Goal: Task Accomplishment & Management: Complete application form

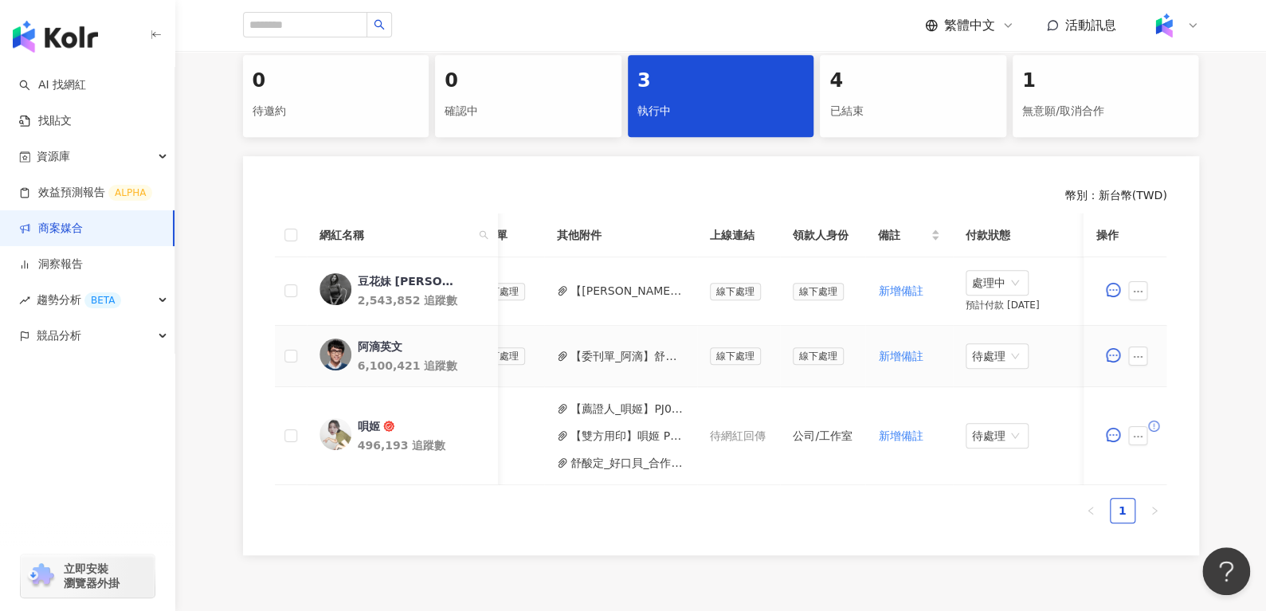
scroll to position [0, 646]
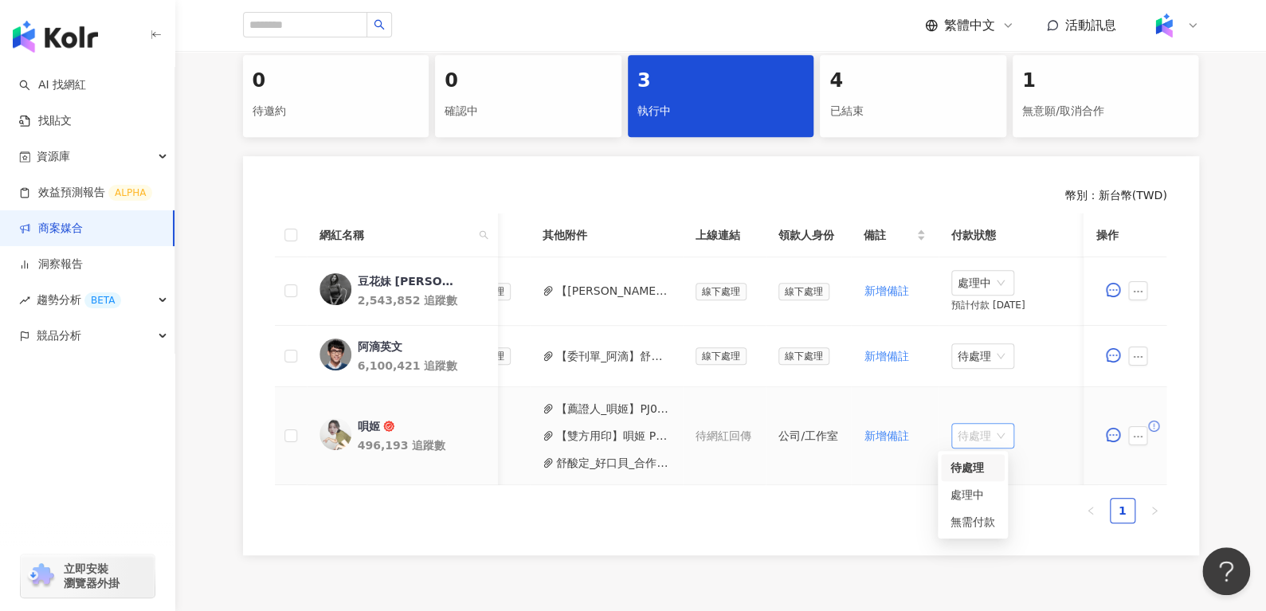
click at [958, 431] on span "待處理" at bounding box center [983, 436] width 50 height 24
click at [587, 438] on button "【雙方用印】唄姬 PJ0001455 HALEON_舒酸定_專業抗敏護齦強化琺瑯質牙膏_202507_08_KOL圖影_活動確認單.pdf" at bounding box center [613, 436] width 114 height 18
click at [967, 430] on span "待處理" at bounding box center [983, 436] width 50 height 24
click at [970, 502] on div "處理中" at bounding box center [972, 495] width 45 height 18
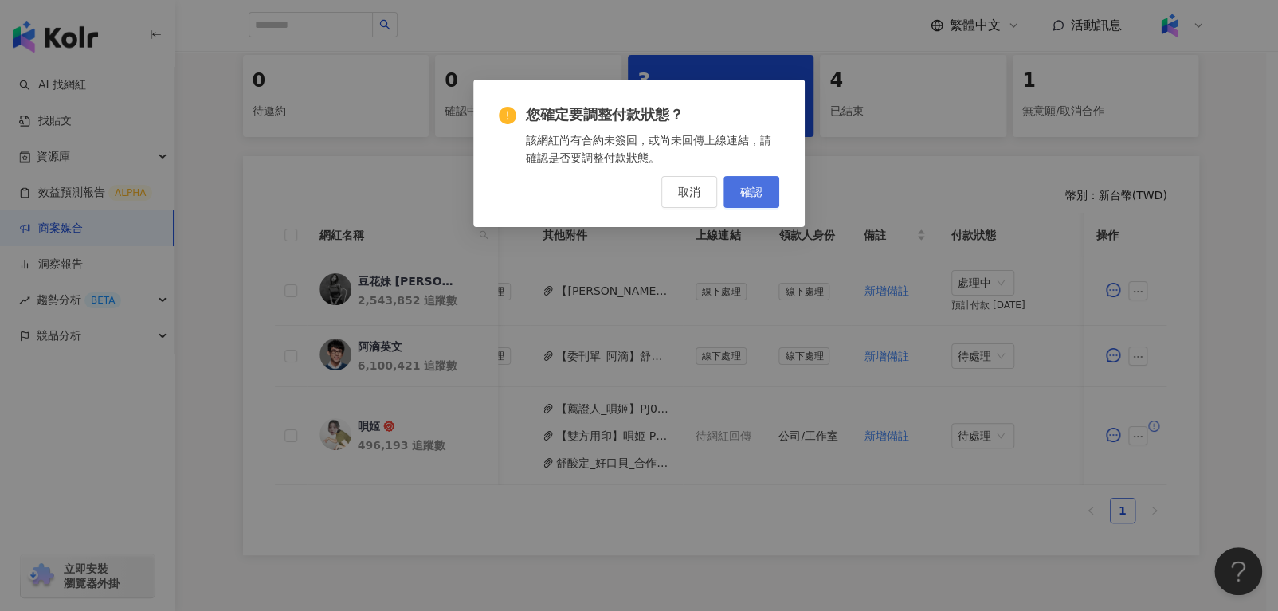
click at [749, 200] on button "確認" at bounding box center [751, 192] width 56 height 32
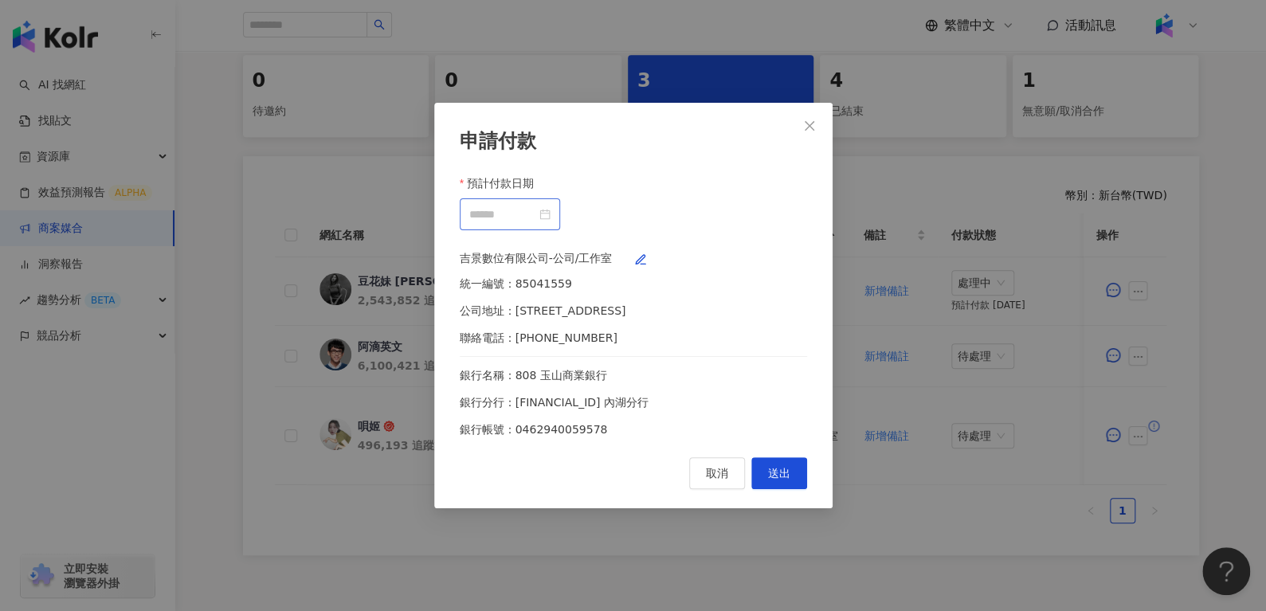
click at [551, 206] on div at bounding box center [509, 215] width 81 height 18
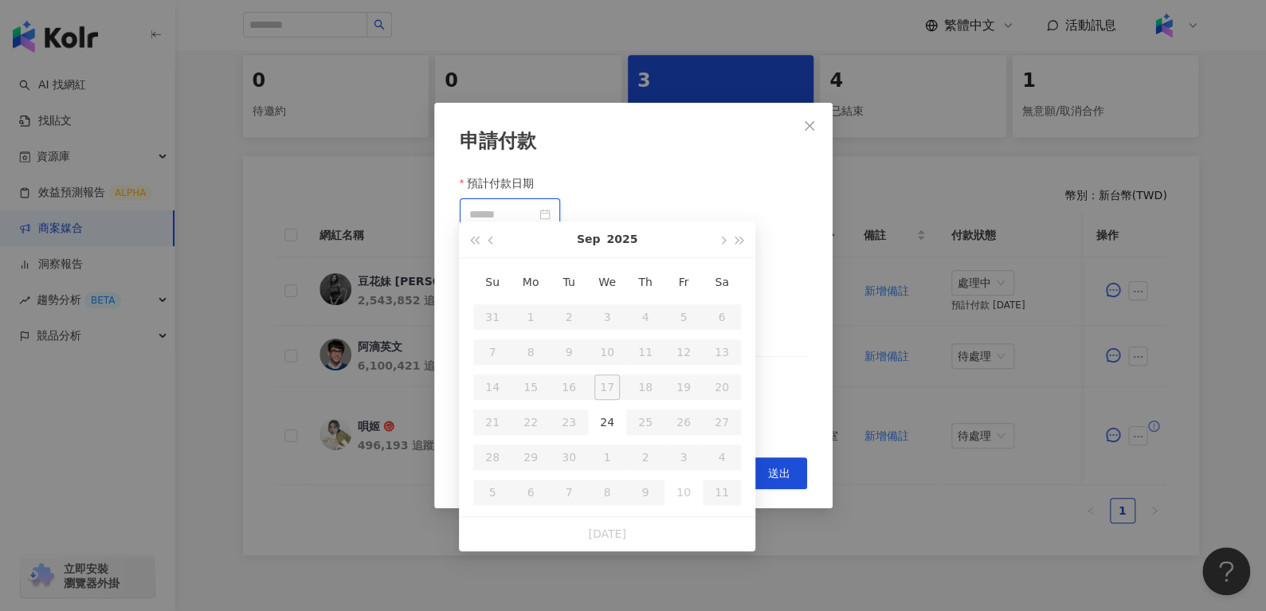
click at [551, 206] on div at bounding box center [509, 215] width 81 height 18
type input "**********"
click at [609, 413] on div "24" at bounding box center [606, 421] width 25 height 25
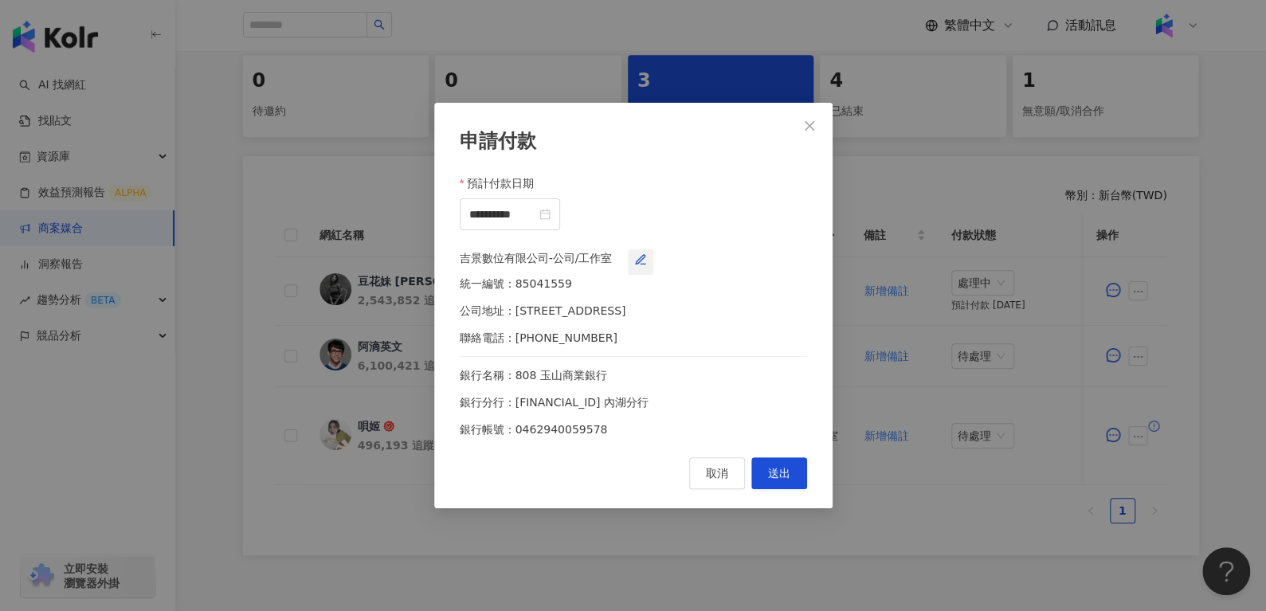
click at [647, 267] on span "button" at bounding box center [640, 262] width 13 height 13
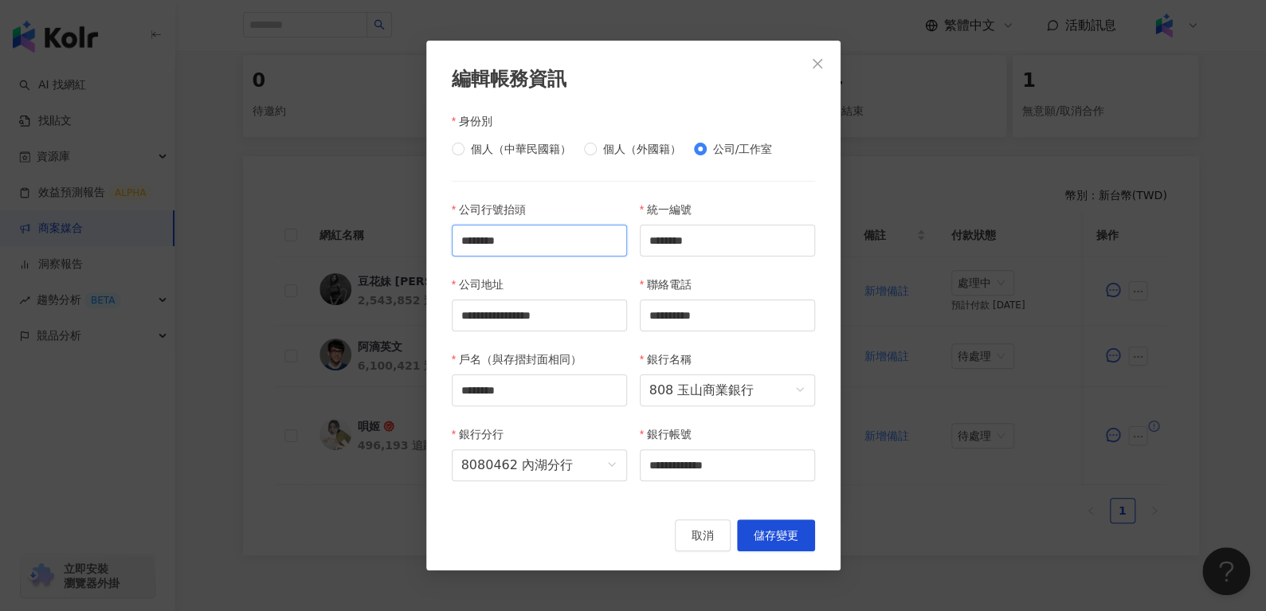
drag, startPoint x: 511, startPoint y: 245, endPoint x: 337, endPoint y: 250, distance: 173.7
click at [343, 250] on div "**********" at bounding box center [633, 305] width 1266 height 611
paste input "text"
type input "********"
drag, startPoint x: 559, startPoint y: 393, endPoint x: 316, endPoint y: 384, distance: 243.1
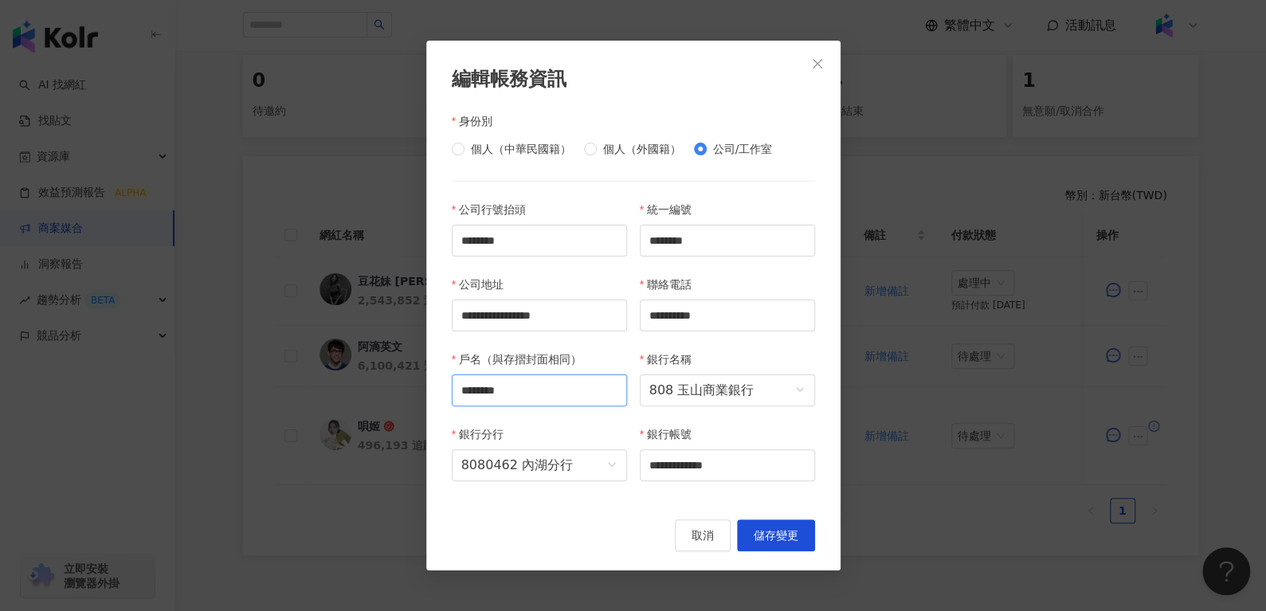
click at [317, 384] on div "**********" at bounding box center [633, 305] width 1266 height 611
paste input "text"
type input "********"
drag, startPoint x: 730, startPoint y: 251, endPoint x: 496, endPoint y: 246, distance: 234.3
click at [530, 252] on div "**********" at bounding box center [633, 351] width 376 height 300
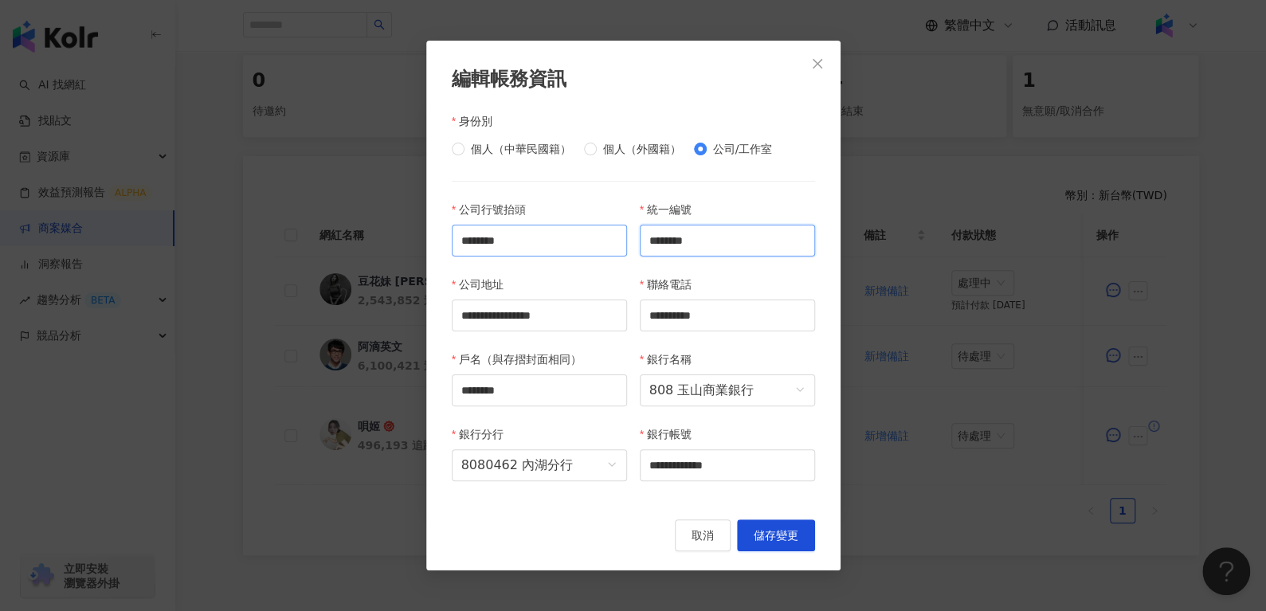
paste input "text"
type input "********"
drag, startPoint x: 464, startPoint y: 315, endPoint x: 744, endPoint y: 353, distance: 282.9
click at [744, 353] on div "**********" at bounding box center [633, 351] width 376 height 300
paste input "***"
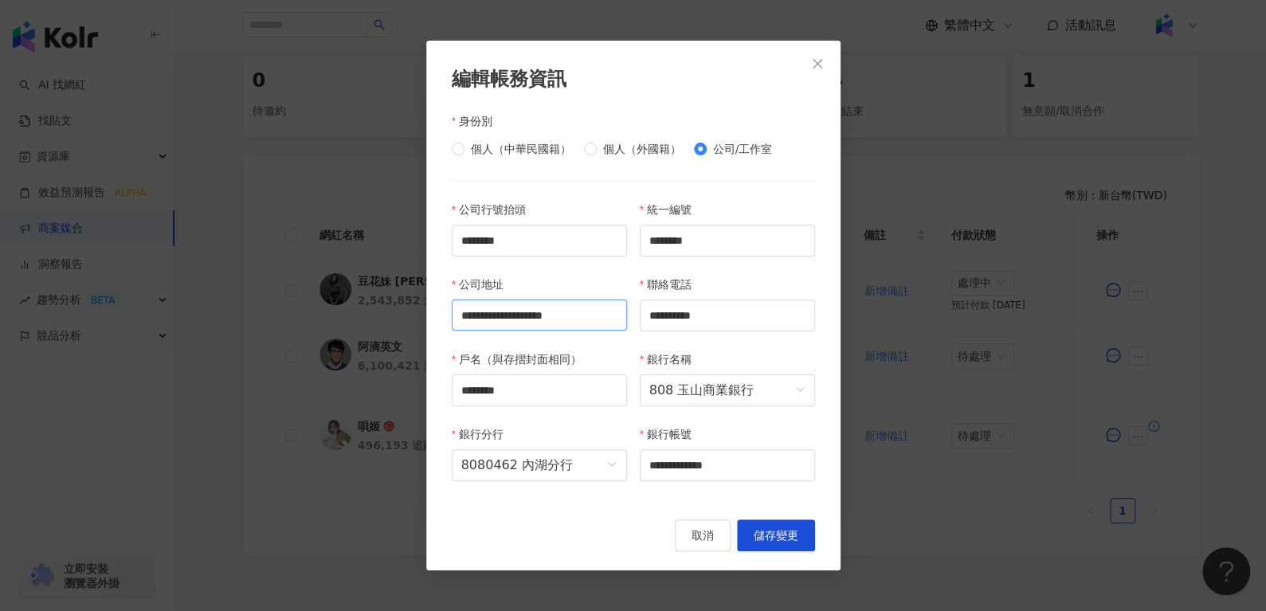
scroll to position [0, 0]
type input "**********"
click at [559, 468] on span "8080462 內湖分行" at bounding box center [539, 465] width 156 height 30
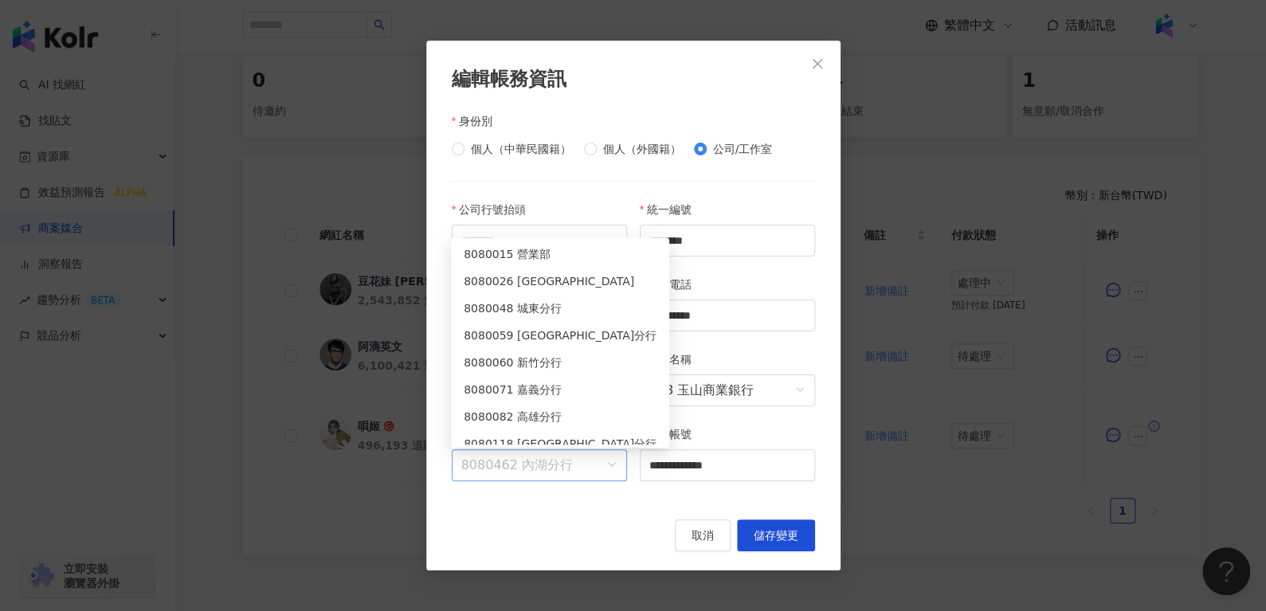
scroll to position [934, 0]
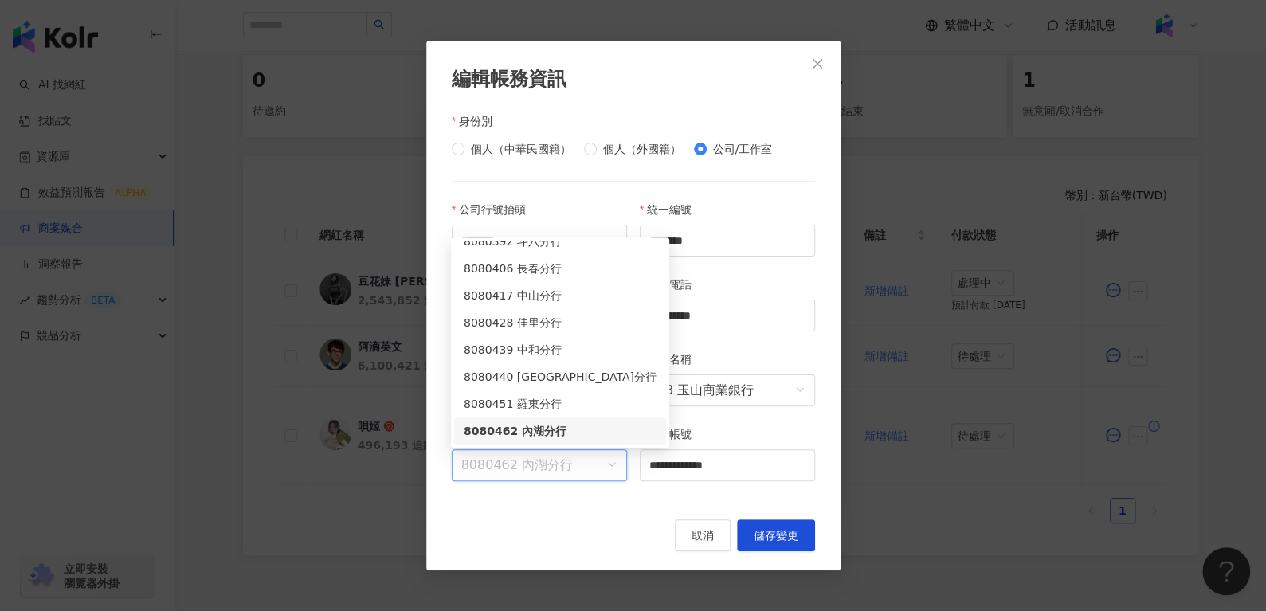
paste input "**"
type input "**"
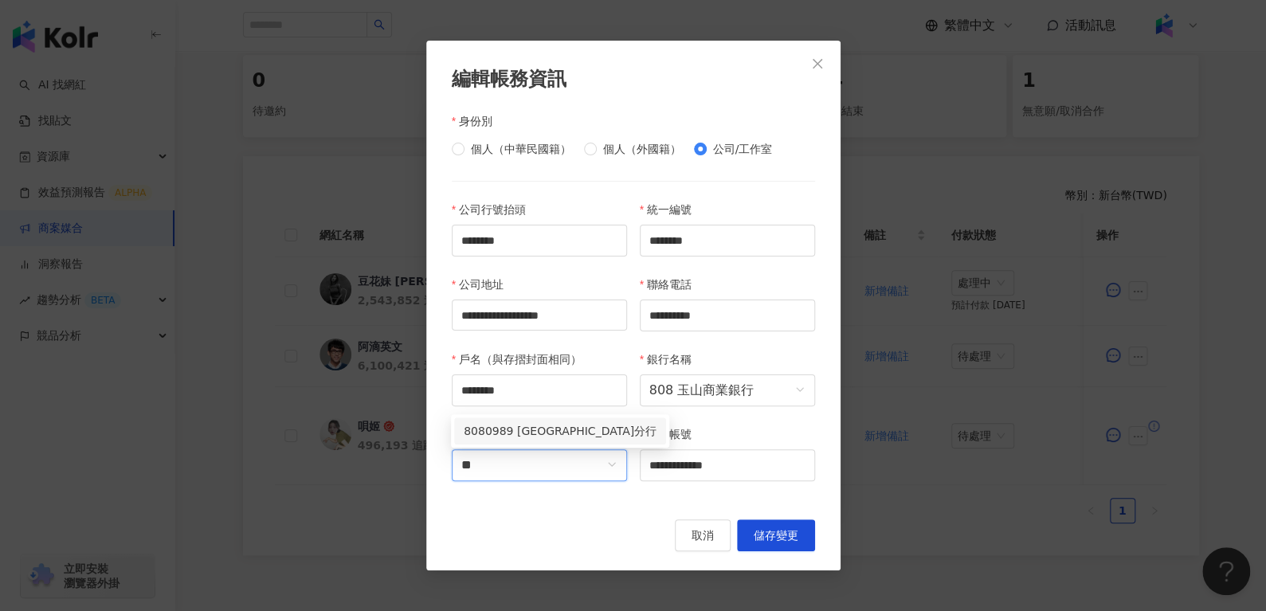
click at [497, 429] on div "8080989 古亭分行" at bounding box center [560, 431] width 193 height 18
drag, startPoint x: 535, startPoint y: 460, endPoint x: 511, endPoint y: 460, distance: 24.7
click at [514, 460] on div "**********" at bounding box center [633, 351] width 376 height 300
paste input "*"
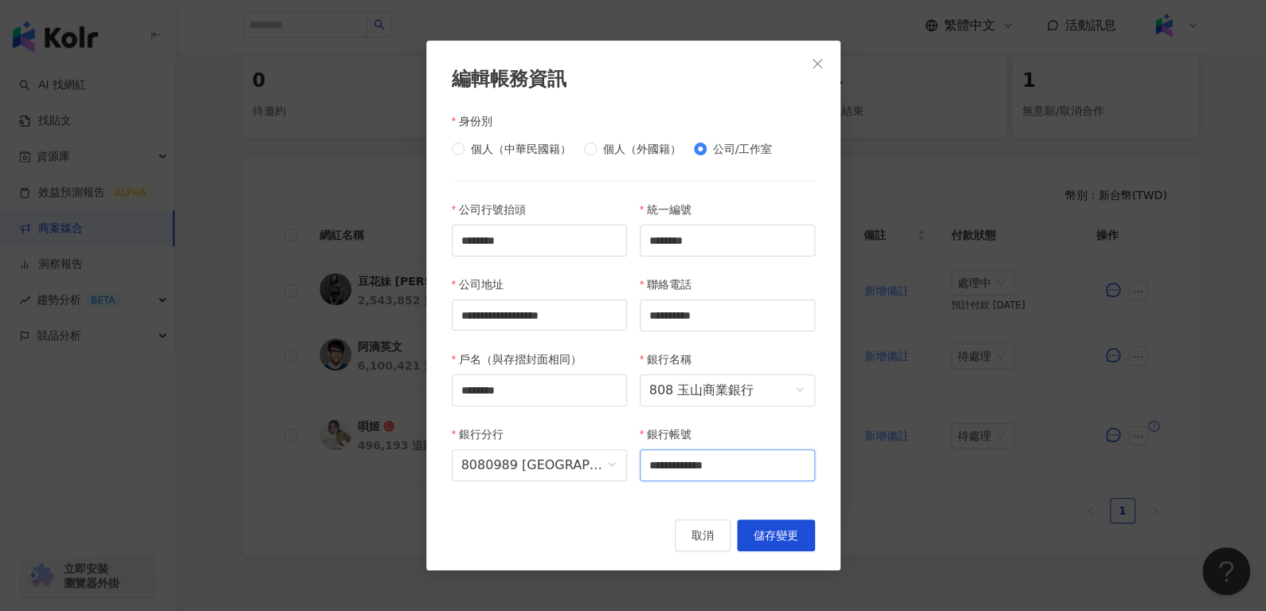
type input "**********"
click at [770, 541] on span "儲存變更" at bounding box center [776, 535] width 45 height 13
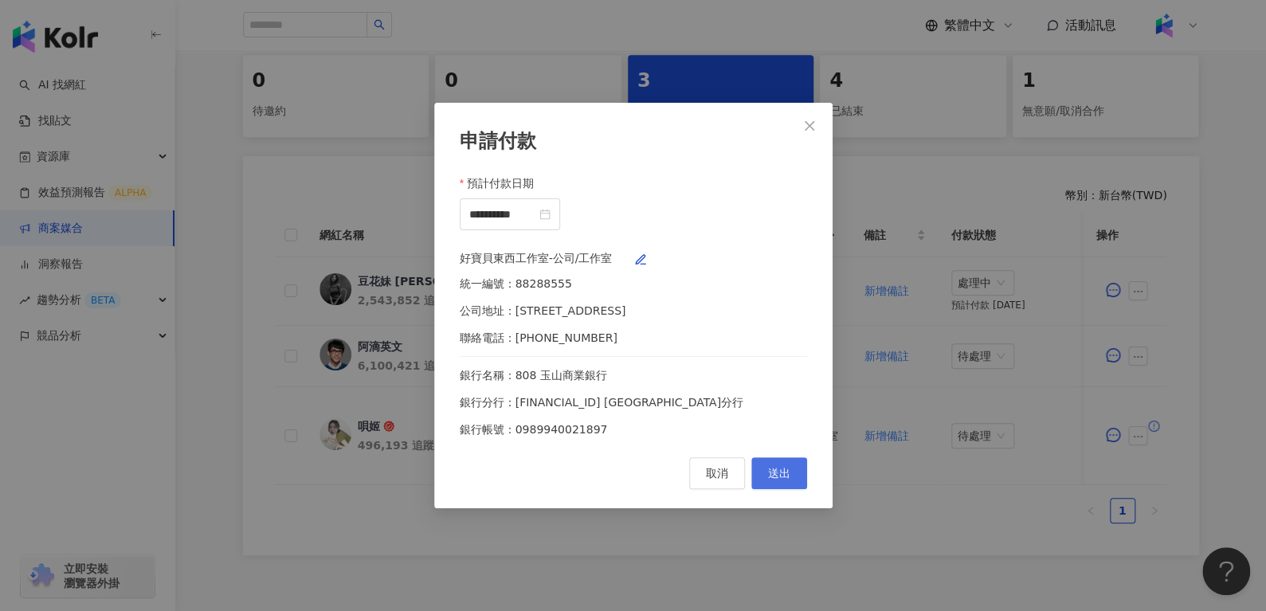
click at [782, 480] on span "送出" at bounding box center [779, 473] width 22 height 13
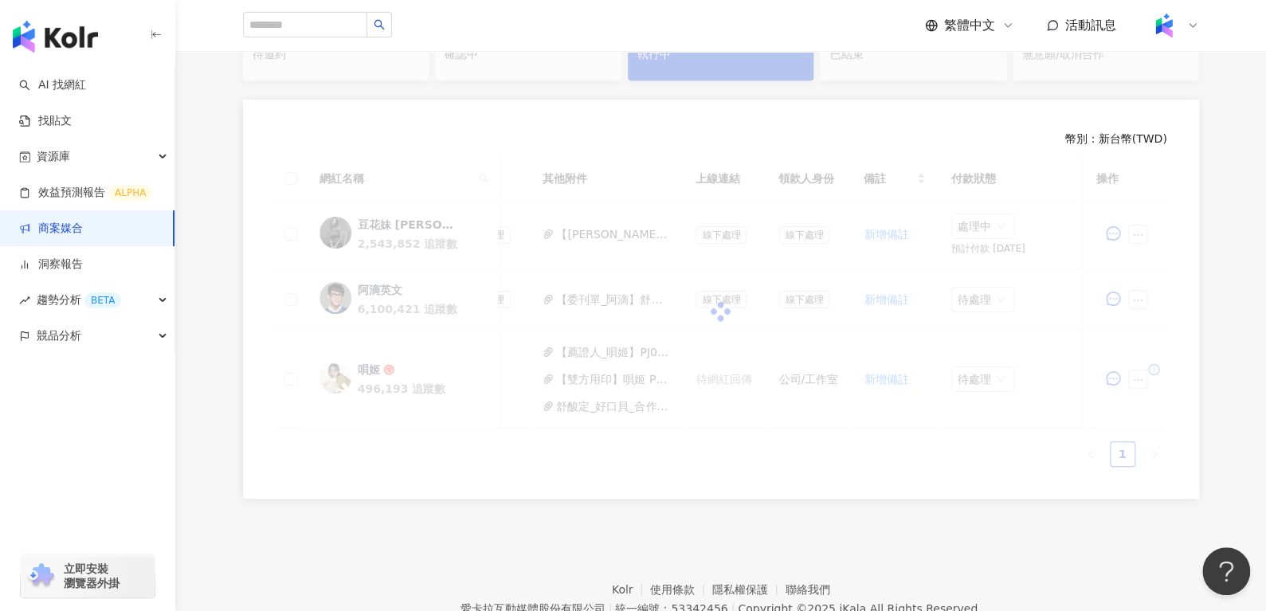
scroll to position [334, 0]
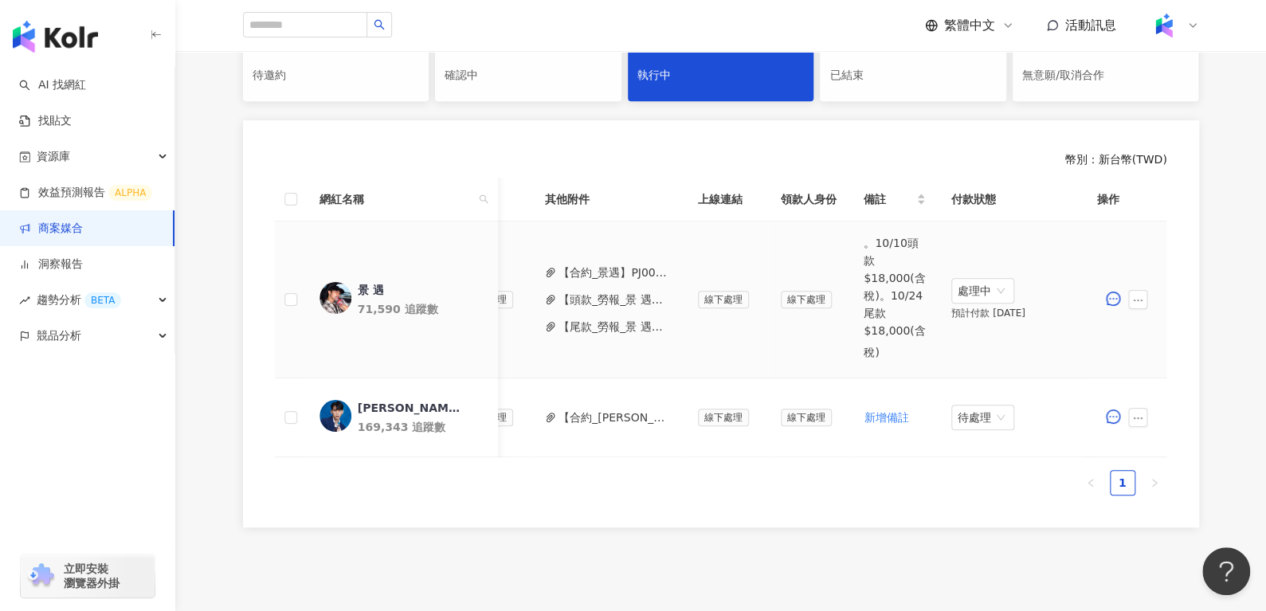
scroll to position [0, 643]
click at [579, 416] on button "【合約_[PERSON_NAME]】PJ0001614 Uber_Uber for teens_202507_KOL專案_活動確認單.pdf" at bounding box center [616, 418] width 114 height 18
click at [964, 406] on span "待處理" at bounding box center [983, 418] width 50 height 24
click at [970, 481] on div "處理中" at bounding box center [972, 477] width 45 height 18
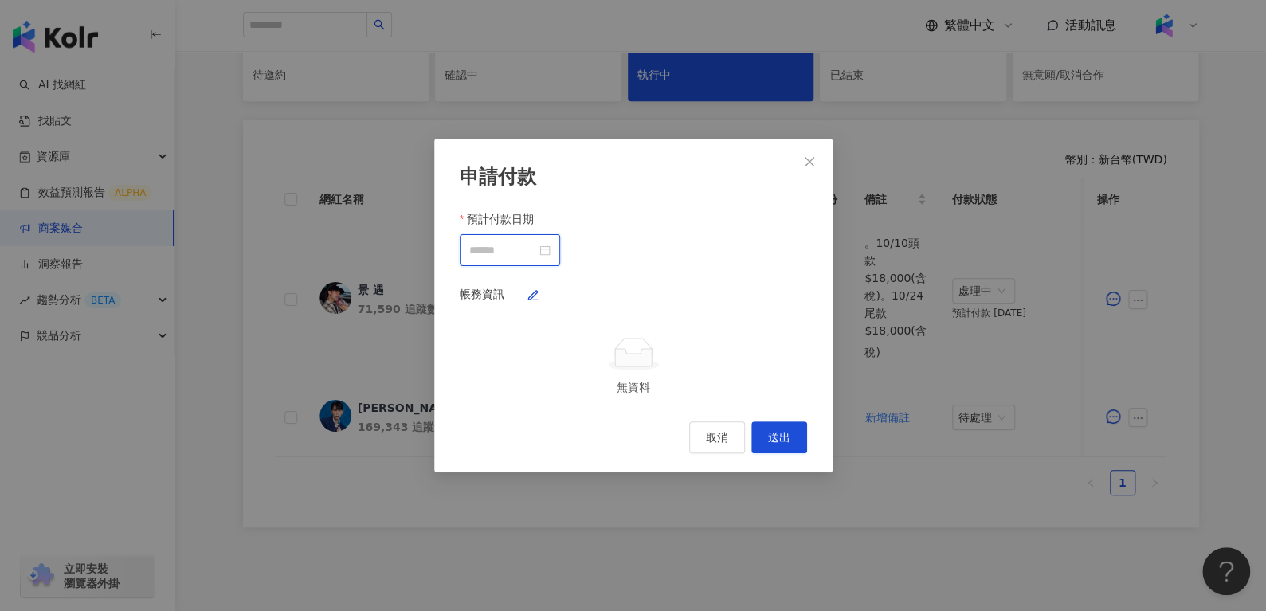
click at [536, 241] on input "預計付款日期" at bounding box center [502, 250] width 67 height 18
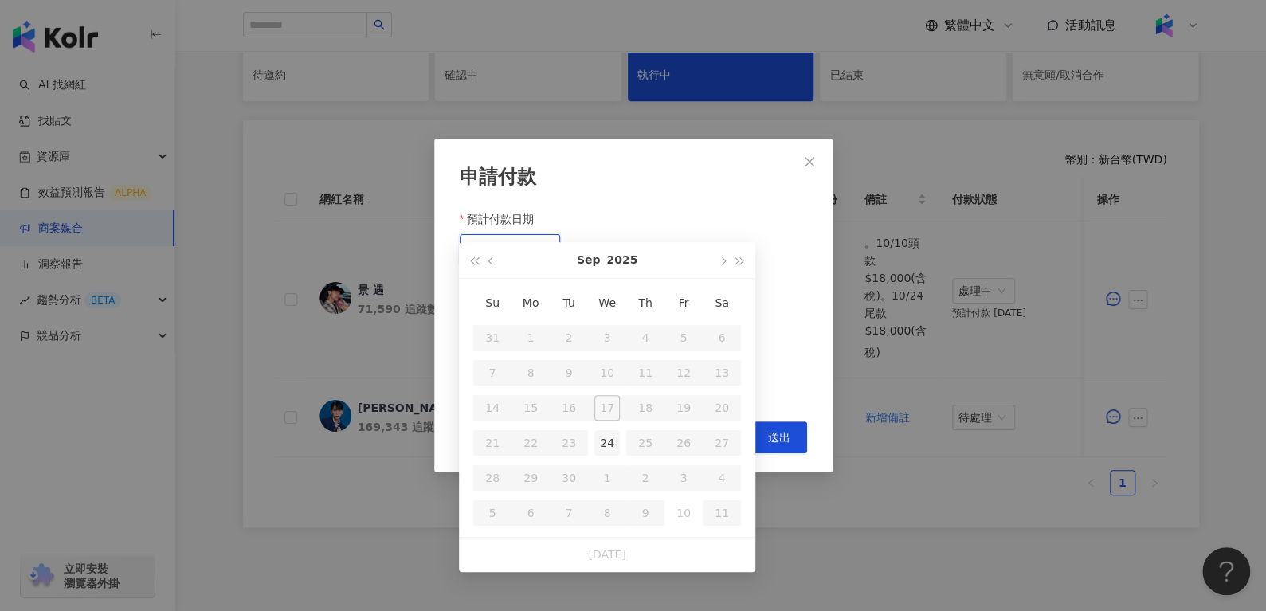
type input "**********"
click at [603, 446] on div "24" at bounding box center [606, 442] width 25 height 25
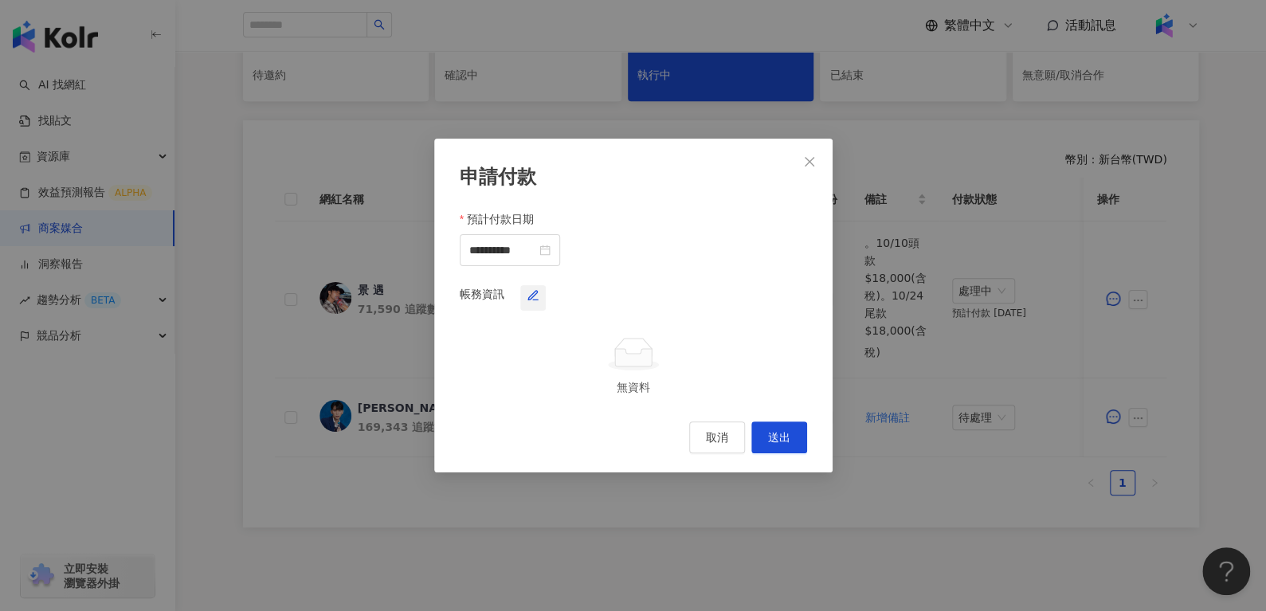
click at [539, 289] on icon "button" at bounding box center [533, 295] width 13 height 13
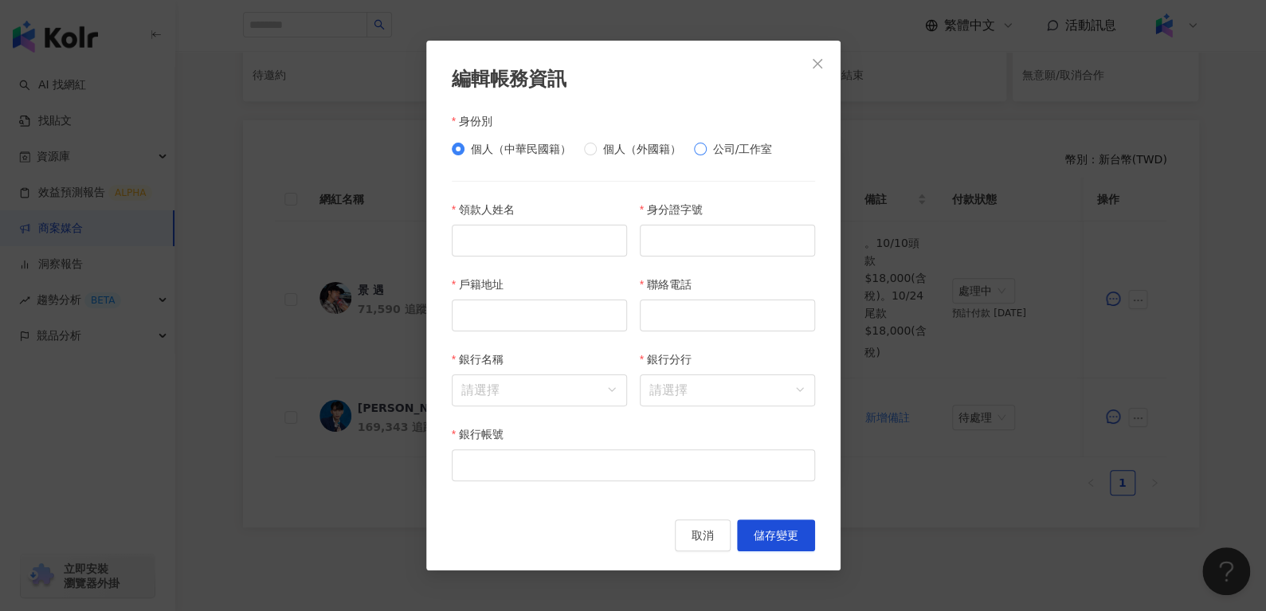
click at [709, 147] on span "公司/工作室" at bounding box center [743, 149] width 72 height 18
click at [536, 249] on input "公司行號抬頭" at bounding box center [539, 241] width 175 height 32
paste input "*********"
type input "********"
click at [519, 398] on input "戶名（與存摺封面相同）" at bounding box center [539, 390] width 175 height 32
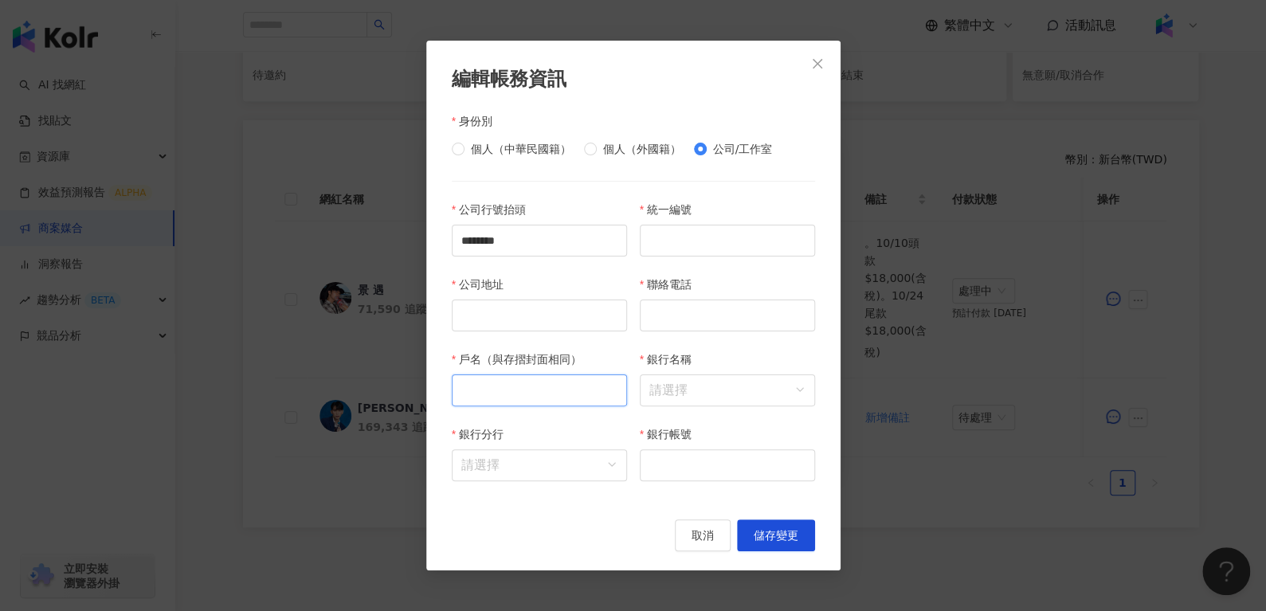
paste input "*********"
type input "********"
click at [660, 256] on input "統一編號" at bounding box center [727, 241] width 175 height 32
type input "********"
click at [507, 311] on input "公司地址" at bounding box center [539, 316] width 175 height 32
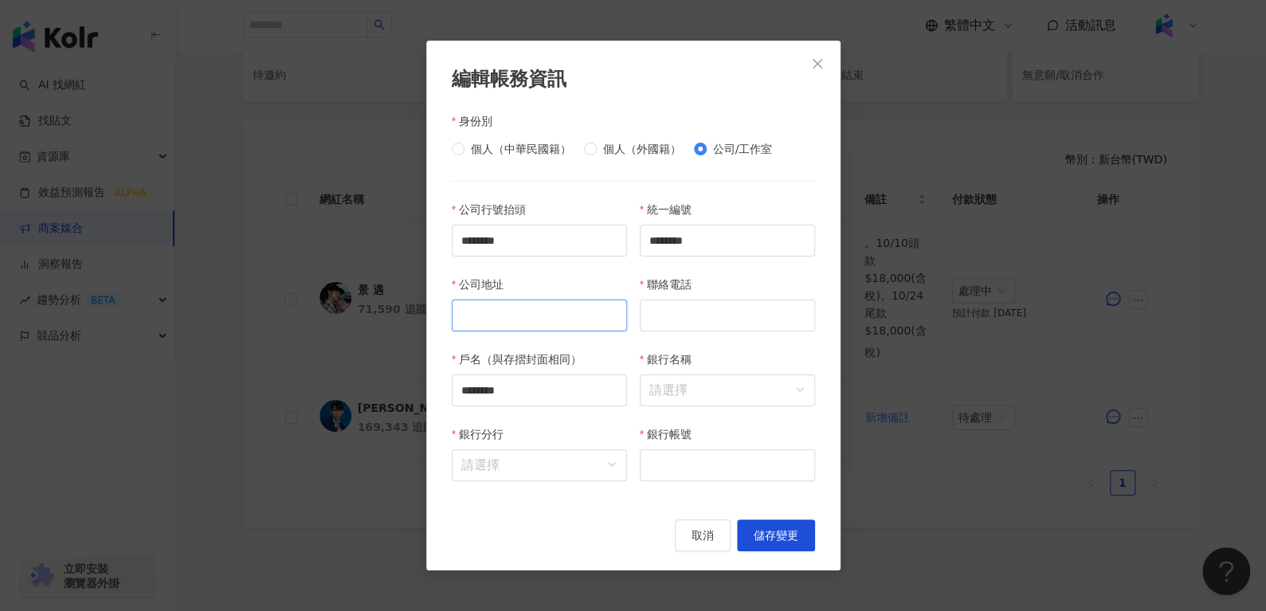
paste input "**********"
type input "**********"
click at [688, 325] on input "聯絡電話" at bounding box center [727, 316] width 175 height 32
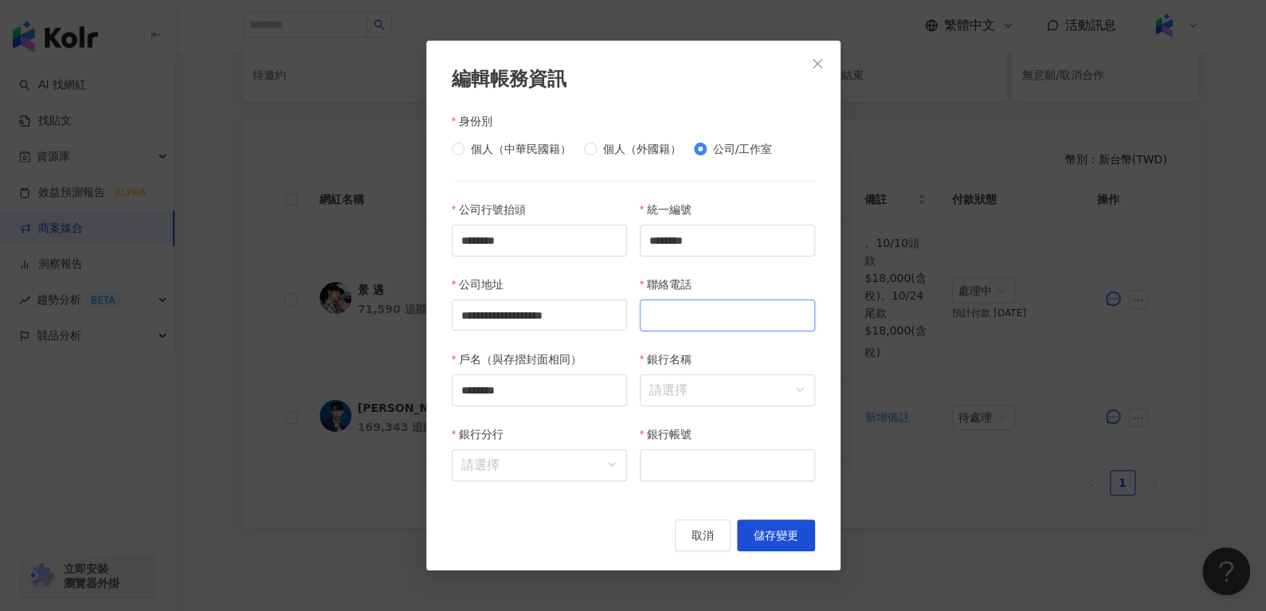
paste input "**********"
type input "**********"
click at [563, 308] on input "**********" at bounding box center [539, 316] width 175 height 32
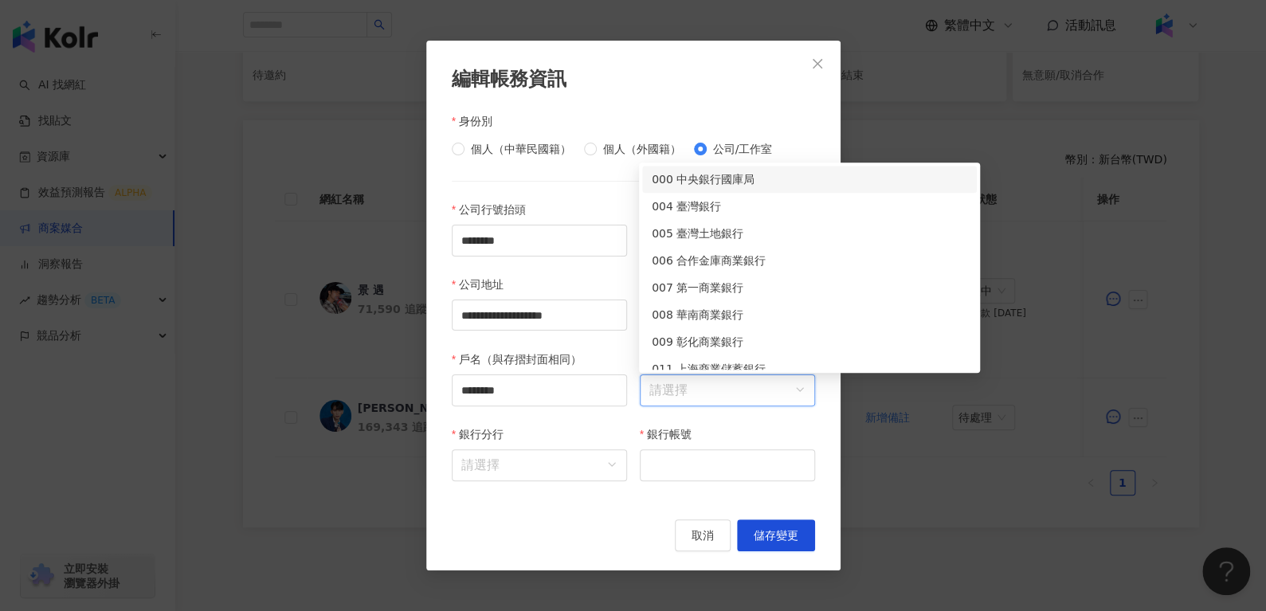
click at [660, 376] on input "銀行名稱" at bounding box center [727, 390] width 156 height 30
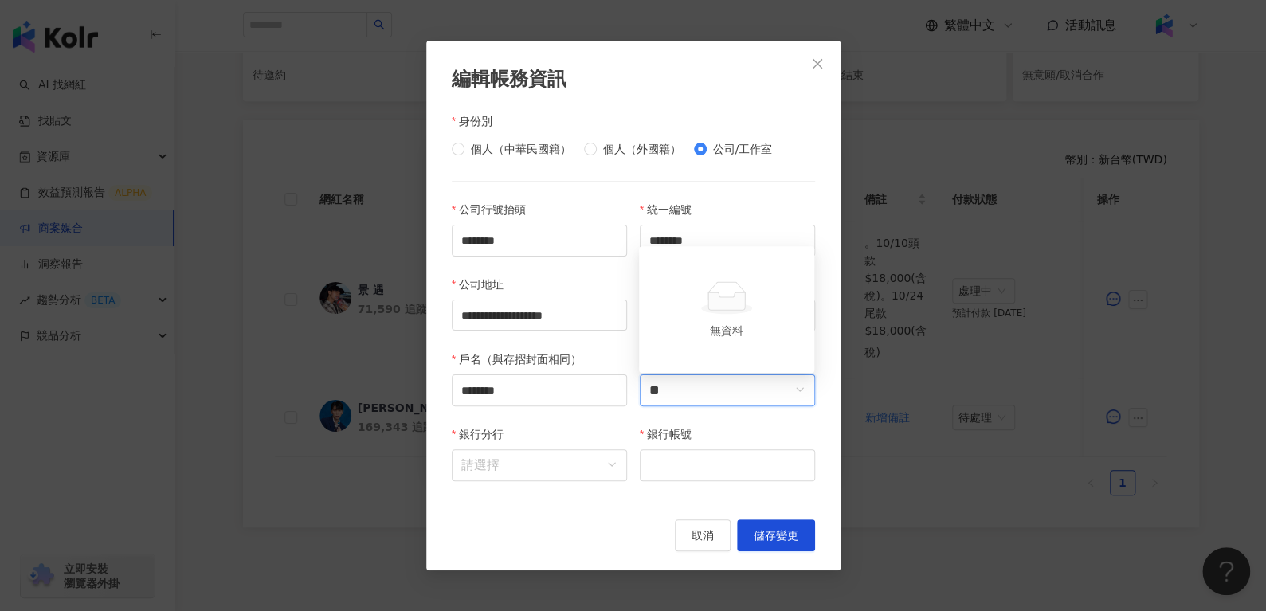
type input "*"
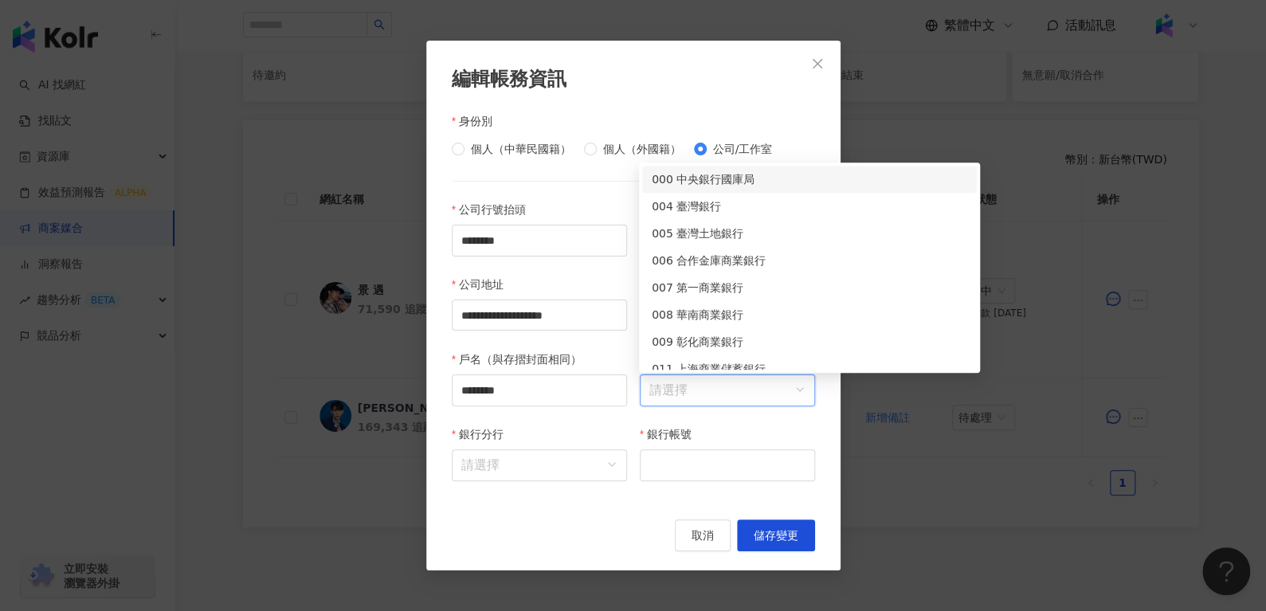
type input "*"
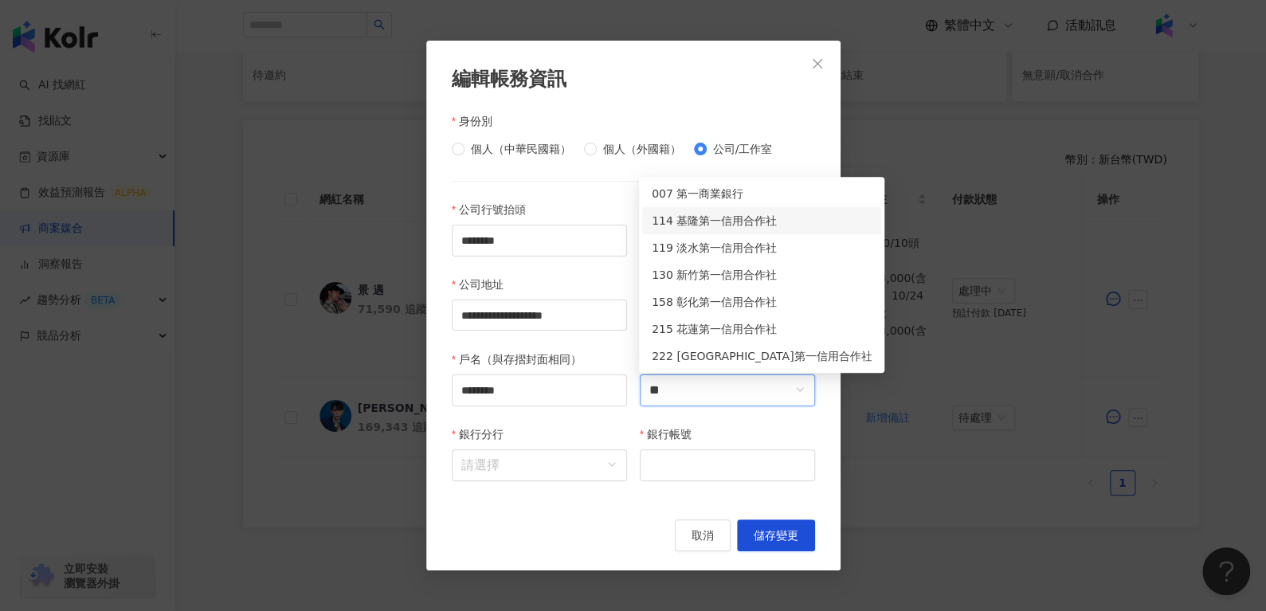
type input "**"
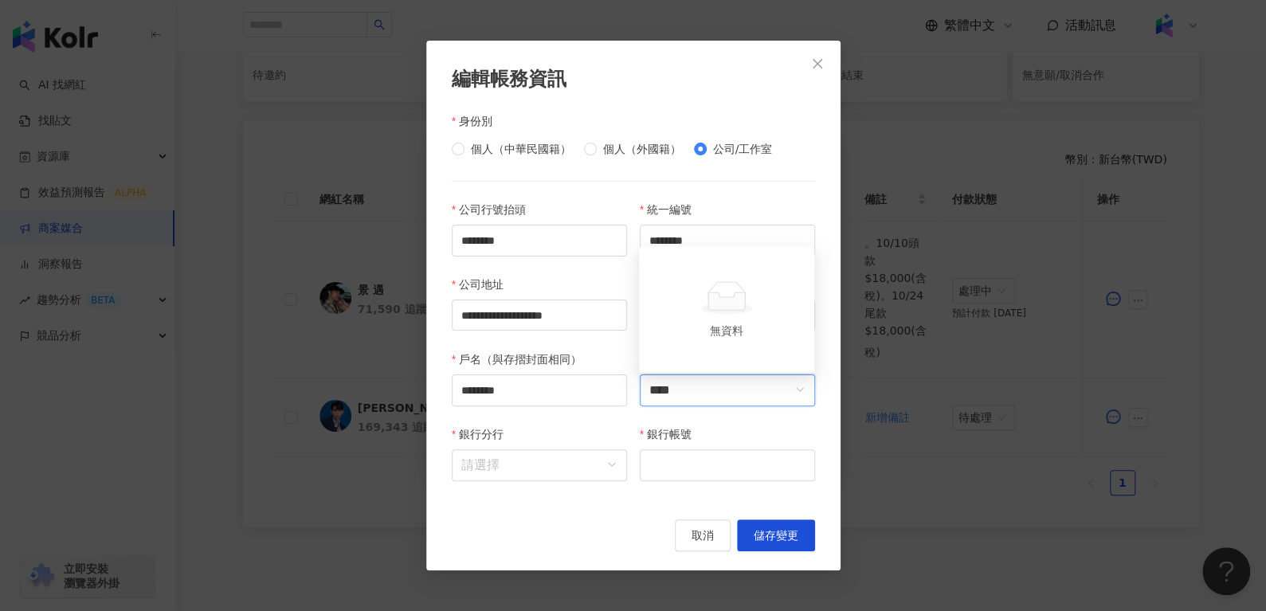
type input "****"
click at [703, 391] on input "銀行名稱" at bounding box center [727, 390] width 156 height 30
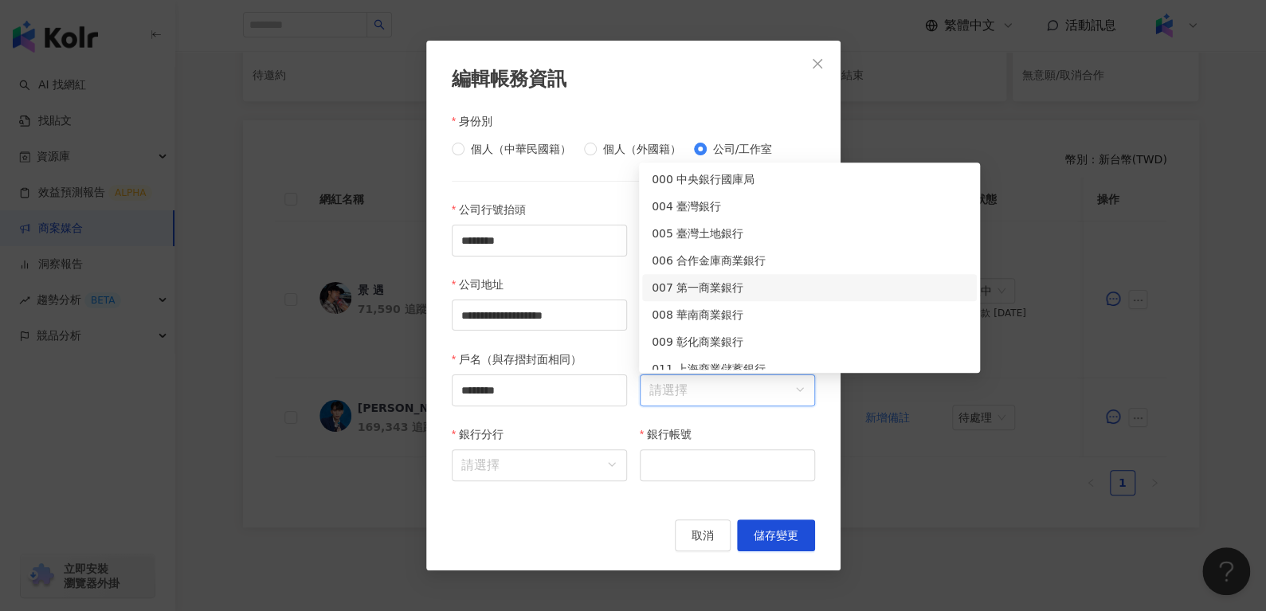
click at [719, 289] on div "007 第一商業銀行" at bounding box center [809, 288] width 315 height 18
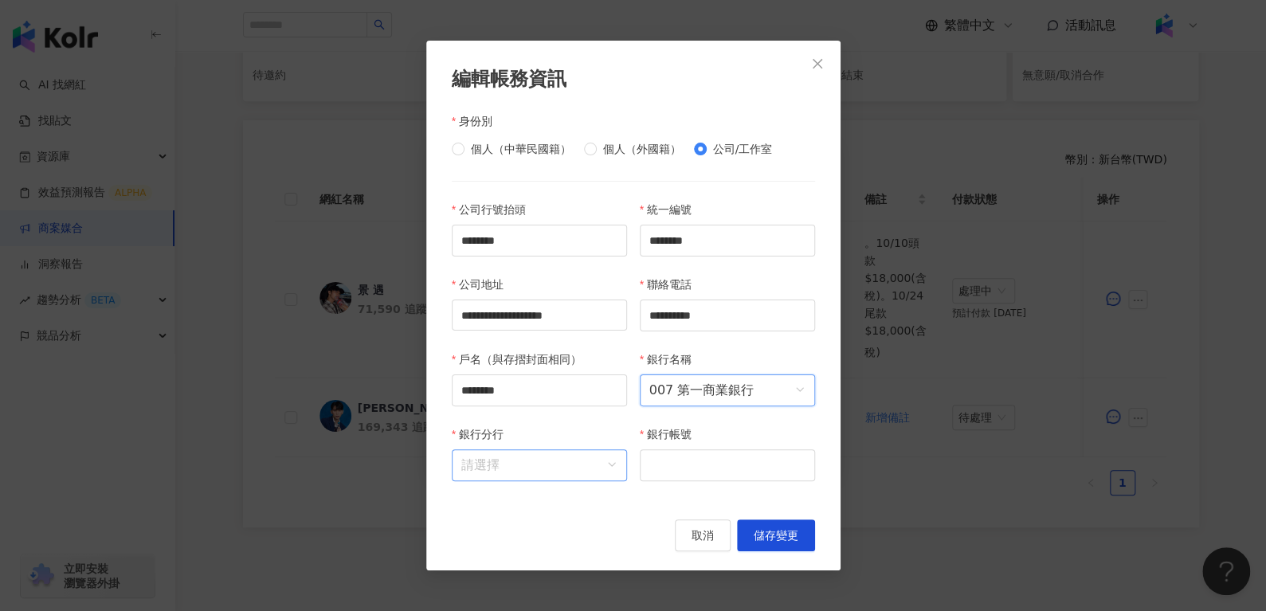
click at [516, 458] on input "銀行分行" at bounding box center [539, 465] width 156 height 30
paste input "***"
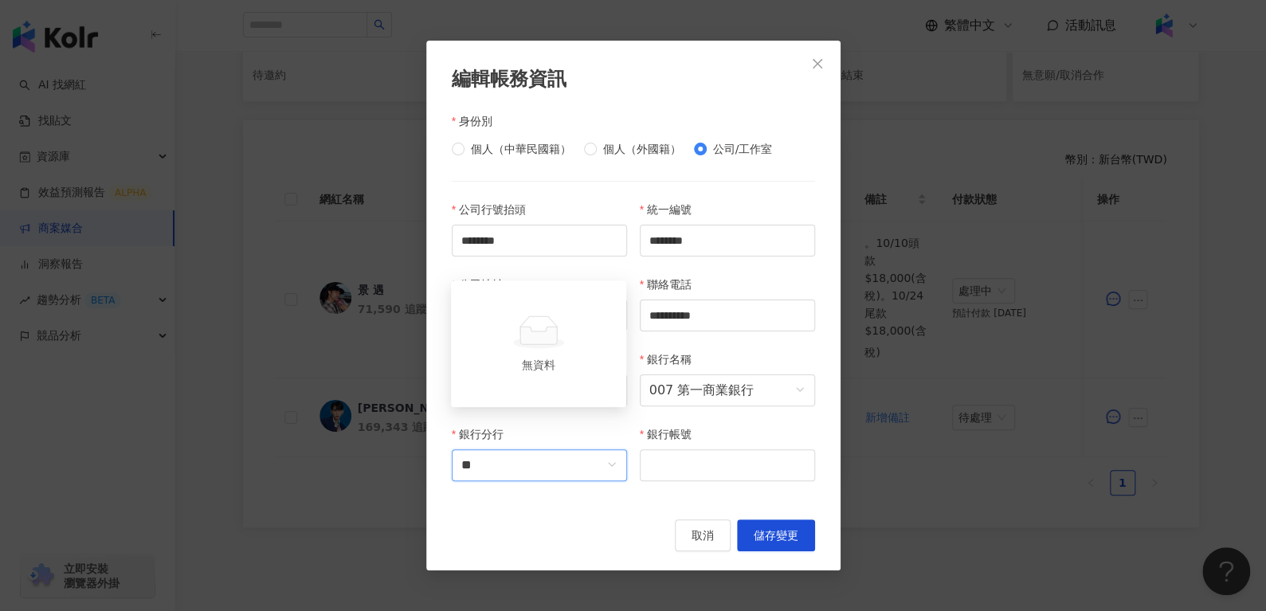
scroll to position [327, 0]
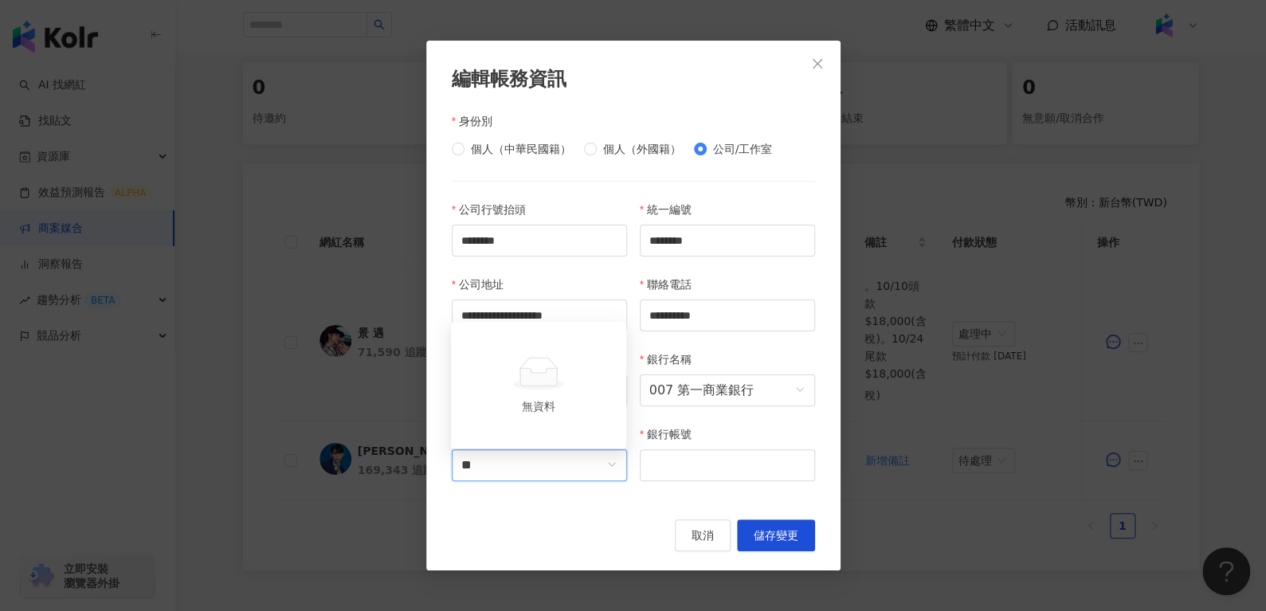
click at [523, 464] on input "**" at bounding box center [539, 465] width 156 height 30
type input "*"
click at [523, 423] on div "0076043 富強分行" at bounding box center [539, 432] width 150 height 18
paste input "**********"
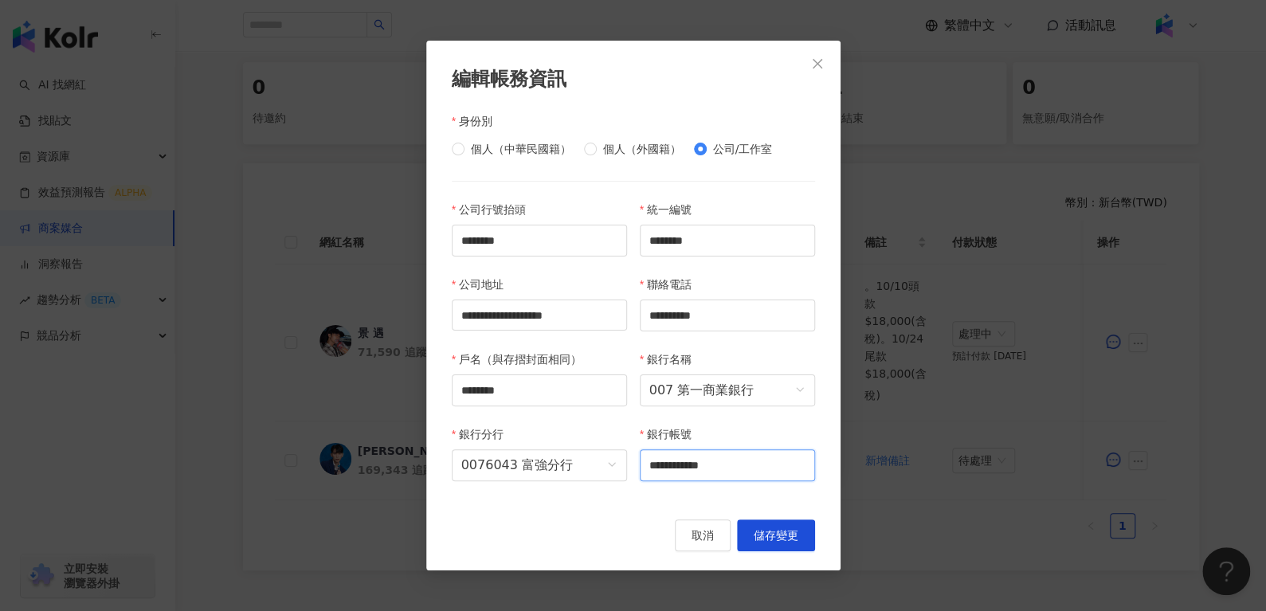
click at [720, 463] on input "**********" at bounding box center [727, 465] width 175 height 32
type input "**********"
click at [733, 245] on input "********" at bounding box center [727, 241] width 175 height 32
click at [774, 542] on span "儲存變更" at bounding box center [776, 535] width 45 height 13
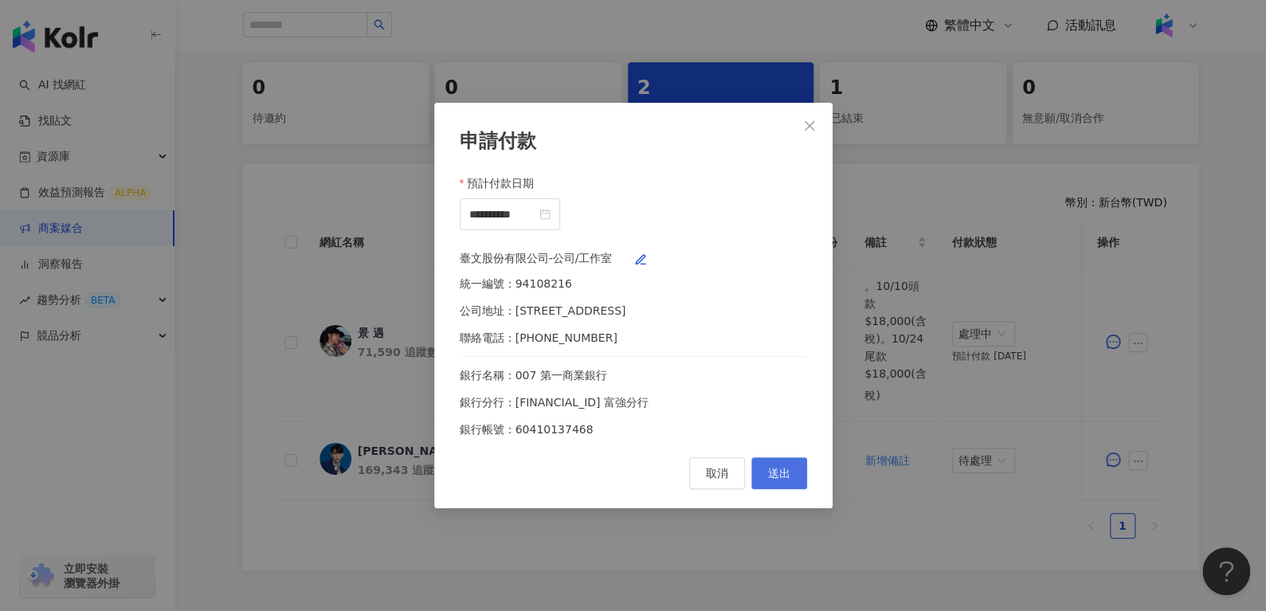
click at [782, 480] on span "送出" at bounding box center [779, 473] width 22 height 13
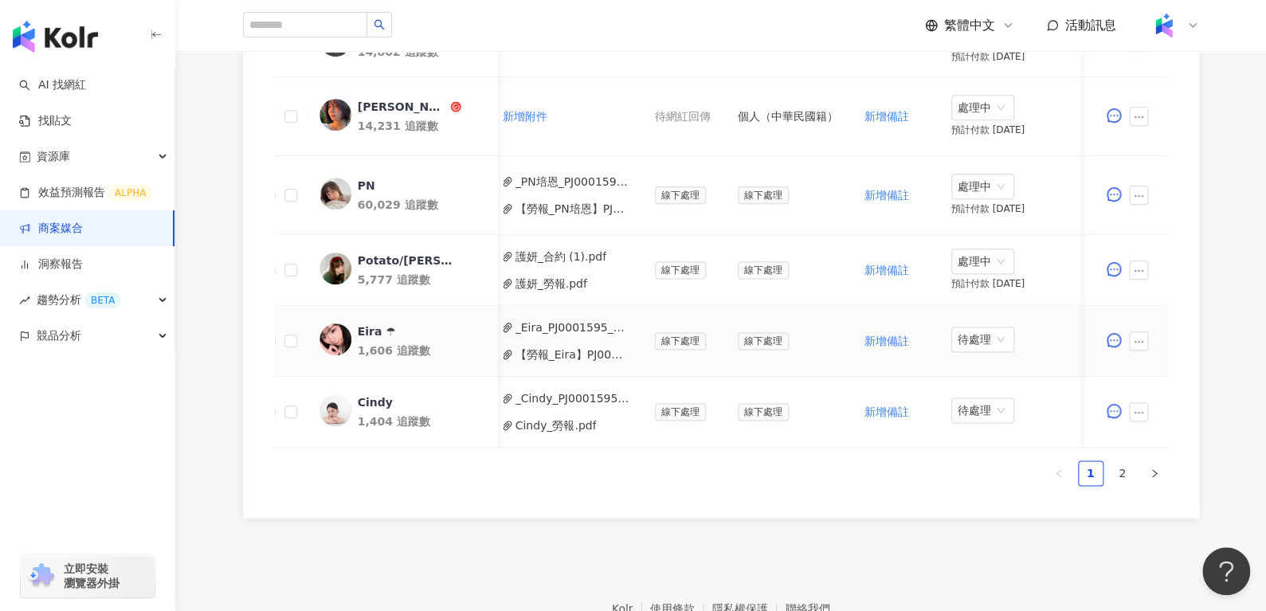
scroll to position [0, 710]
click at [958, 344] on span "待處理" at bounding box center [983, 339] width 50 height 24
click at [958, 397] on div "處理中" at bounding box center [972, 397] width 45 height 18
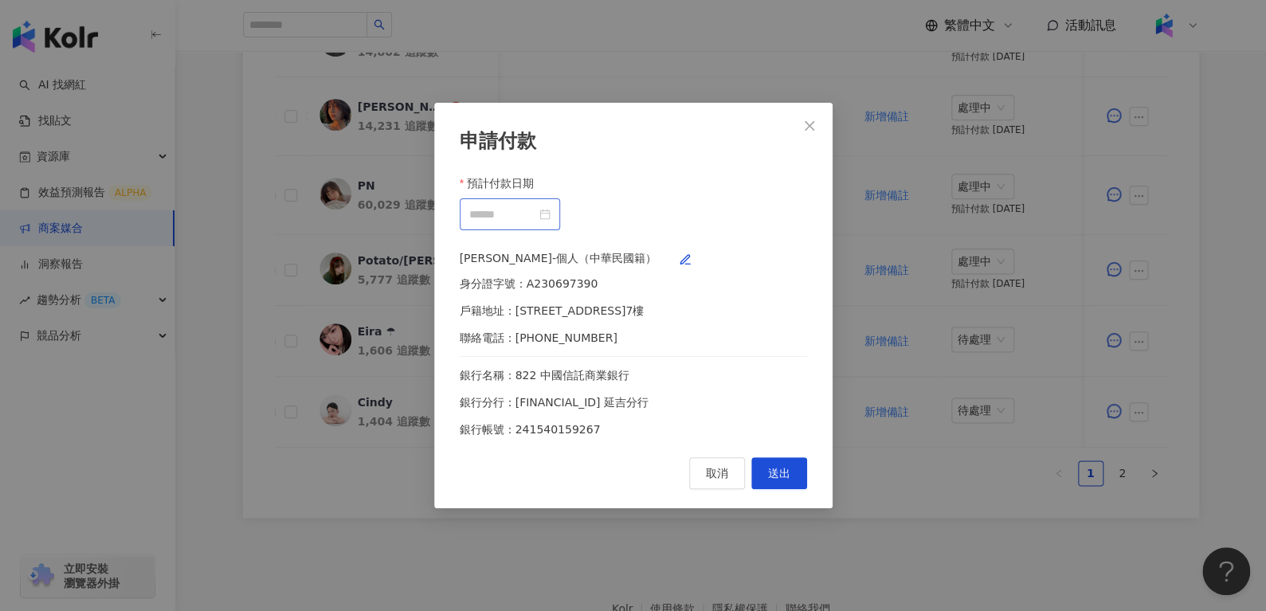
click at [551, 206] on div at bounding box center [509, 215] width 81 height 18
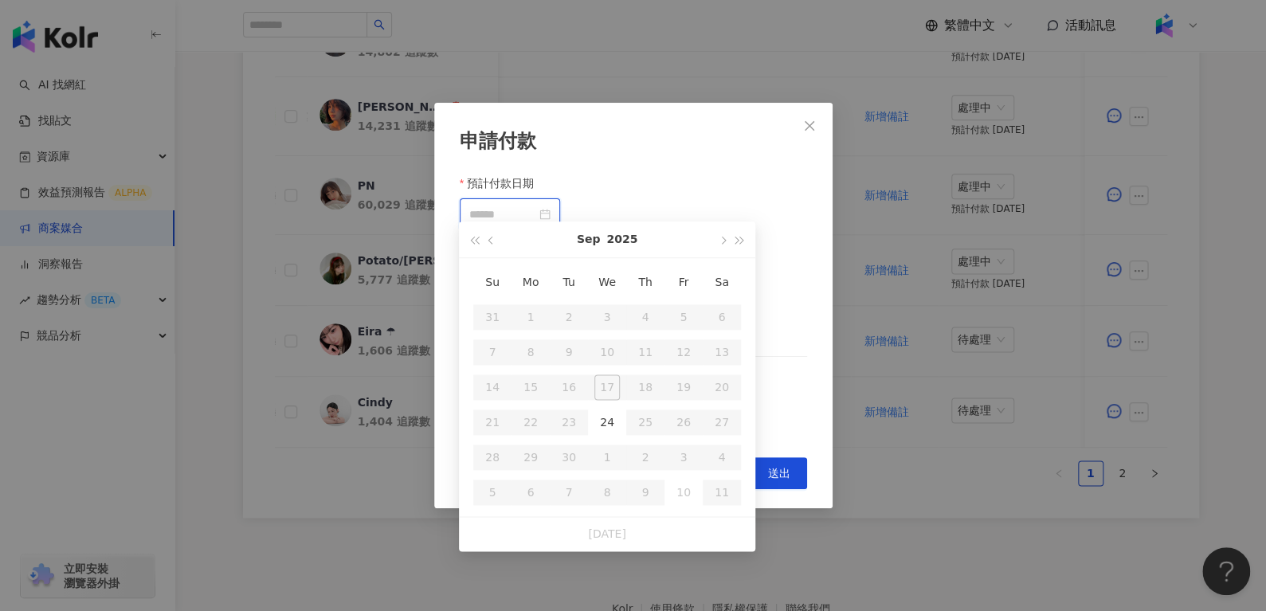
type input "**********"
click at [616, 413] on div "24" at bounding box center [606, 421] width 25 height 25
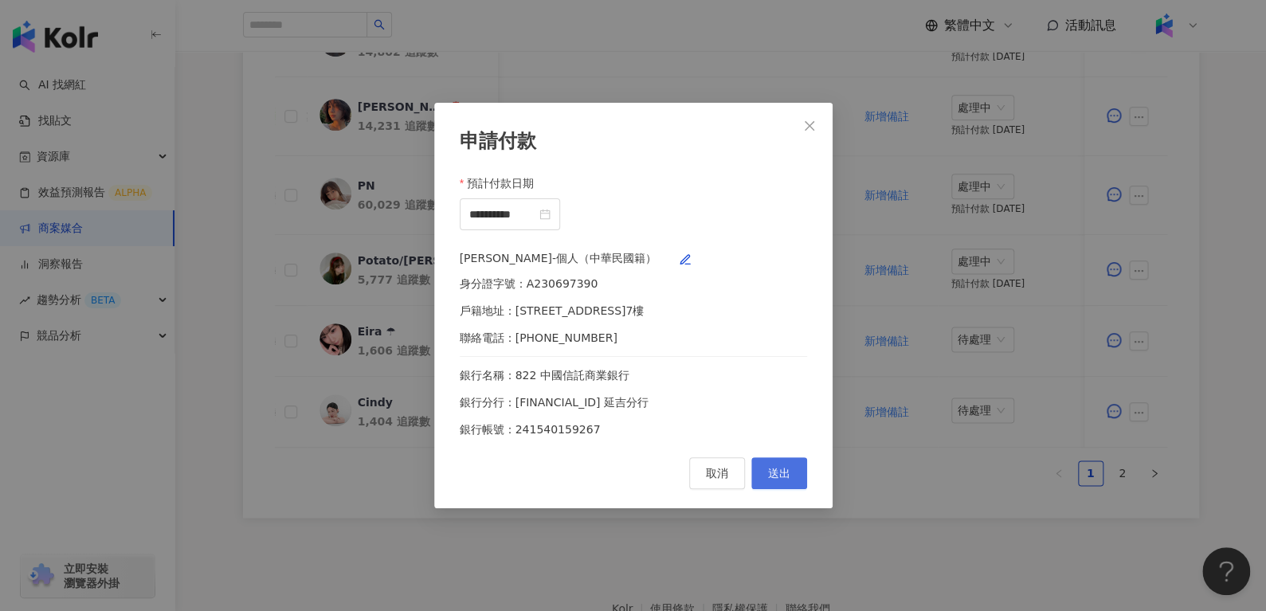
click at [776, 480] on span "送出" at bounding box center [779, 473] width 22 height 13
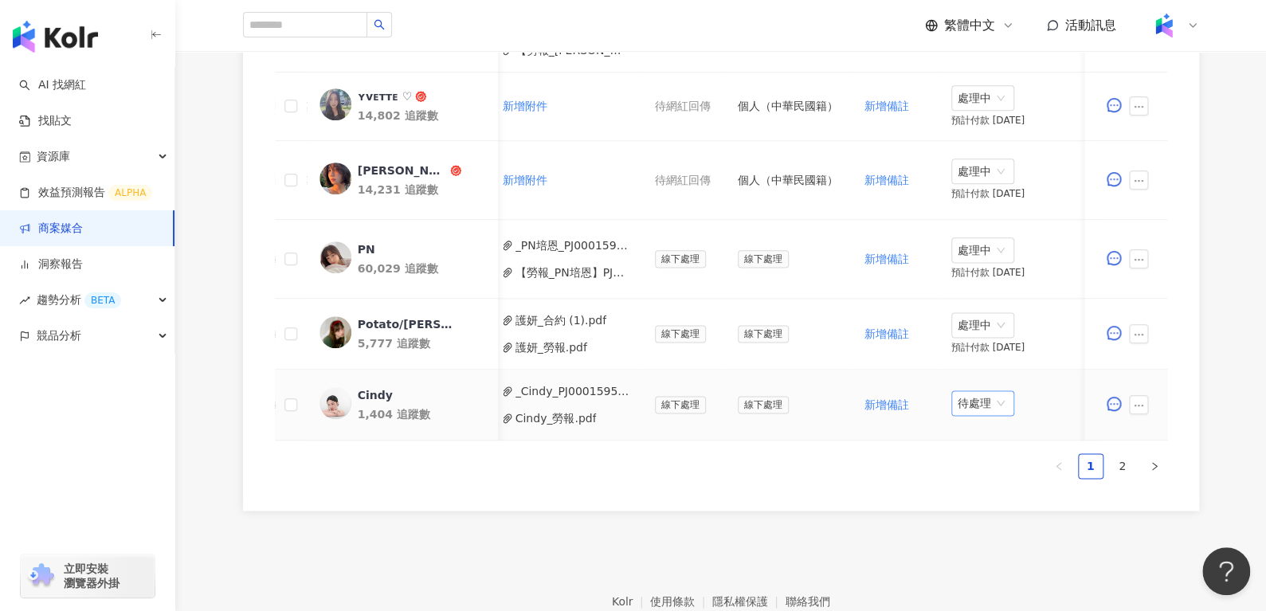
click at [958, 406] on span "待處理" at bounding box center [983, 403] width 50 height 24
click at [969, 474] on div "無需付款" at bounding box center [972, 487] width 64 height 27
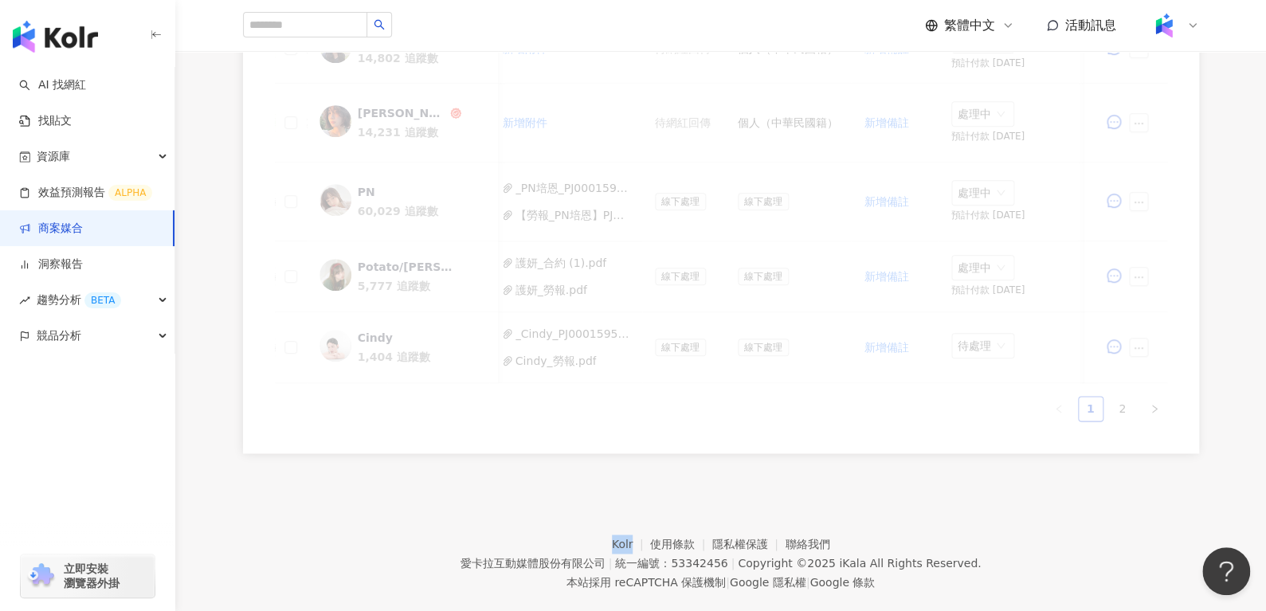
scroll to position [900, 0]
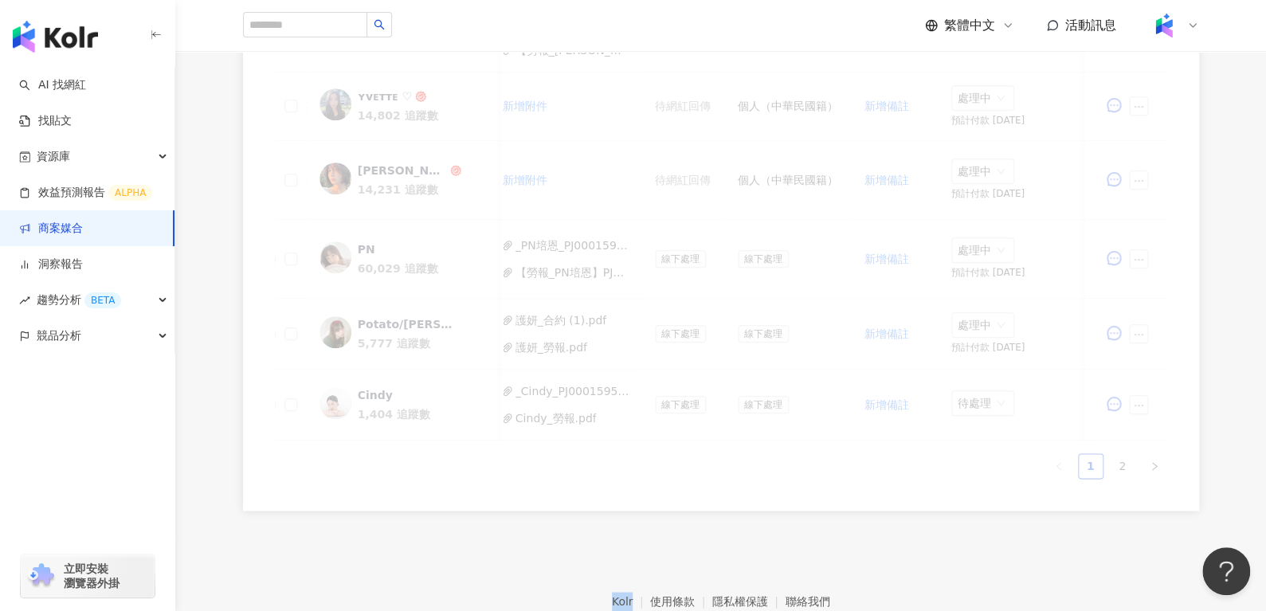
drag, startPoint x: 969, startPoint y: 466, endPoint x: 948, endPoint y: 411, distance: 58.7
click at [948, 411] on div "網紅名稱 合作總酬勞 (含稅) 合作項目 推廣連結 合約 勞報單 其他附件 上線連結 領款人身份 備註 付款狀態 操作 Eira ☂︎ 1,606 追蹤數 $…" at bounding box center [721, 63] width 892 height 832
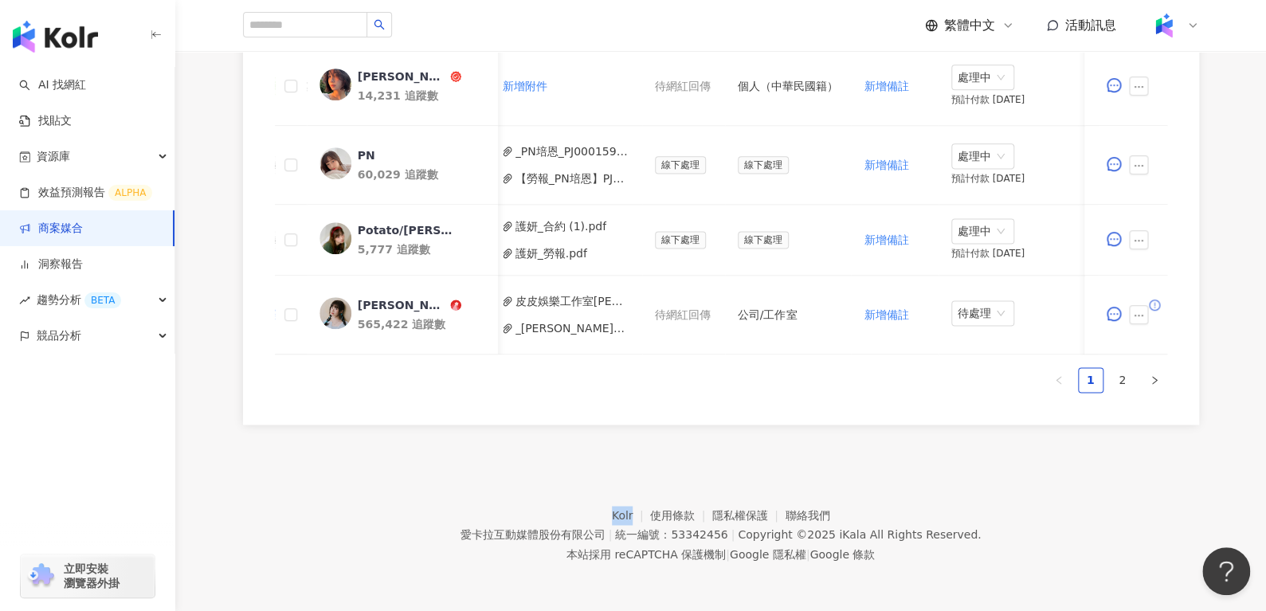
scroll to position [990, 0]
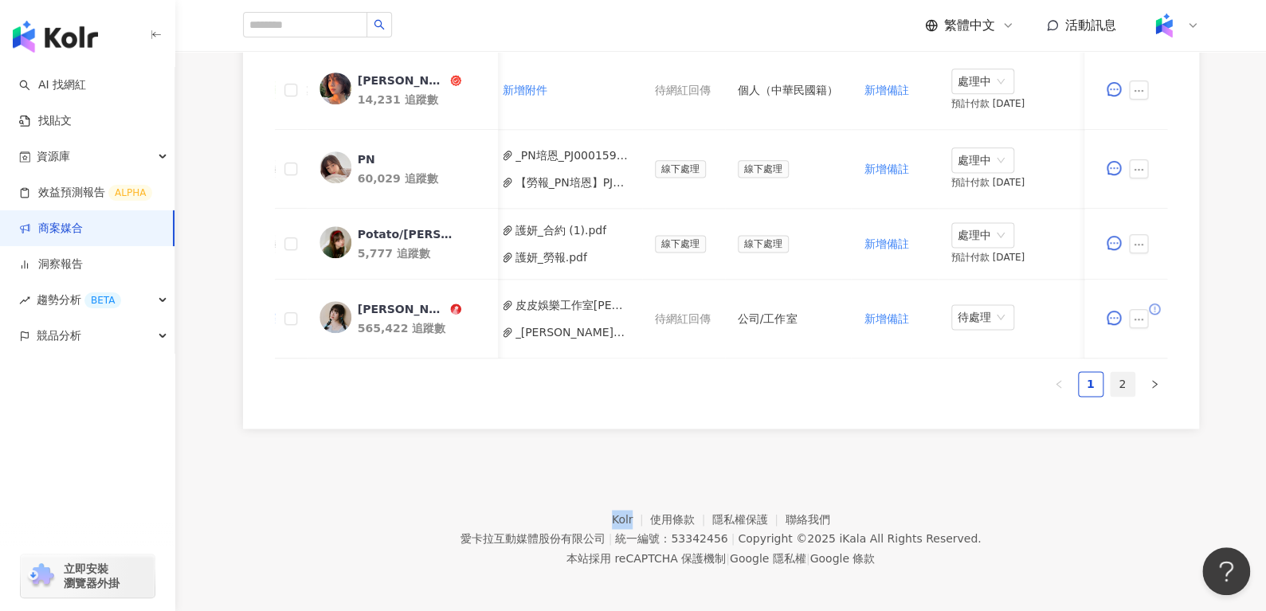
click at [1125, 396] on link "2" at bounding box center [1123, 384] width 24 height 24
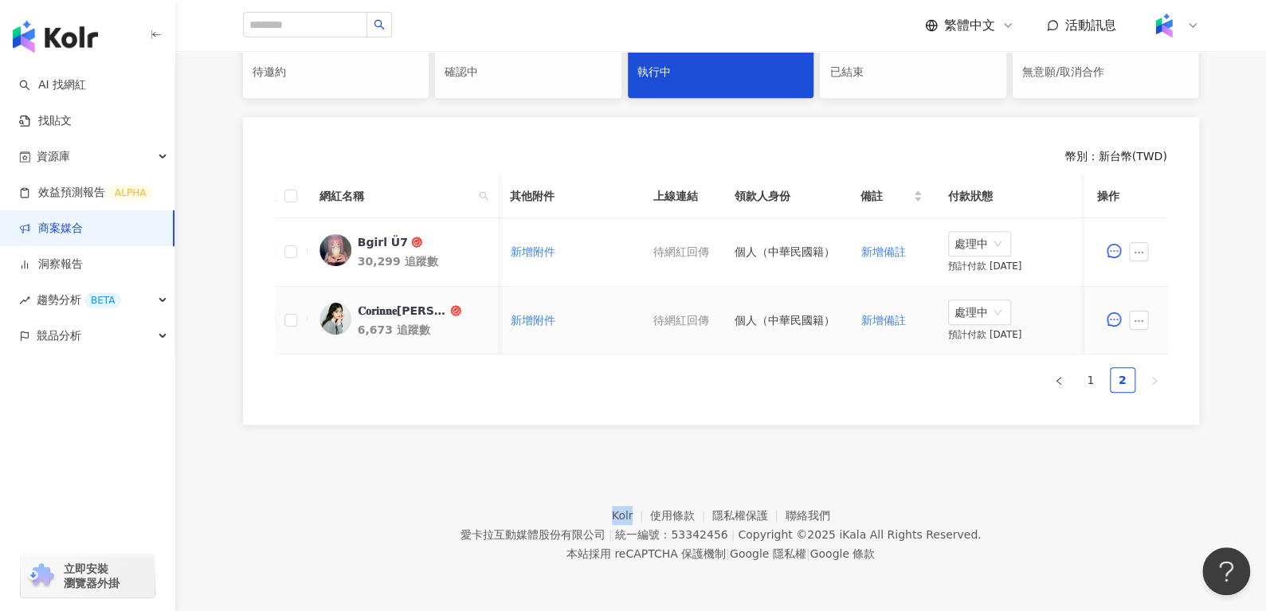
scroll to position [253, 0]
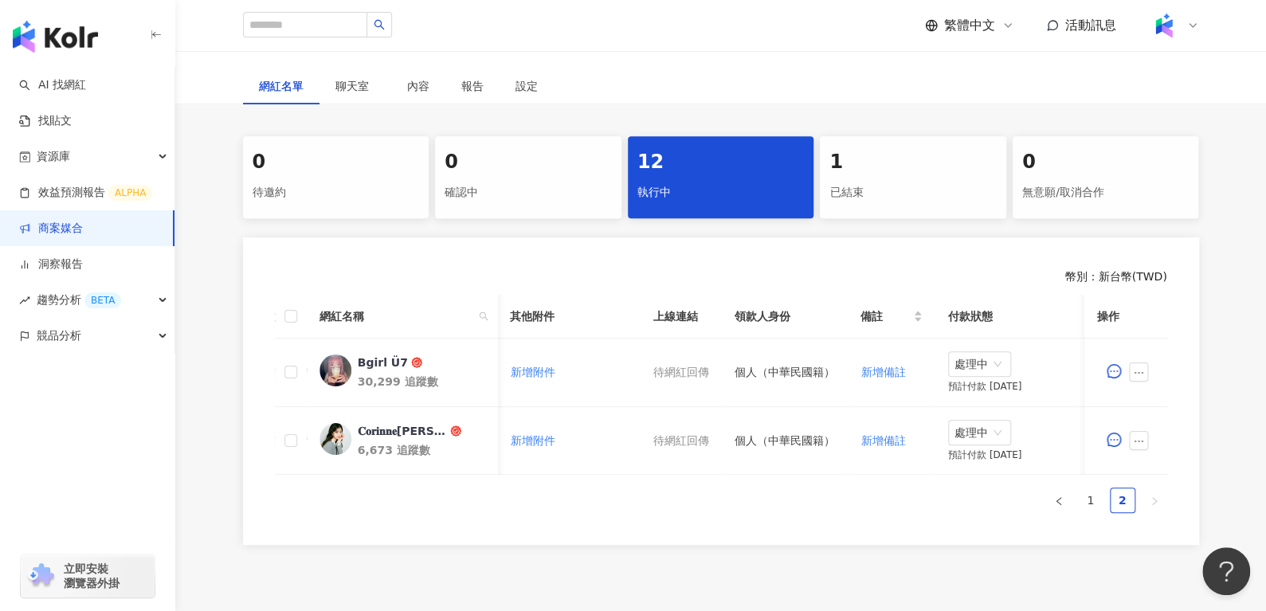
click at [891, 206] on div "1 已結束" at bounding box center [913, 177] width 186 height 82
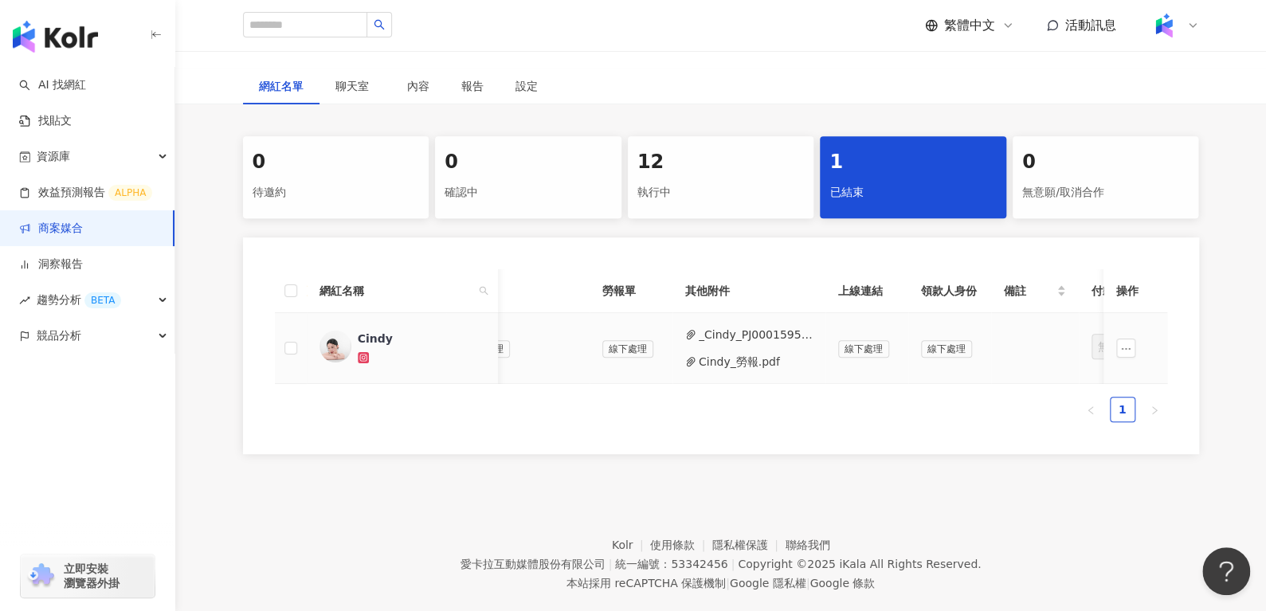
scroll to position [0, 609]
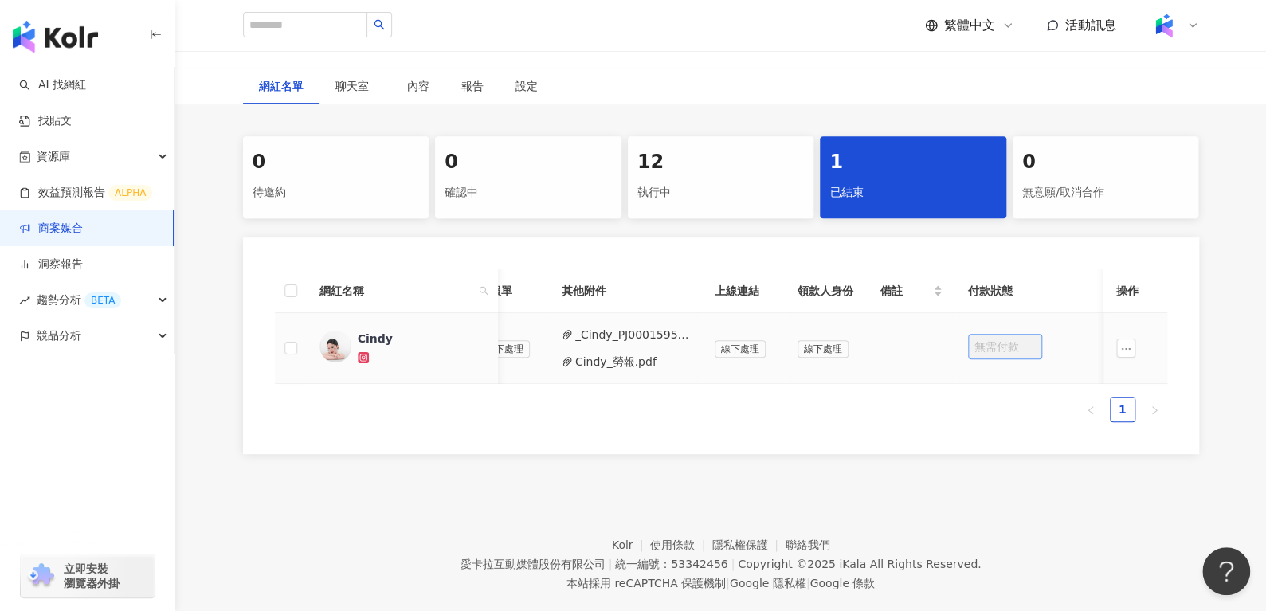
click at [974, 349] on span "無需付款" at bounding box center [1004, 347] width 61 height 24
click at [1010, 341] on span "無需付款" at bounding box center [1004, 347] width 61 height 24
click at [691, 147] on div "12 執行中" at bounding box center [721, 177] width 186 height 82
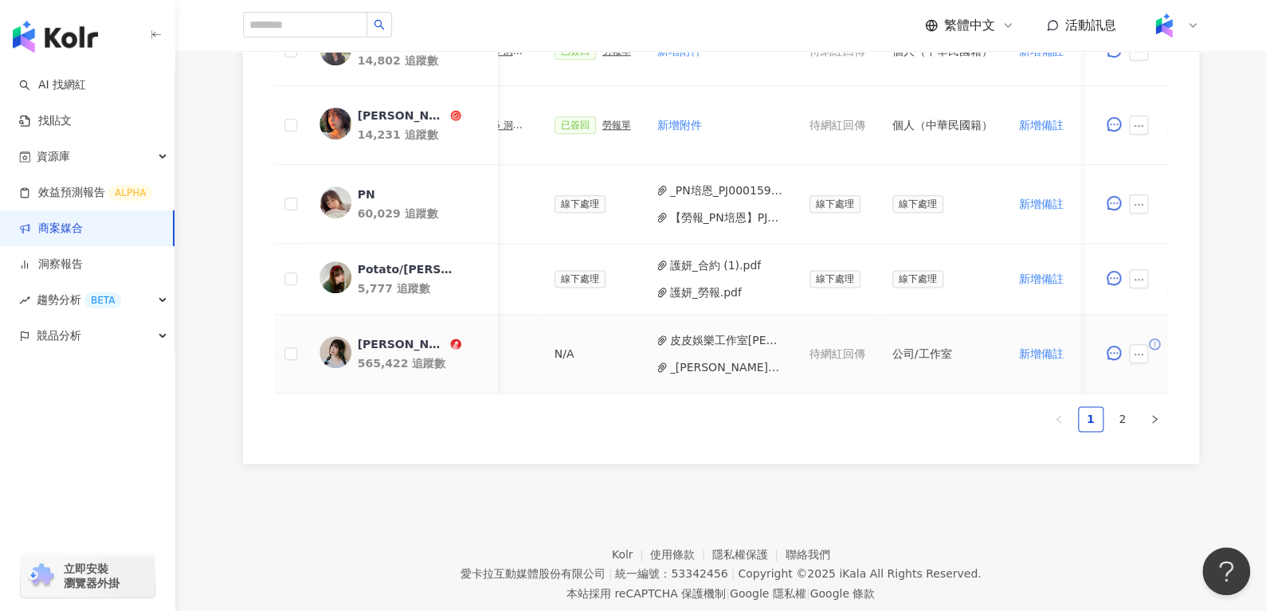
scroll to position [0, 710]
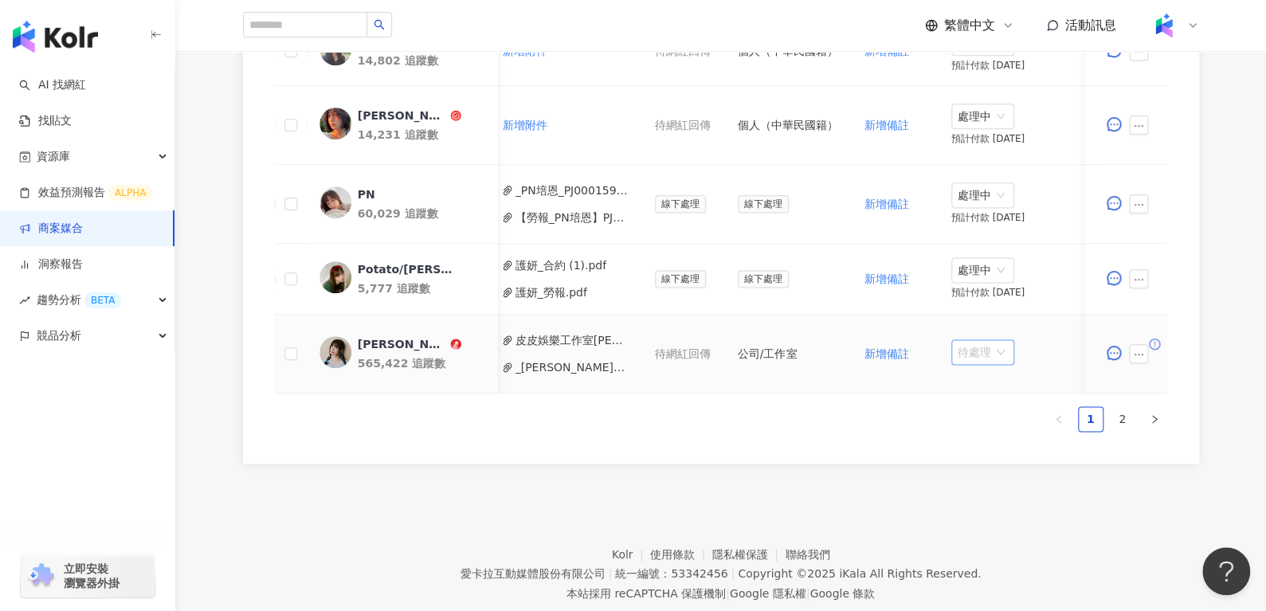
click at [974, 350] on span "待處理" at bounding box center [983, 352] width 50 height 24
click at [547, 363] on button "_黃琳媛_Aileen_PJ0001595_洞_數位_護妍天使印彩貼__202507_KOL專案_活動確認單_1.pdf" at bounding box center [572, 368] width 114 height 18
click at [584, 337] on button "皮皮娛樂工作室黃琳媛_存摺封面.jpg" at bounding box center [572, 340] width 114 height 18
click at [970, 349] on span "待處理" at bounding box center [983, 352] width 50 height 24
click at [977, 407] on div "處理中" at bounding box center [972, 410] width 45 height 18
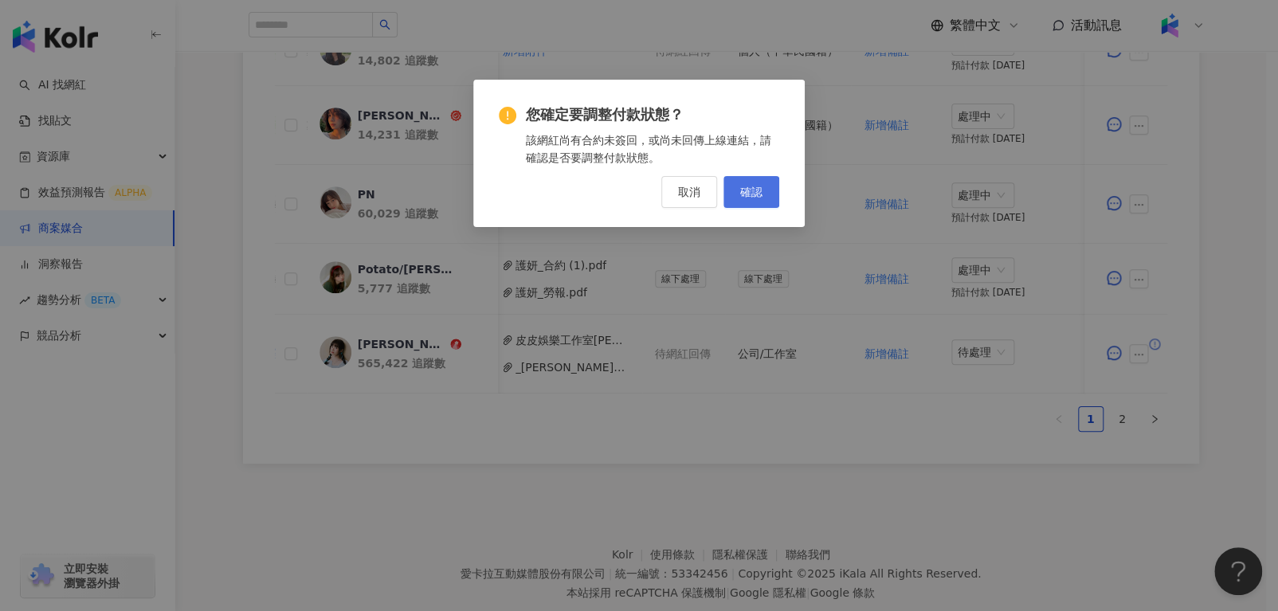
click at [742, 194] on span "確認" at bounding box center [751, 192] width 22 height 13
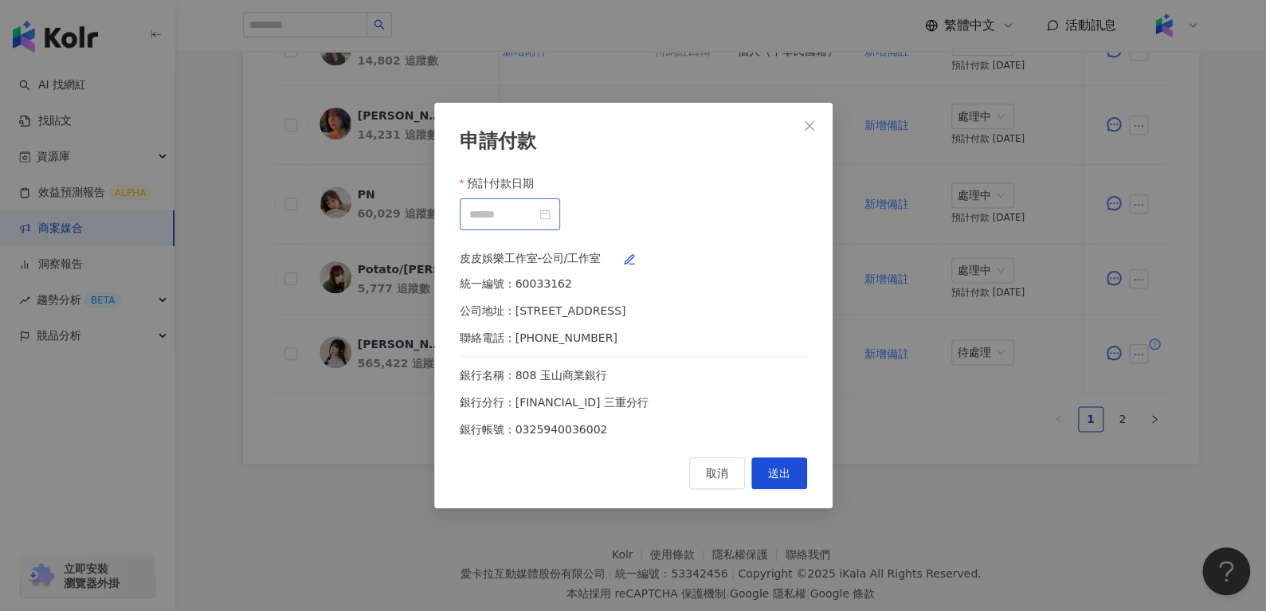
click at [551, 206] on div at bounding box center [509, 215] width 81 height 18
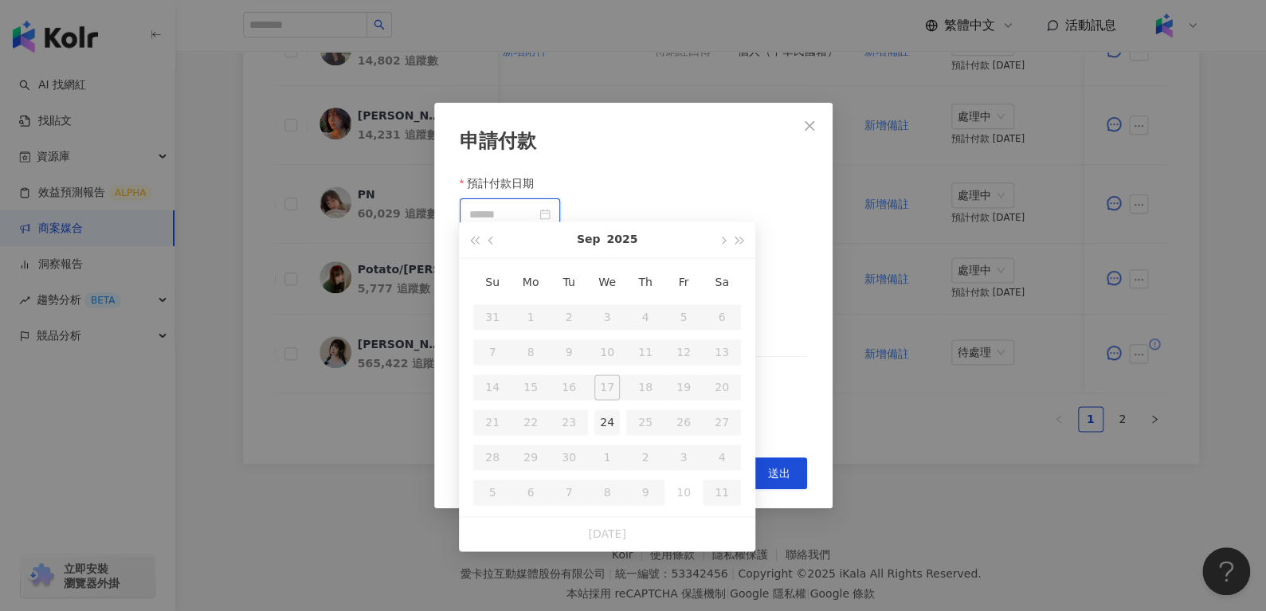
type input "**********"
click at [607, 423] on div "24" at bounding box center [606, 421] width 25 height 25
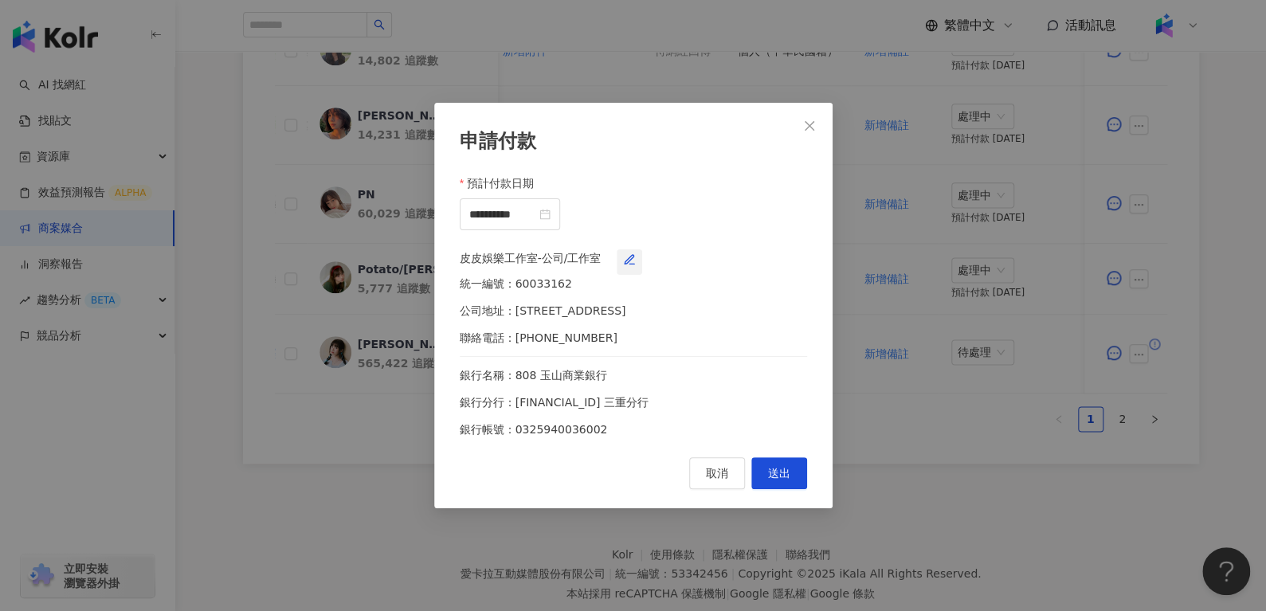
click at [636, 261] on icon "button" at bounding box center [629, 259] width 13 height 13
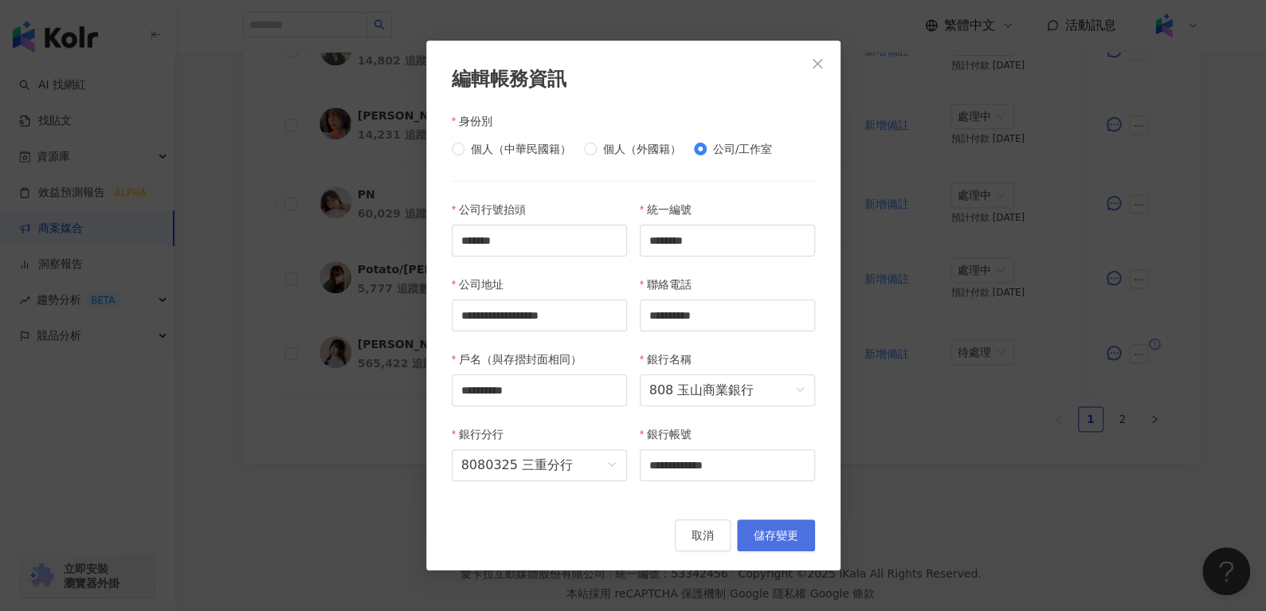
click at [781, 531] on span "儲存變更" at bounding box center [776, 535] width 45 height 13
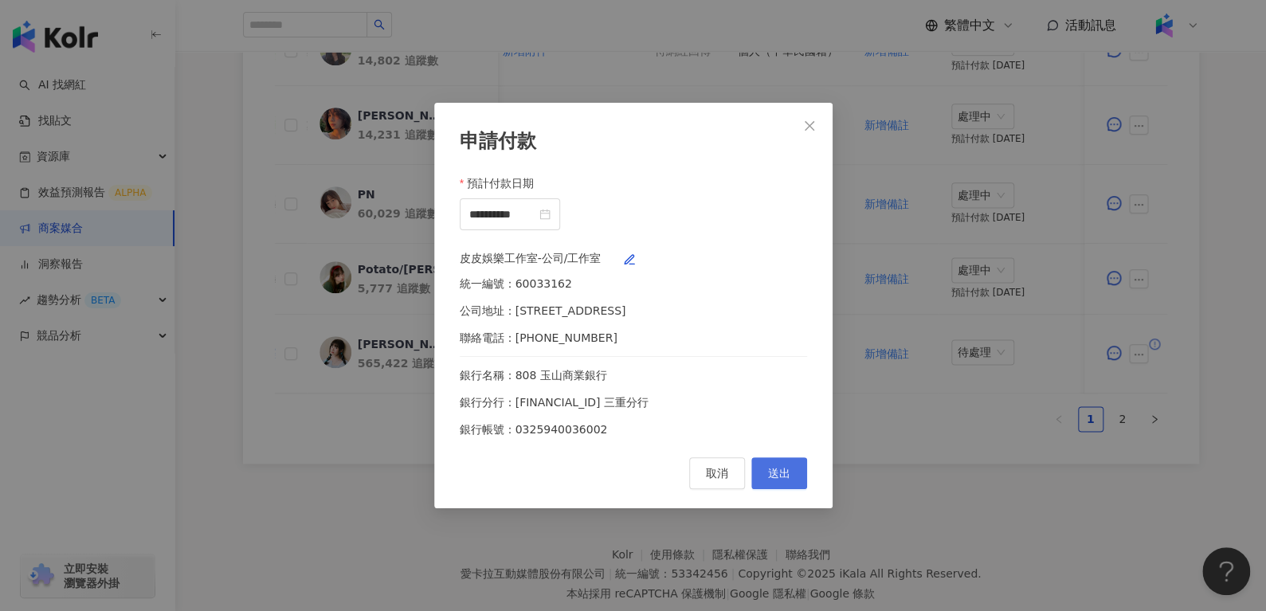
click at [797, 478] on button "送出" at bounding box center [779, 473] width 56 height 32
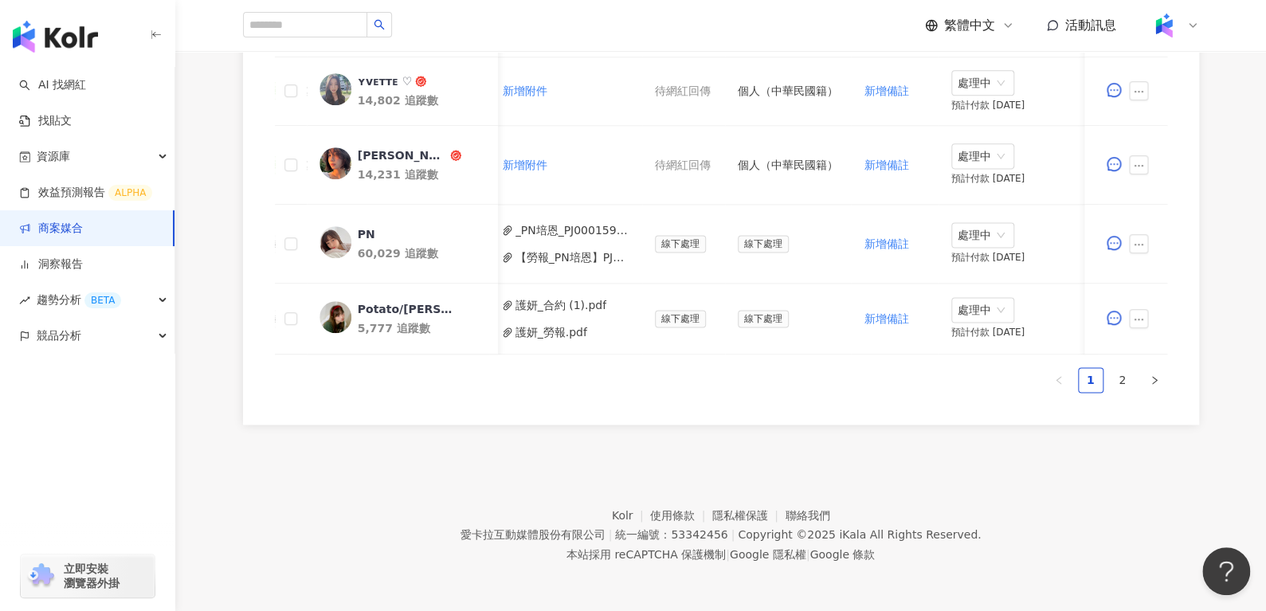
scroll to position [1003, 0]
click at [1123, 378] on link "2" at bounding box center [1123, 380] width 24 height 24
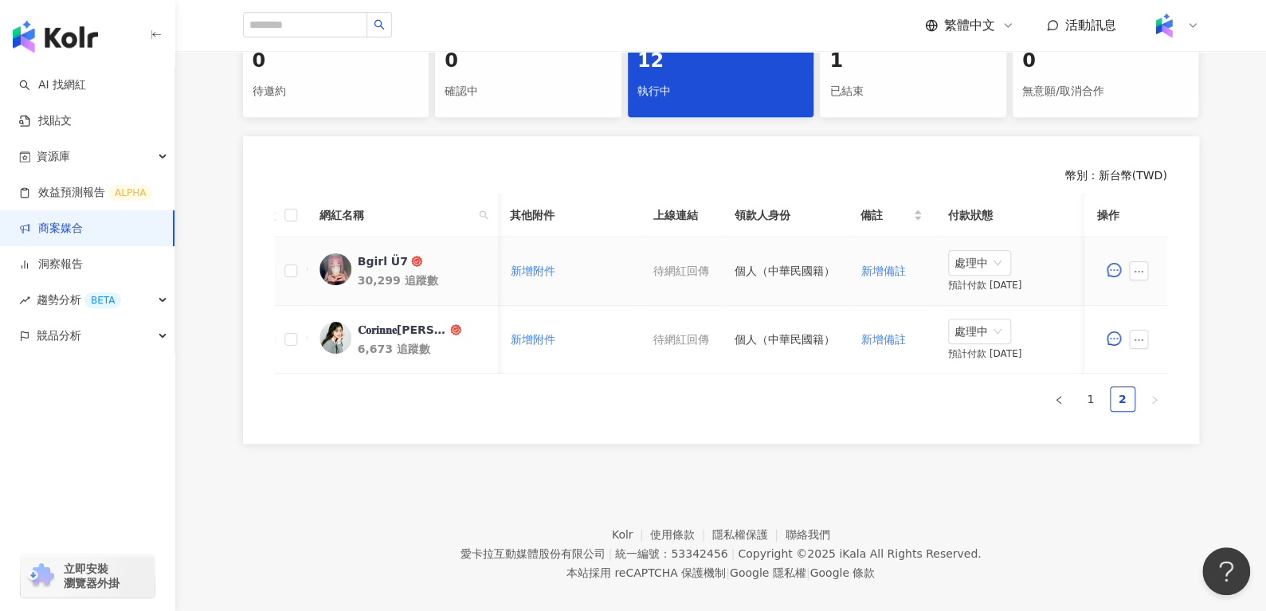
scroll to position [353, 0]
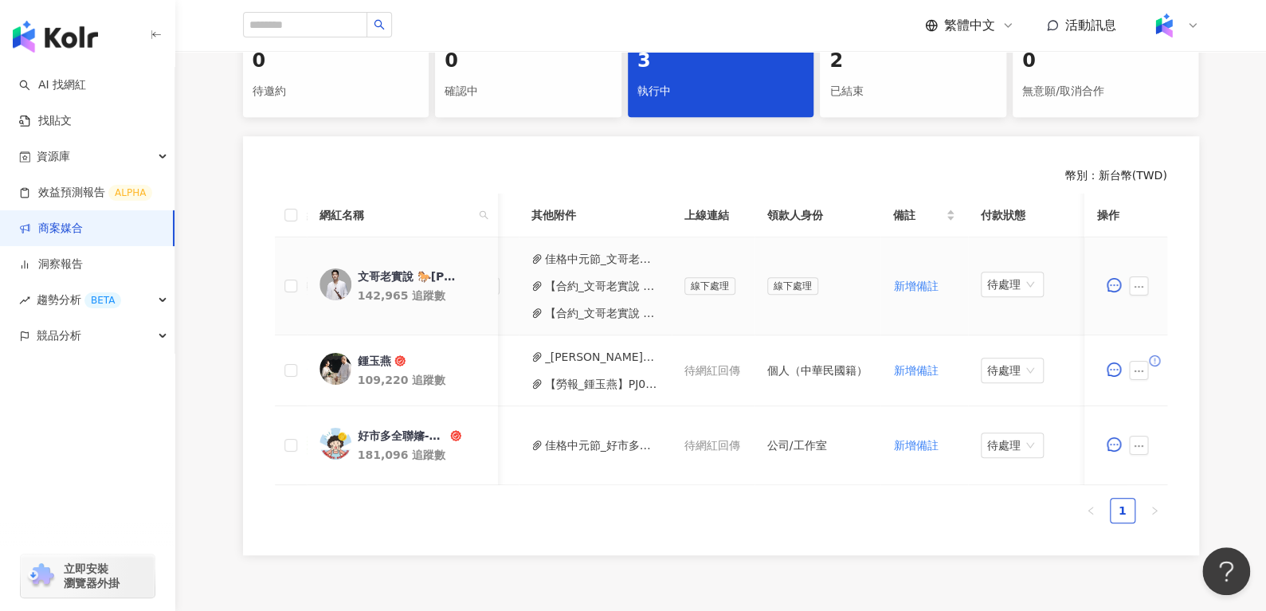
scroll to position [0, 659]
click at [583, 284] on button "【合約_文哥老實說 🐎Andy老師_第一頁】PJ0001573_佳格_保健飲品組_中元節檔期操作_202508_KOL影音.pdf" at bounding box center [604, 286] width 114 height 18
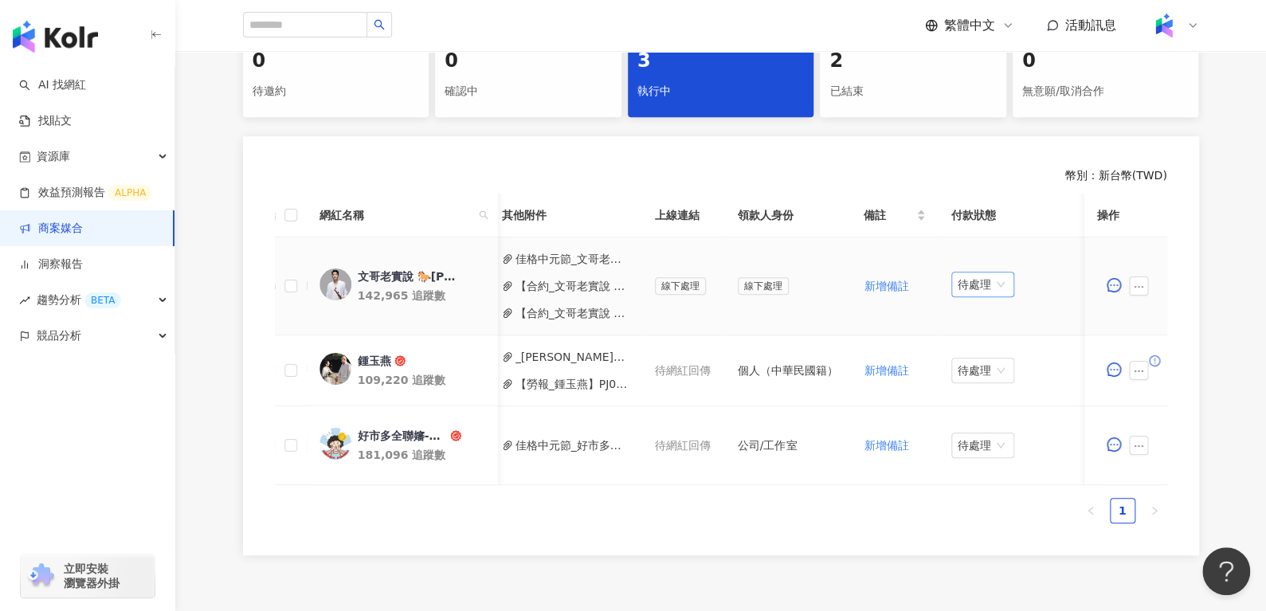
click at [977, 288] on span "待處理" at bounding box center [983, 284] width 50 height 24
click at [974, 340] on div "處理中" at bounding box center [972, 344] width 45 height 18
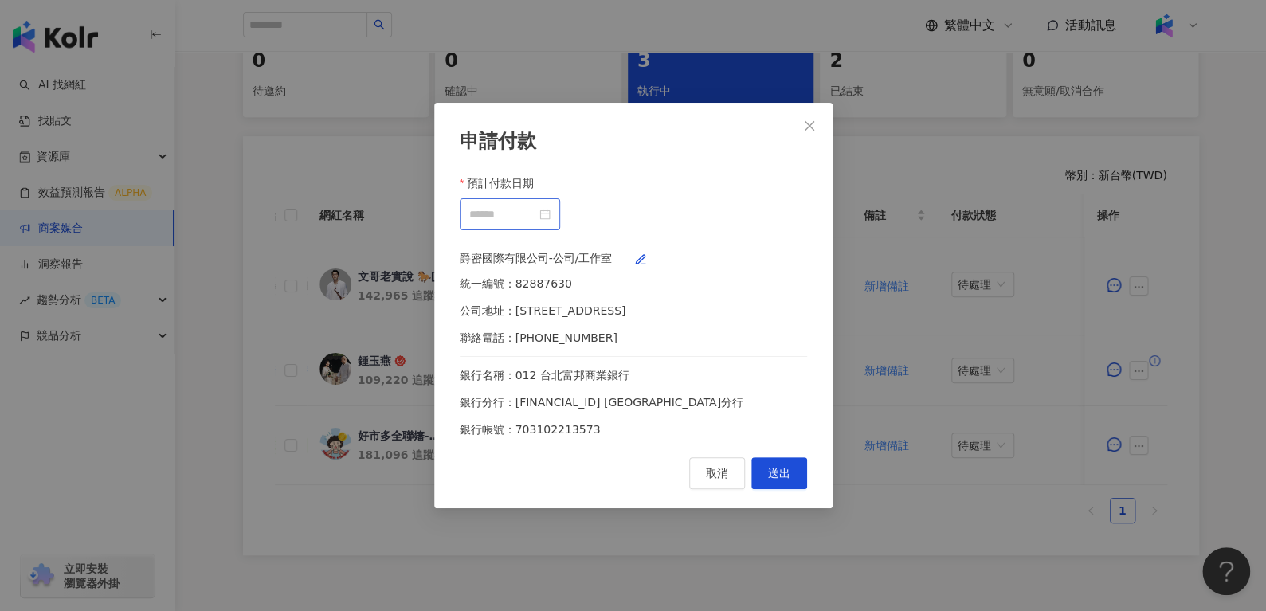
click at [551, 206] on div at bounding box center [509, 215] width 81 height 18
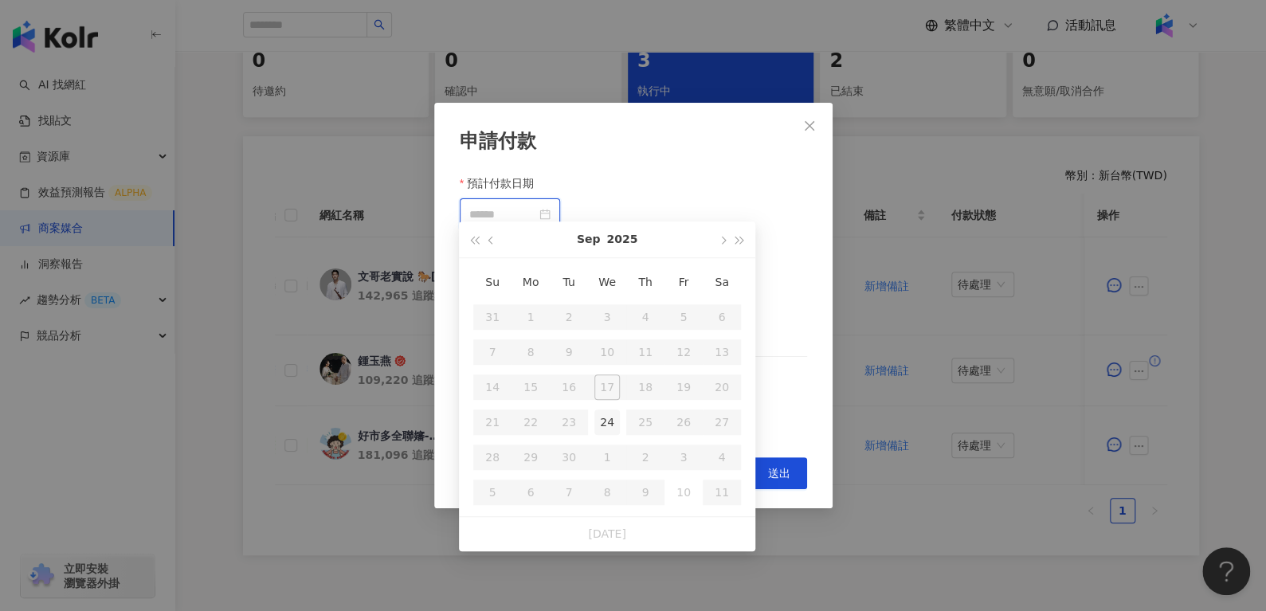
type input "**********"
click at [608, 418] on div "24" at bounding box center [606, 421] width 25 height 25
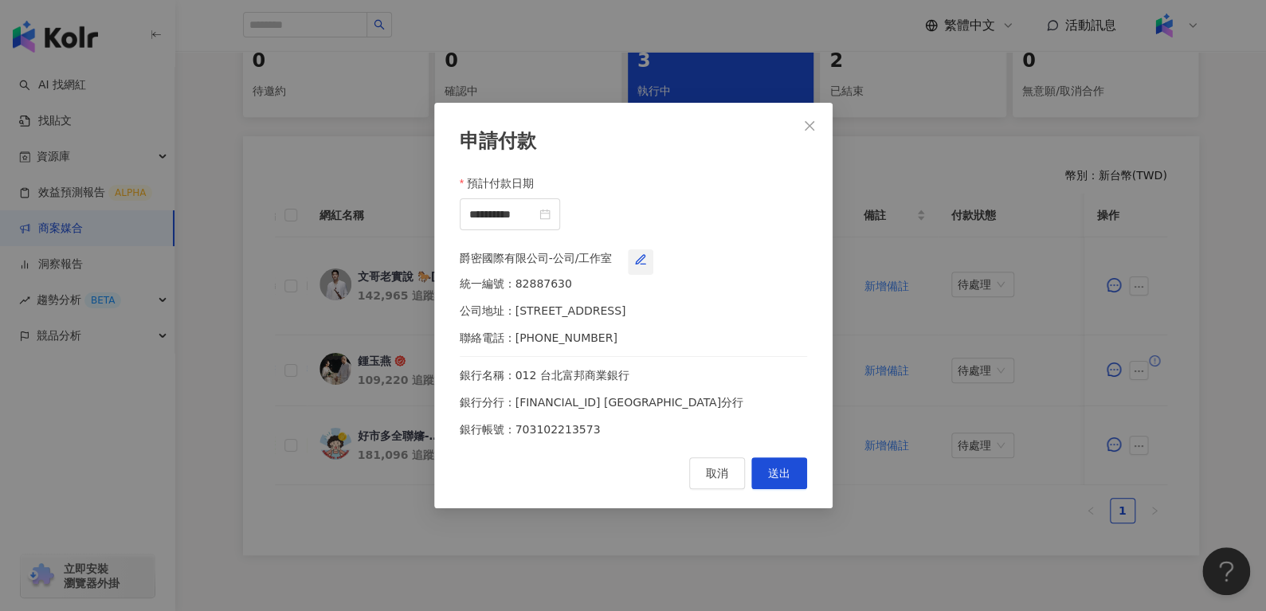
click at [647, 262] on icon "button" at bounding box center [640, 259] width 13 height 13
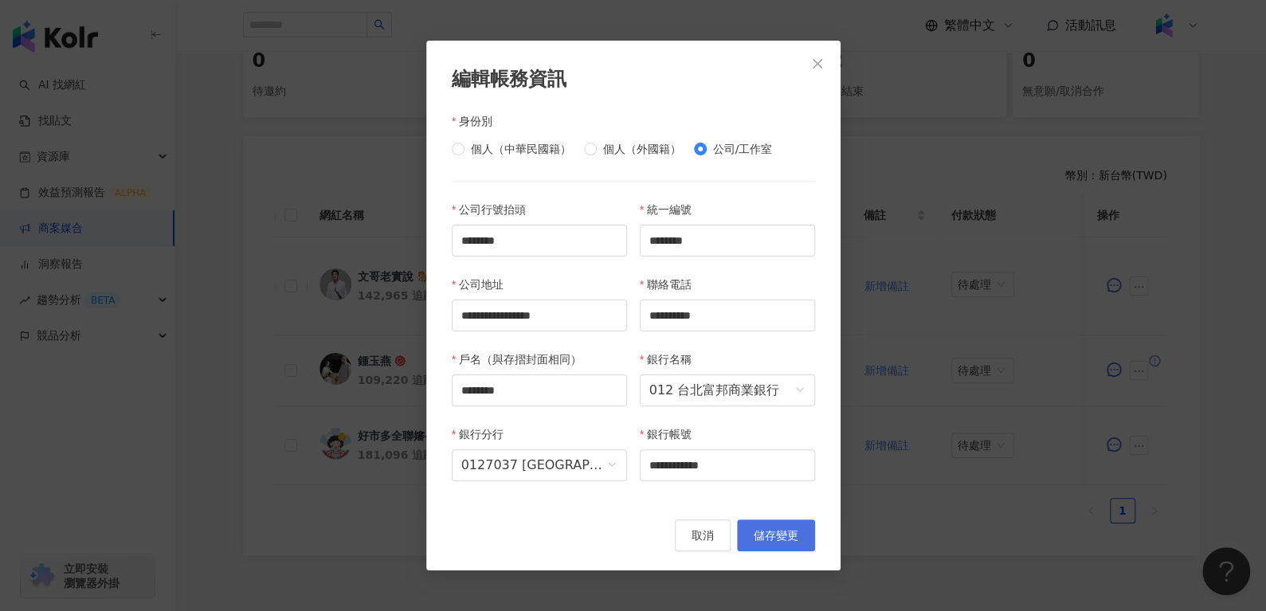
click at [781, 538] on span "儲存變更" at bounding box center [776, 535] width 45 height 13
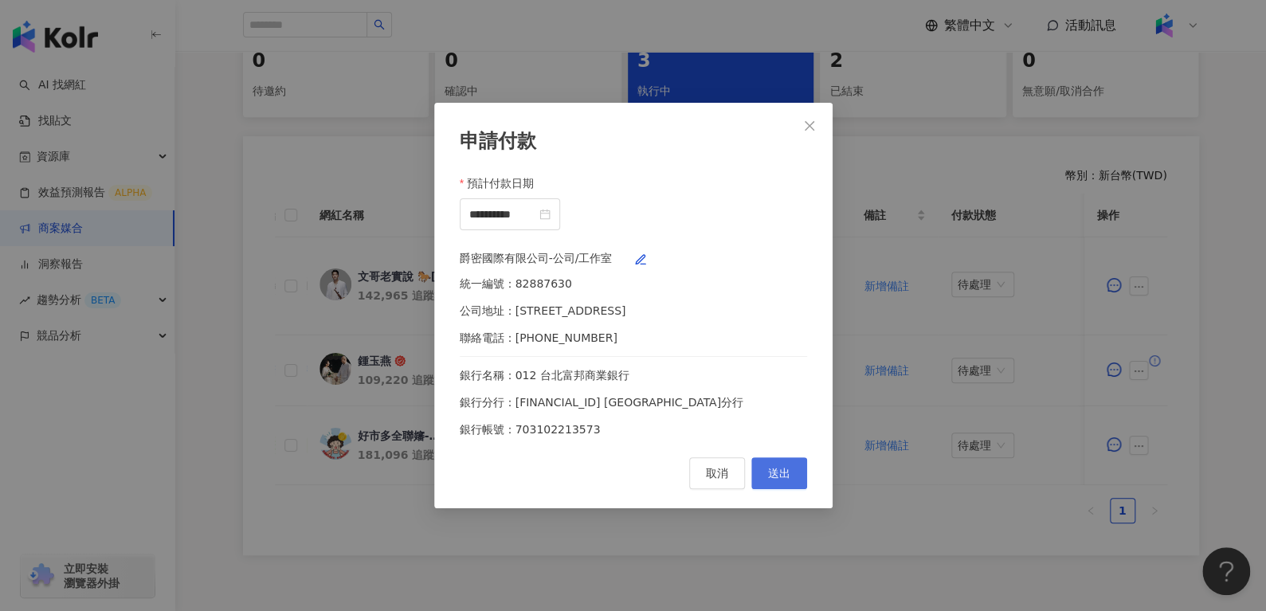
click at [786, 480] on span "送出" at bounding box center [779, 473] width 22 height 13
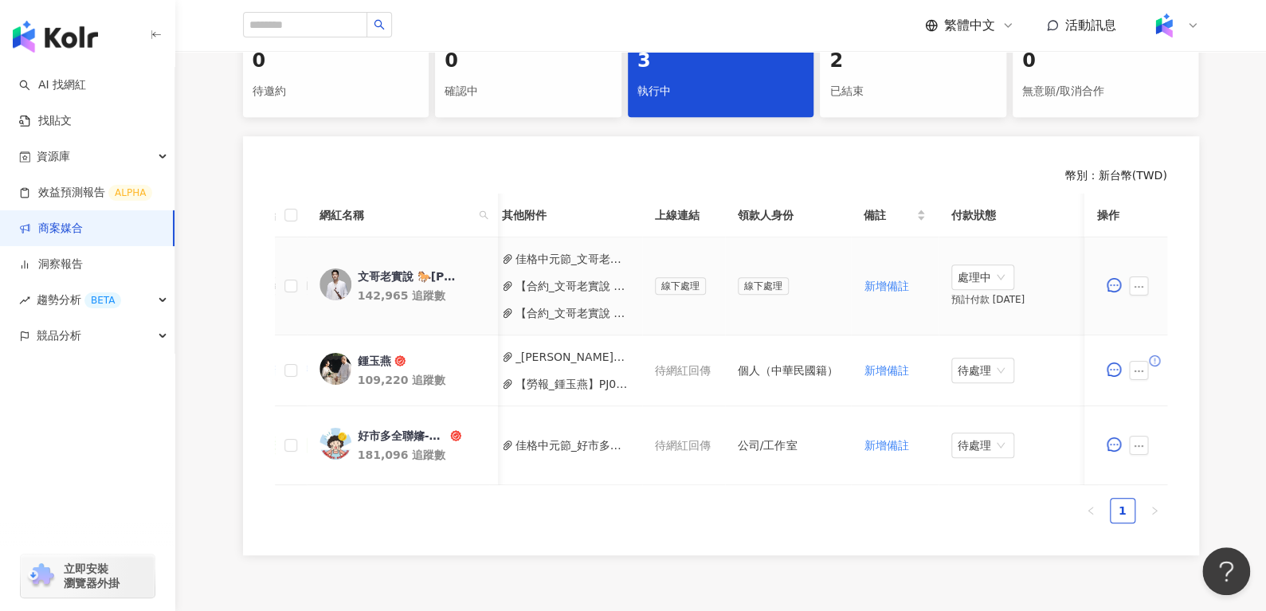
scroll to position [0, 639]
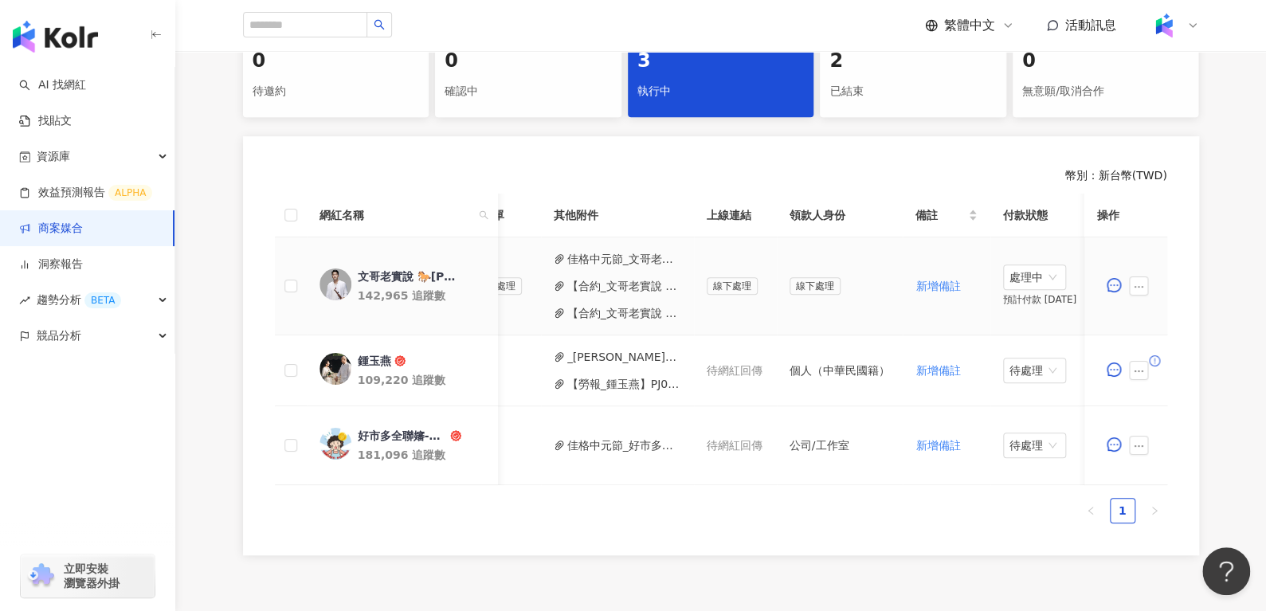
click at [593, 264] on button "佳格中元節_文哥老實說_發票.pdf" at bounding box center [624, 259] width 114 height 18
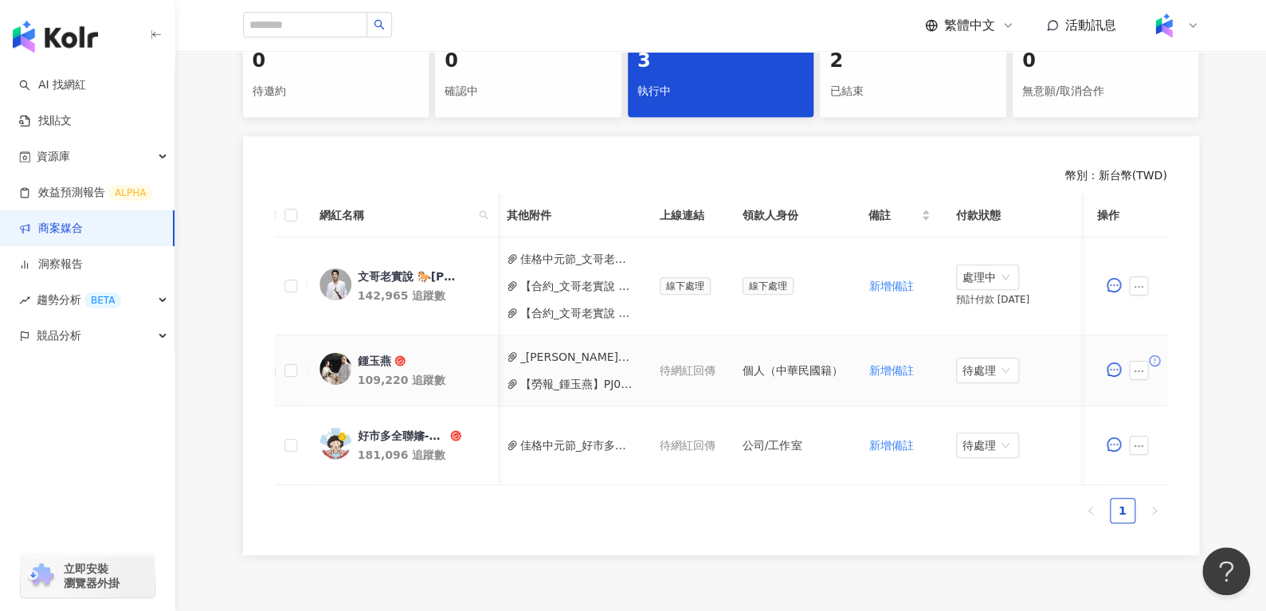
scroll to position [0, 691]
click at [557, 386] on button "【勞報_鍾玉燕】PJ0001573 佳格_保健飲品組_中元節檔期操作_202508_KOL影音 (1).pdf" at bounding box center [572, 384] width 114 height 18
click at [539, 359] on button "_鍾玉燕_PJ0001573_佳格_保健飲品組_中元節檔期操作_202508_KOL影音_活動確認 (1).pdf" at bounding box center [572, 357] width 114 height 18
click at [964, 371] on span "待處理" at bounding box center [983, 371] width 50 height 24
click at [964, 436] on div "處理中" at bounding box center [972, 430] width 45 height 18
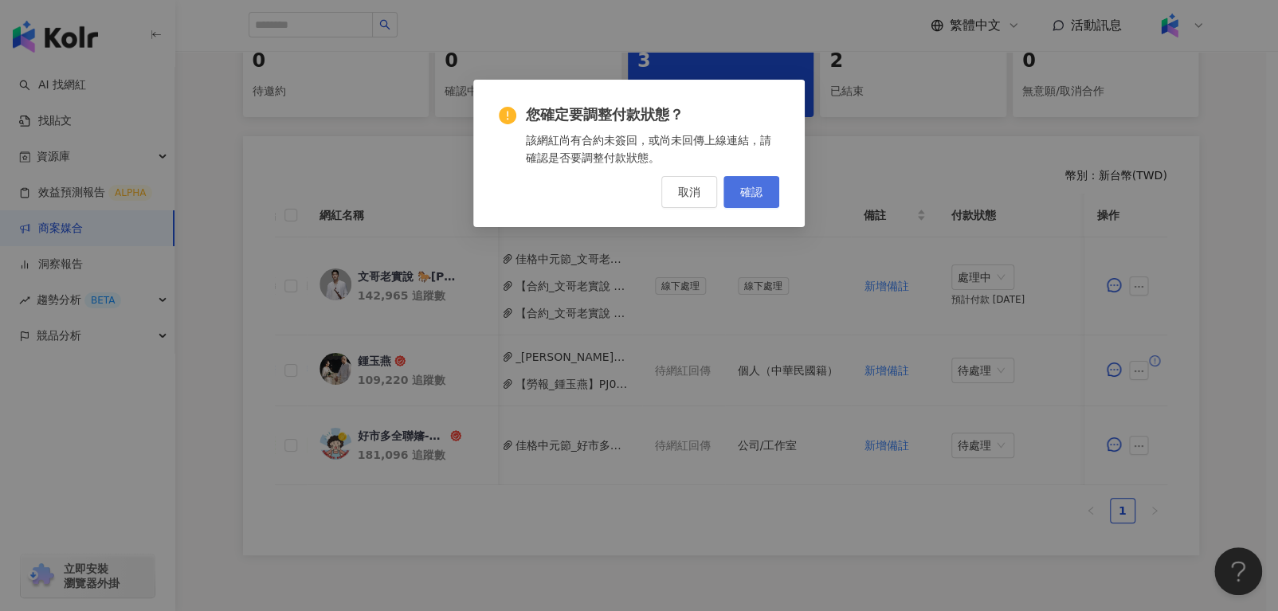
click at [758, 181] on button "確認" at bounding box center [751, 192] width 56 height 32
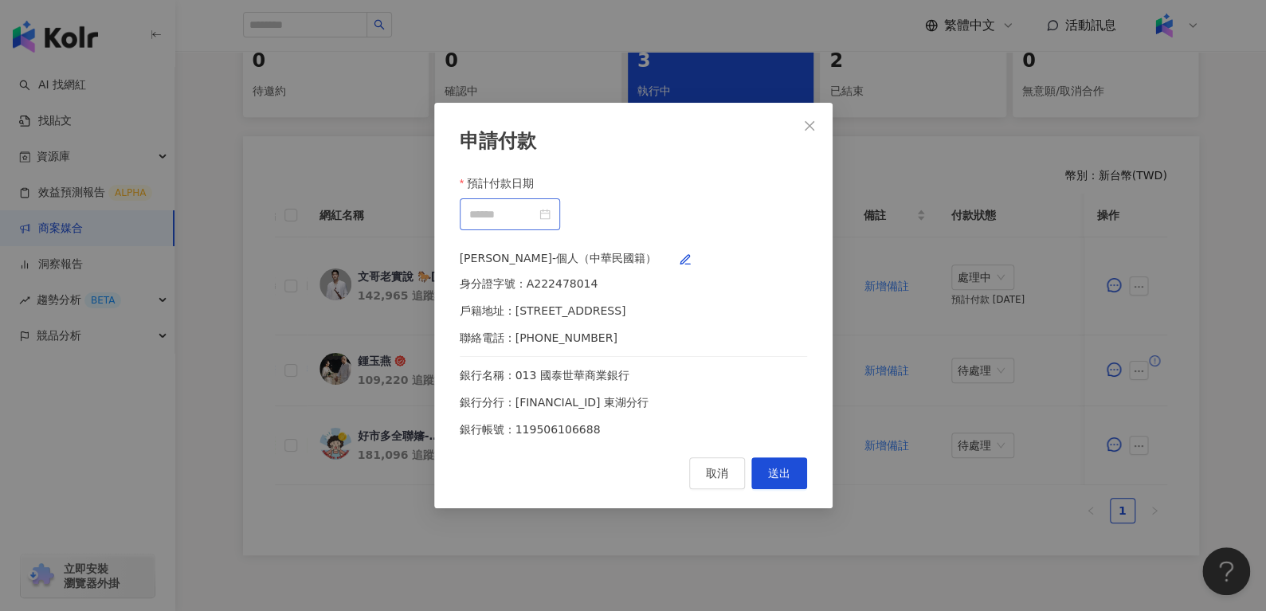
click at [551, 206] on div at bounding box center [509, 215] width 81 height 18
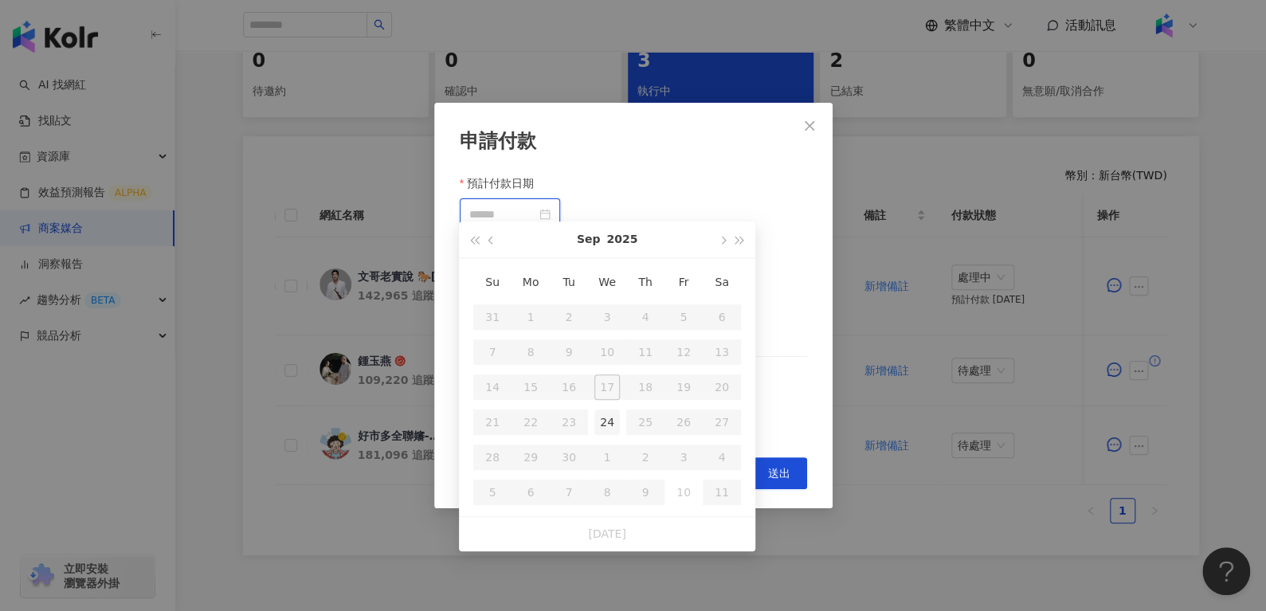
type input "**********"
click at [605, 421] on div "24" at bounding box center [606, 421] width 25 height 25
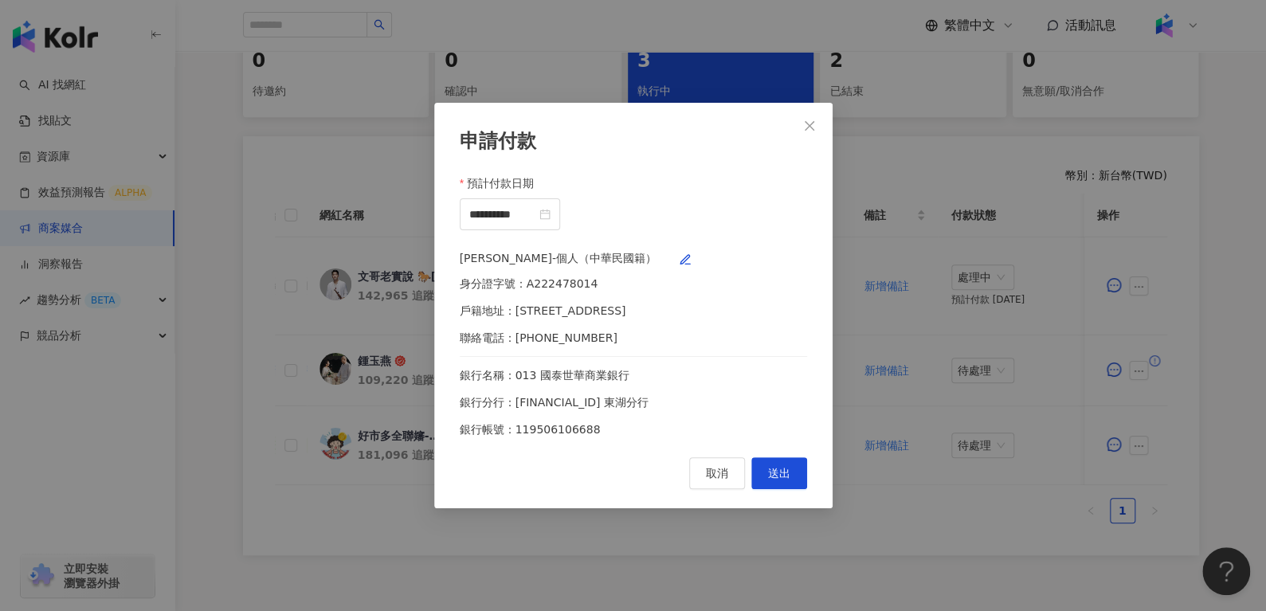
click at [782, 268] on div "鍾玉燕-個人（中華民國籍）" at bounding box center [633, 261] width 347 height 25
click at [692, 263] on icon "button" at bounding box center [685, 259] width 13 height 13
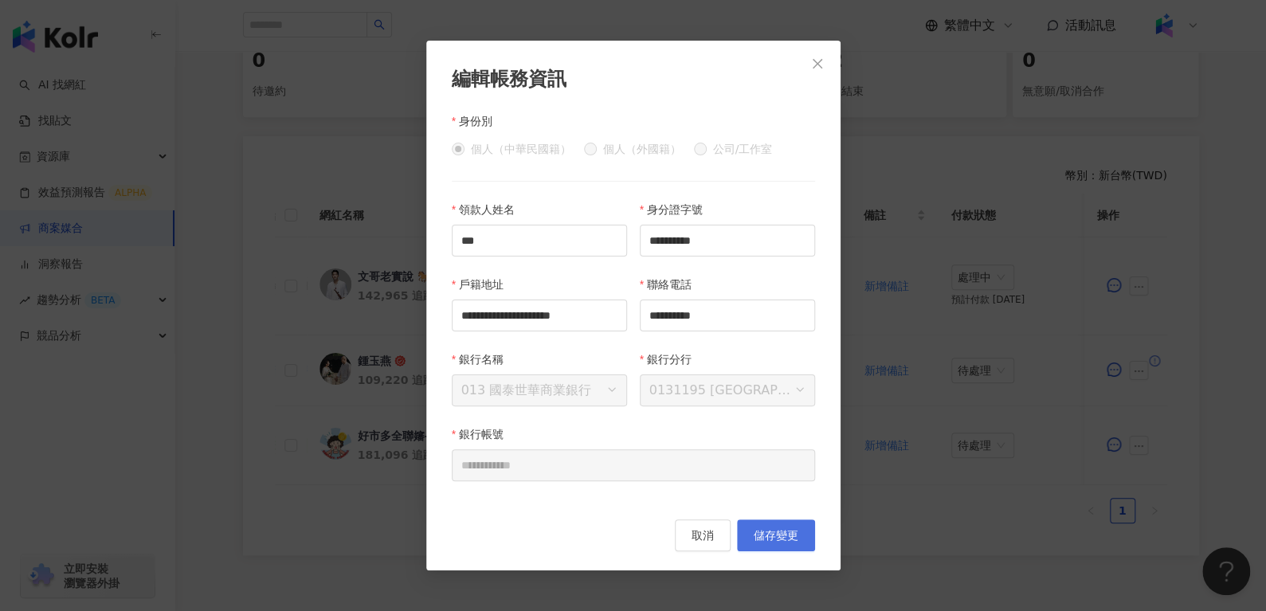
click at [792, 542] on span "儲存變更" at bounding box center [776, 535] width 45 height 13
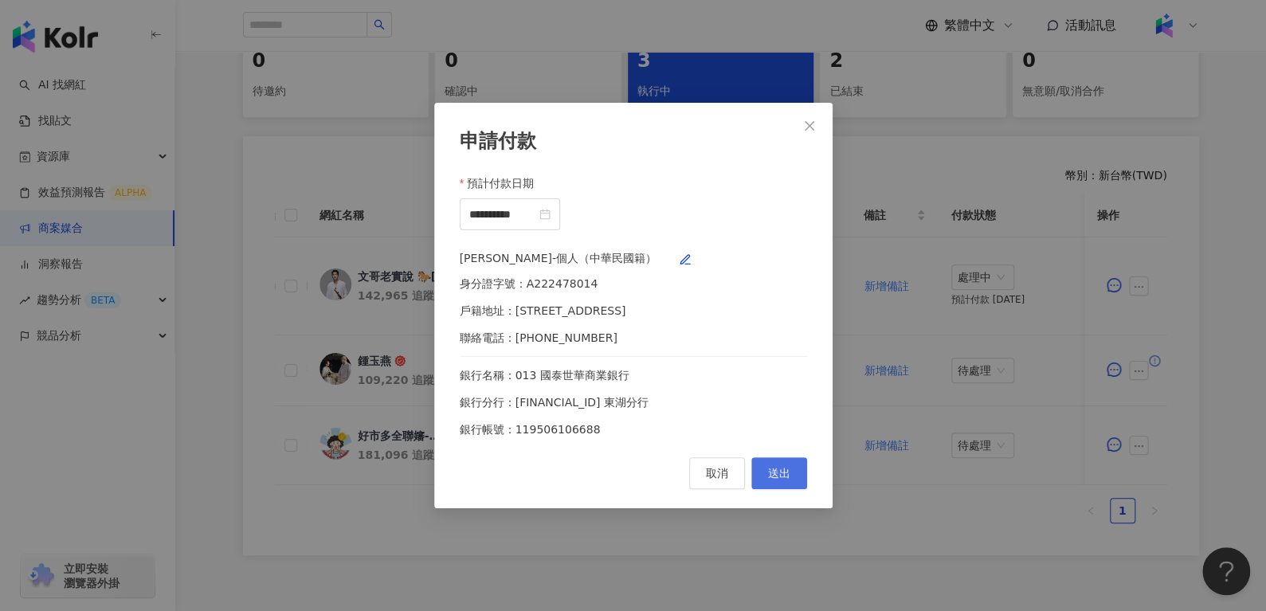
click at [779, 480] on span "送出" at bounding box center [779, 473] width 22 height 13
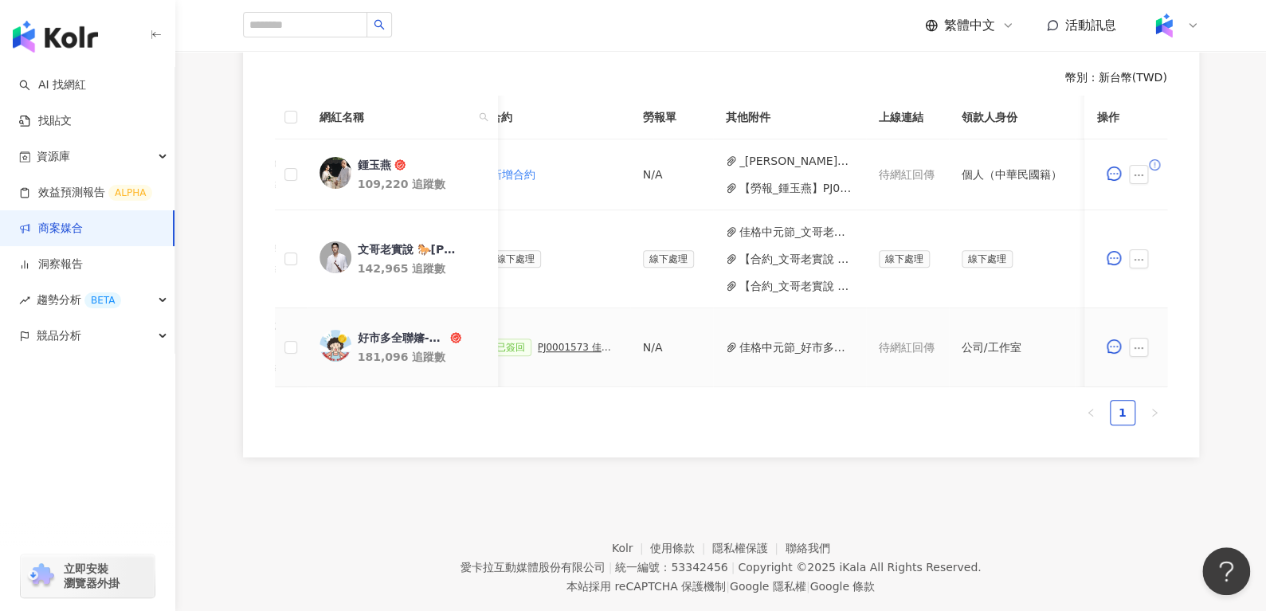
scroll to position [0, 466]
click at [764, 345] on button "佳格中元節_好市多全聯嬸.pdf" at bounding box center [797, 348] width 114 height 18
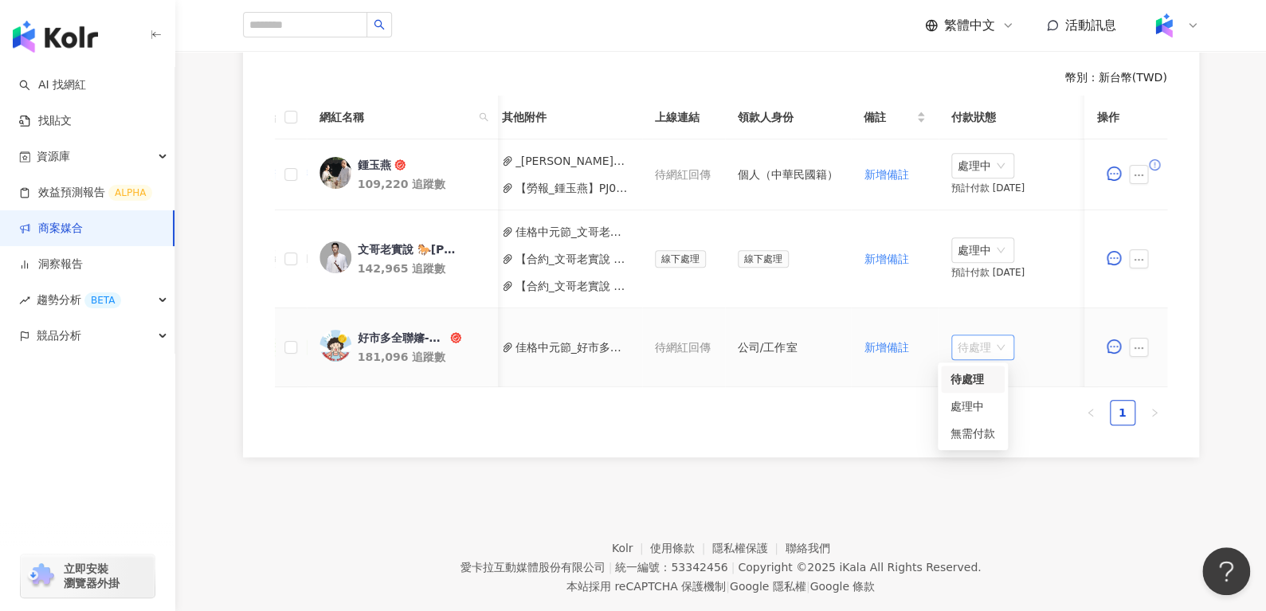
click at [978, 345] on span "待處理" at bounding box center [983, 347] width 50 height 24
click at [974, 405] on div "處理中" at bounding box center [972, 407] width 45 height 18
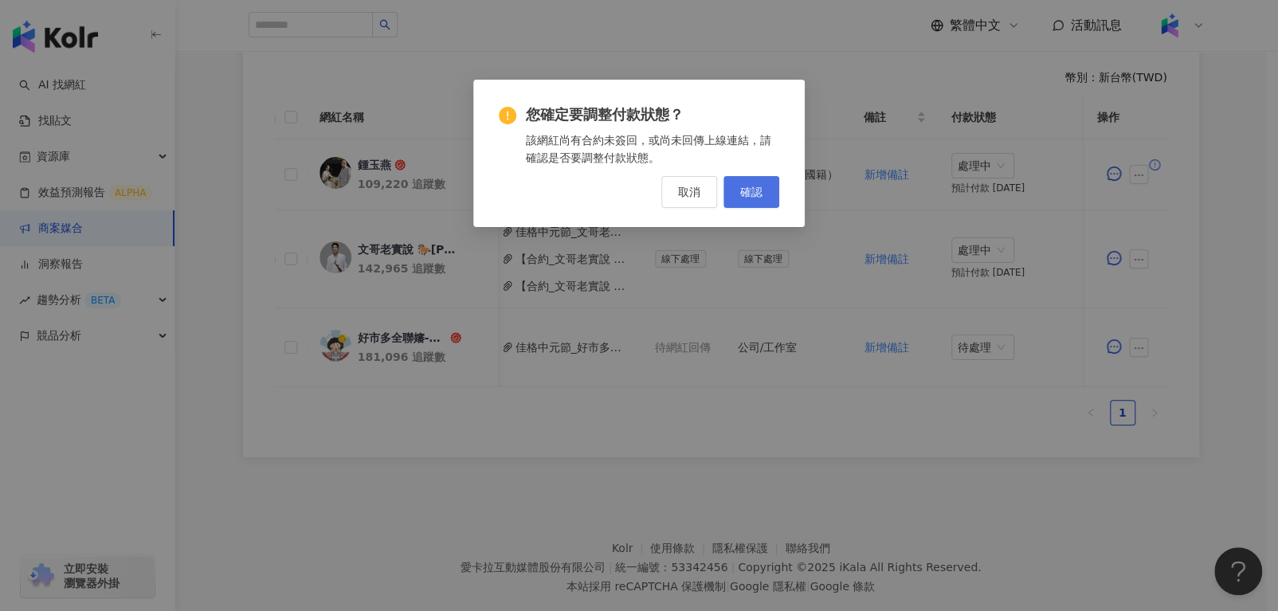
click at [756, 190] on span "確認" at bounding box center [751, 192] width 22 height 13
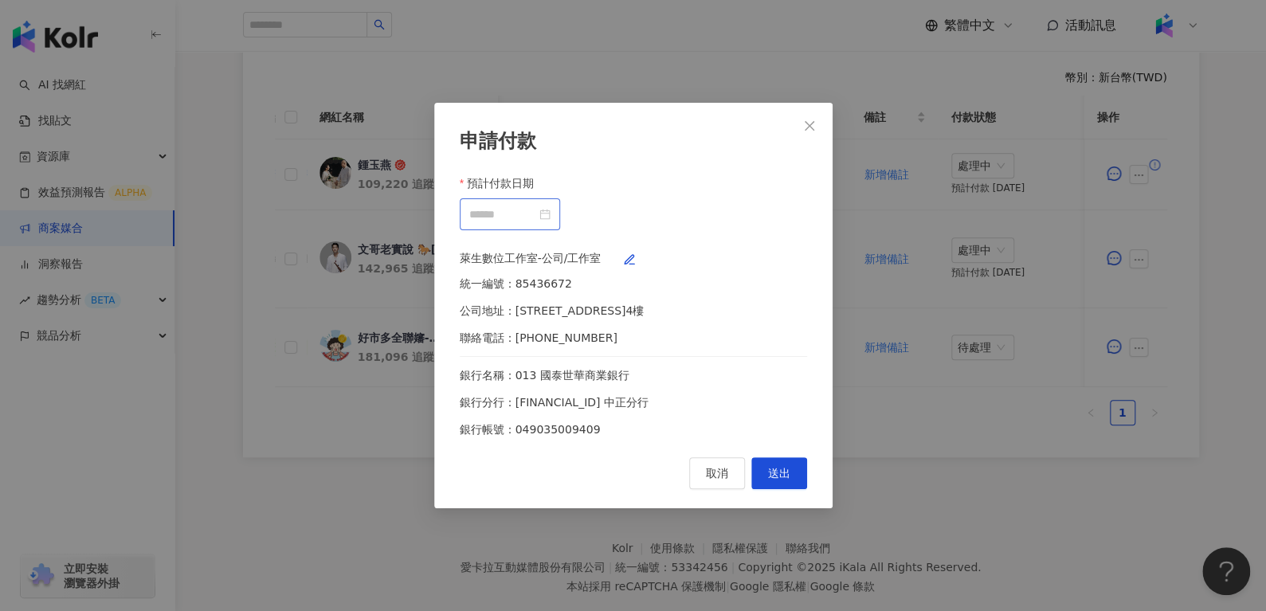
click at [551, 206] on div at bounding box center [509, 215] width 81 height 18
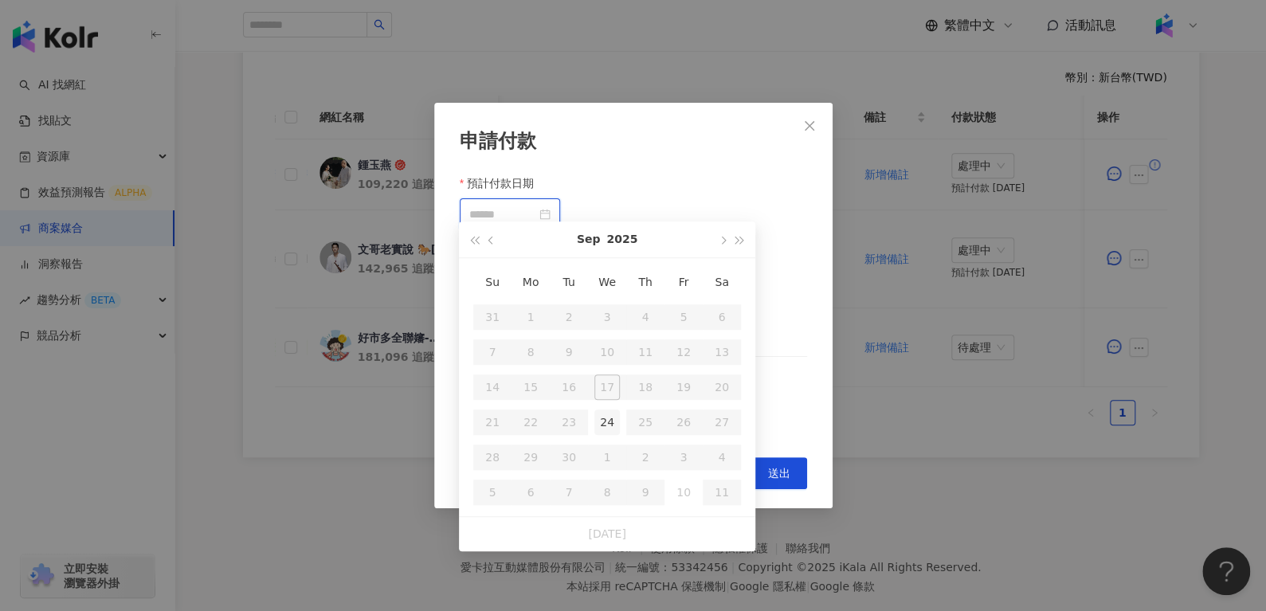
type input "**********"
click at [606, 433] on div "24" at bounding box center [606, 421] width 25 height 25
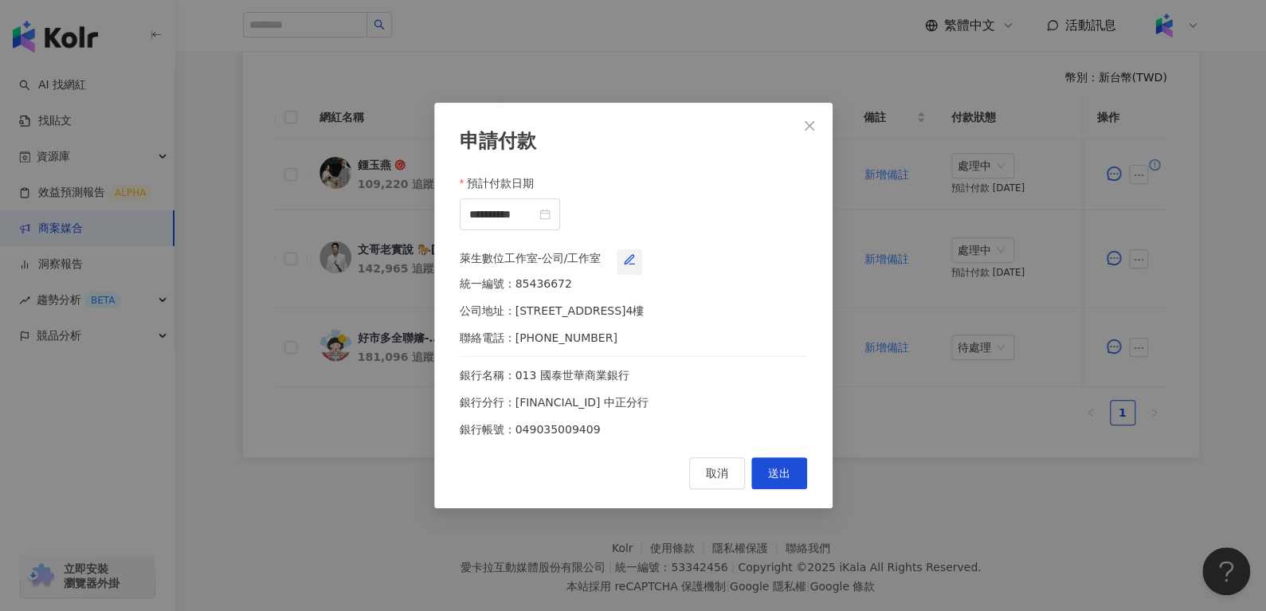
click at [636, 261] on icon "button" at bounding box center [629, 259] width 13 height 13
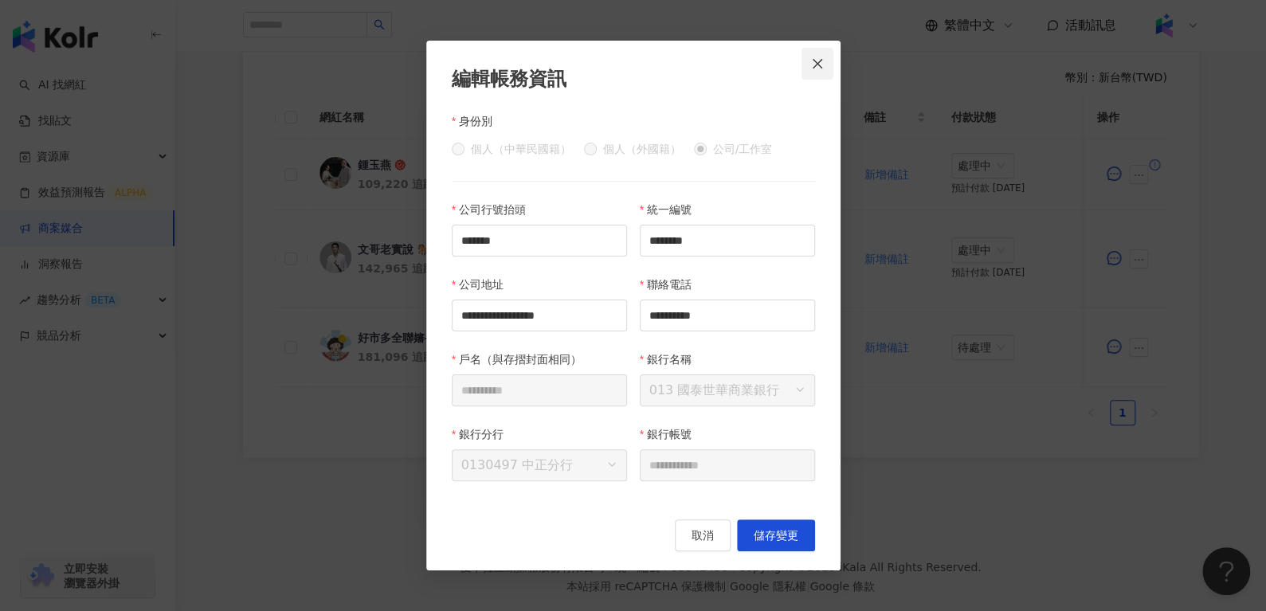
click at [817, 59] on icon "close" at bounding box center [817, 63] width 13 height 13
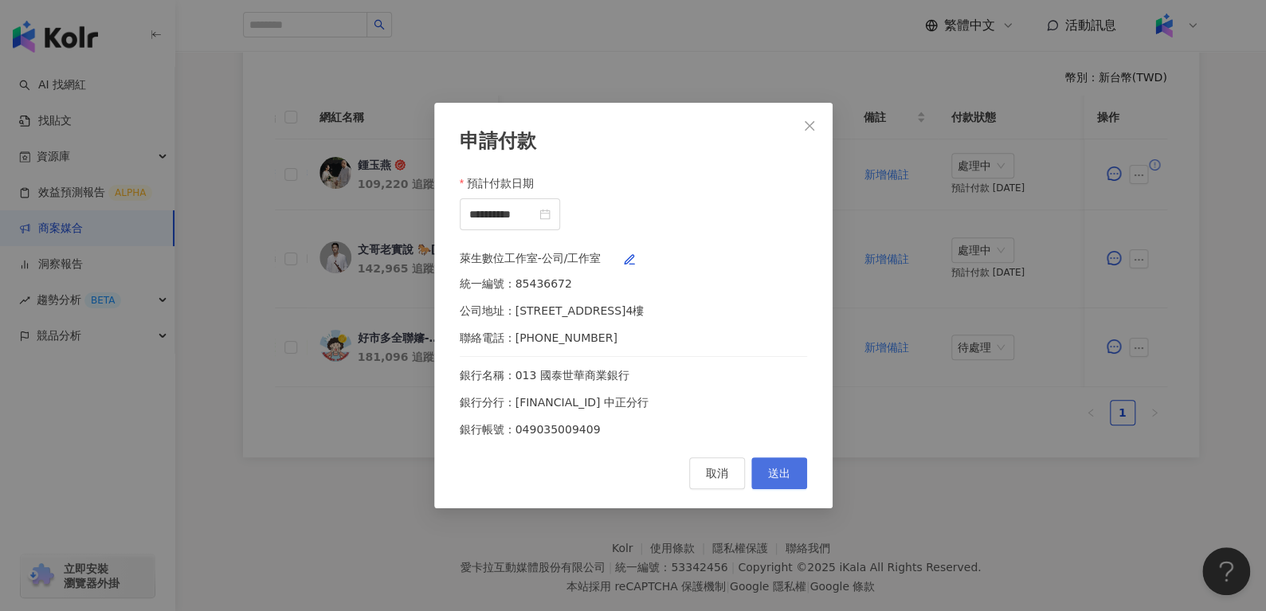
click at [773, 480] on span "送出" at bounding box center [779, 473] width 22 height 13
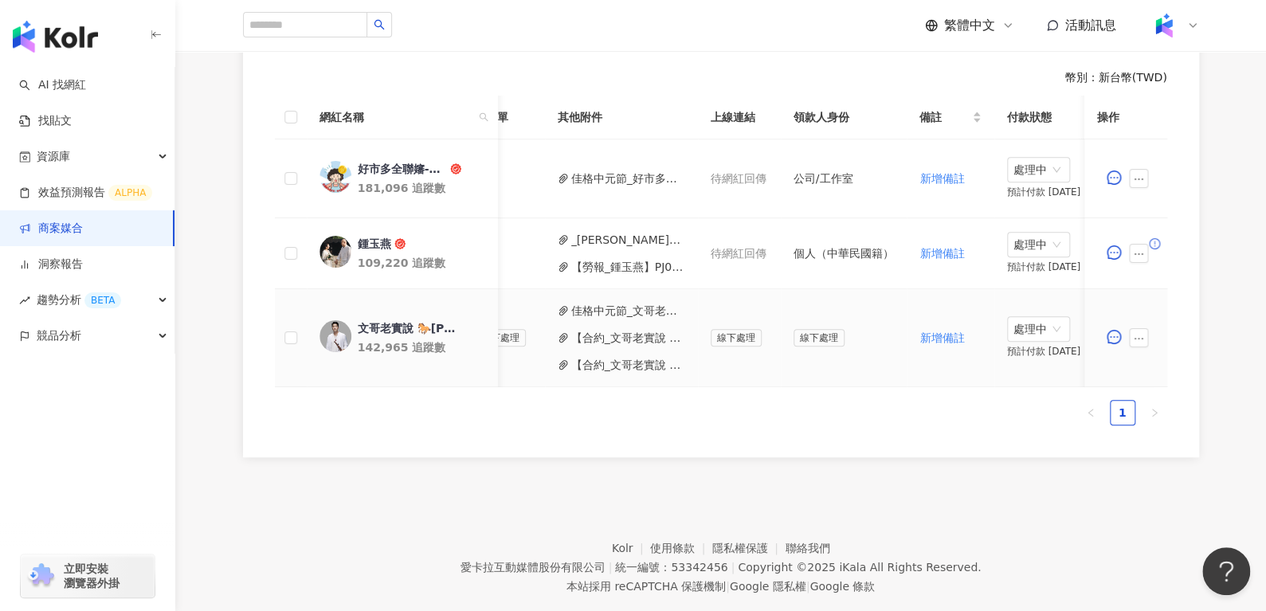
scroll to position [0, 509]
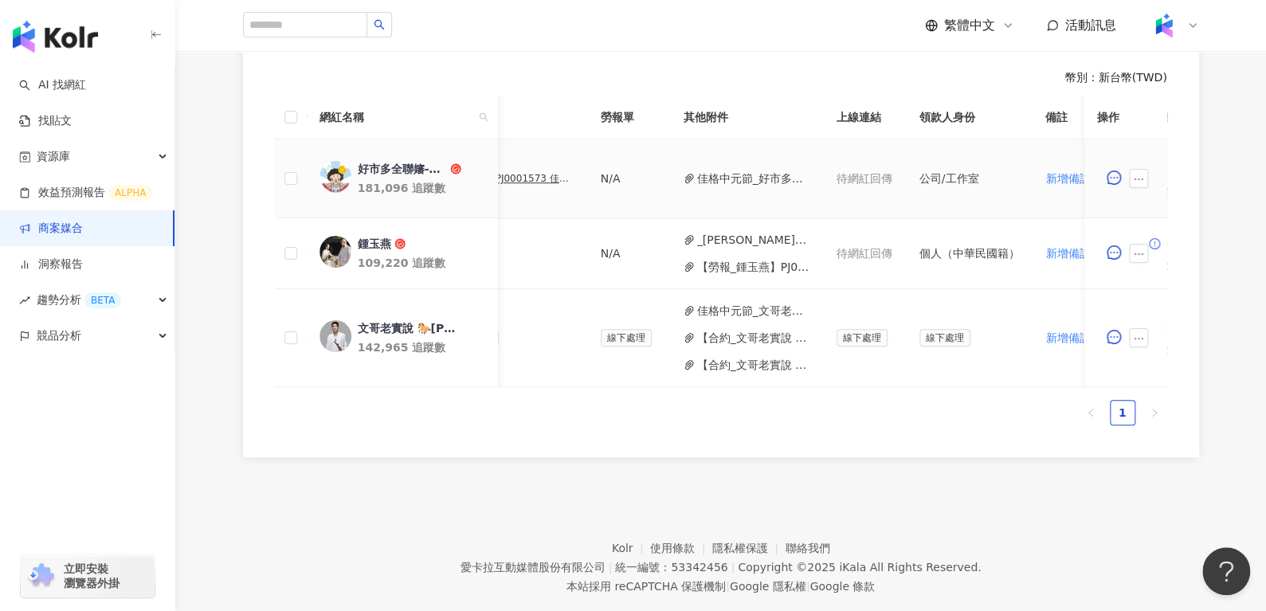
click at [527, 178] on div "PJ0001573 佳格_保健飲品組_中元節檔期操作_202508_KOL影音_活動確認單" at bounding box center [536, 178] width 80 height 11
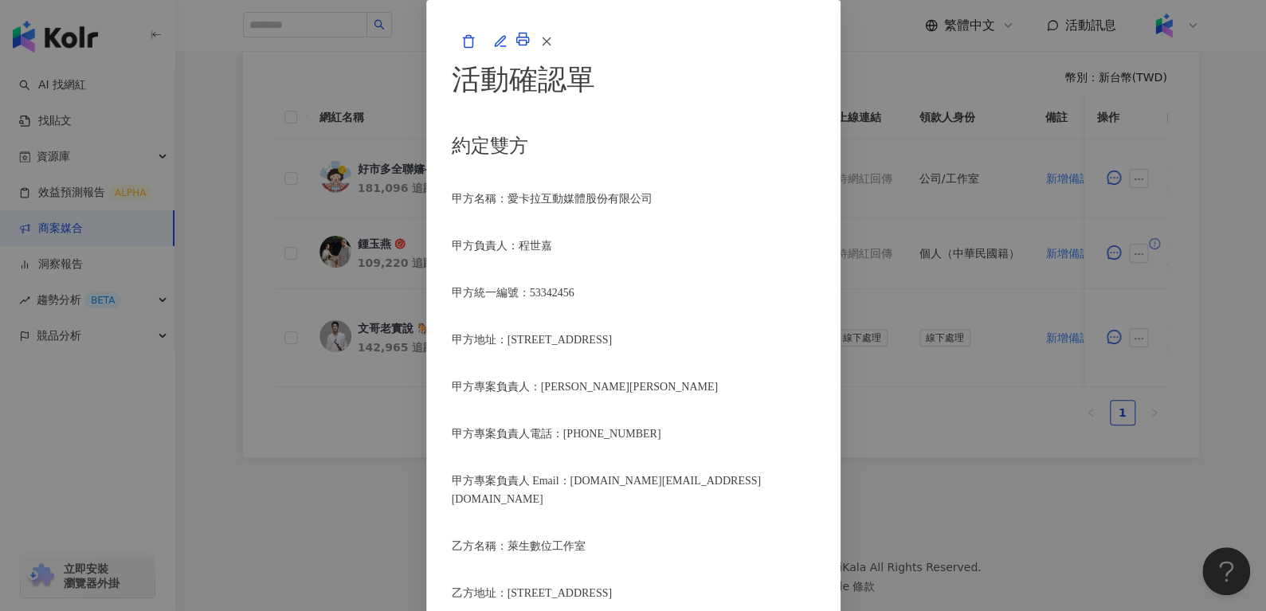
scroll to position [2075, 0]
click at [562, 57] on button "button" at bounding box center [546, 41] width 32 height 32
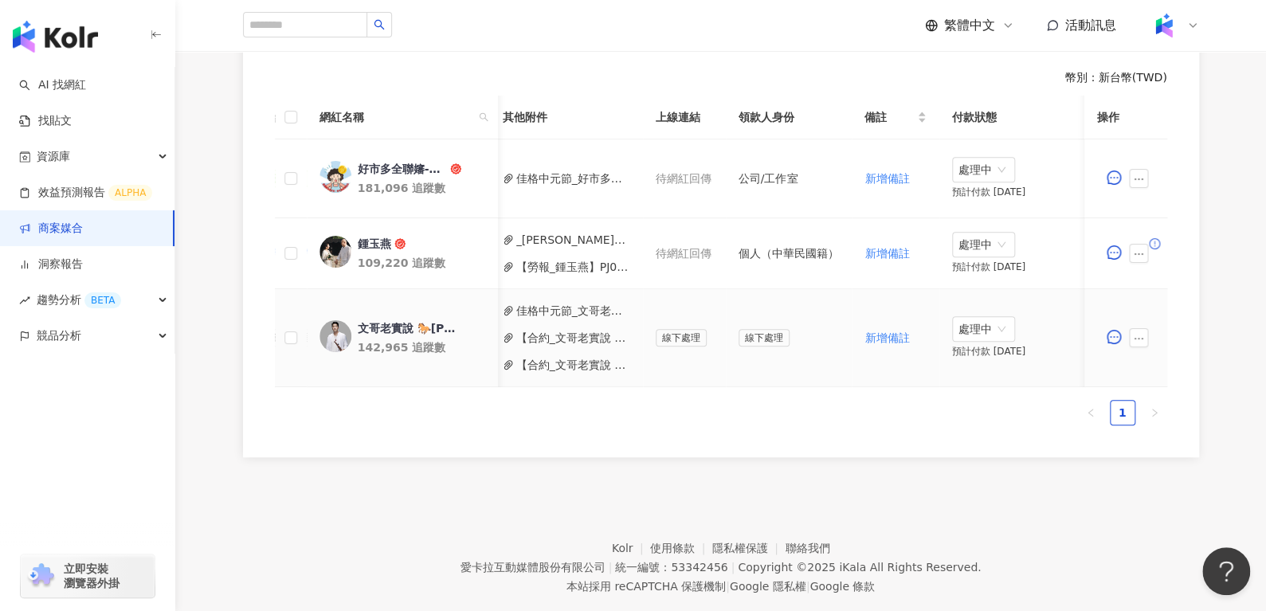
scroll to position [0, 691]
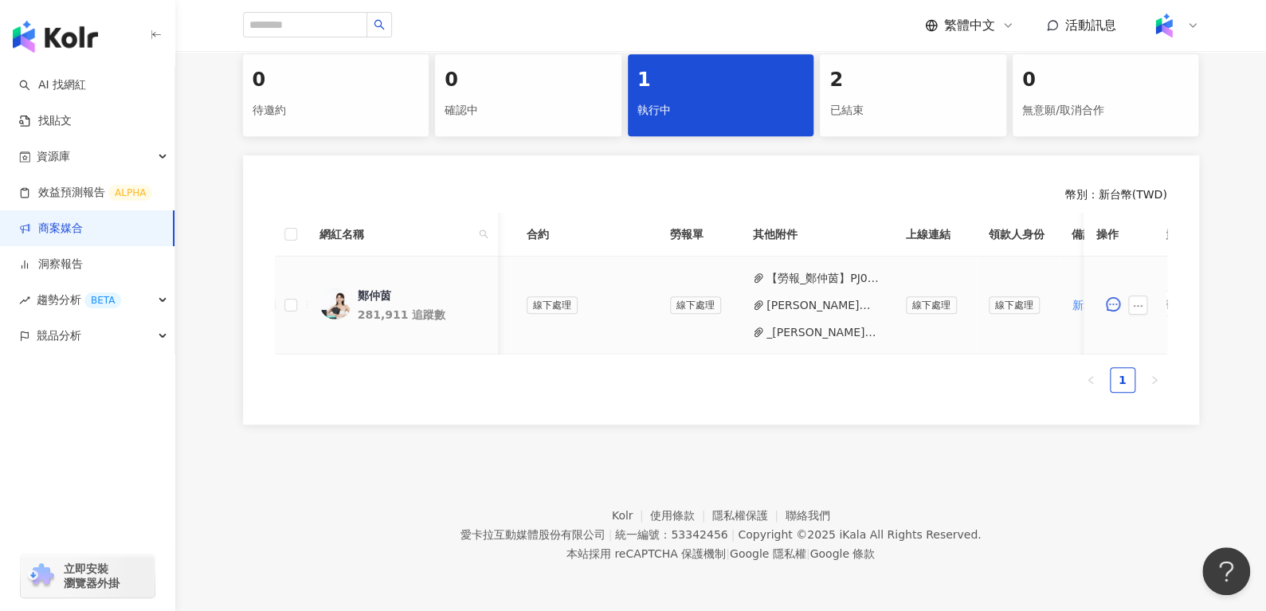
scroll to position [0, 430]
click at [787, 269] on button "【勞報_鄭仲茵】PJ0001557 佳格_桂格_優步力關鍵專利配方_202507_08_KOL圖影 (2) (1).pdf" at bounding box center [823, 278] width 114 height 18
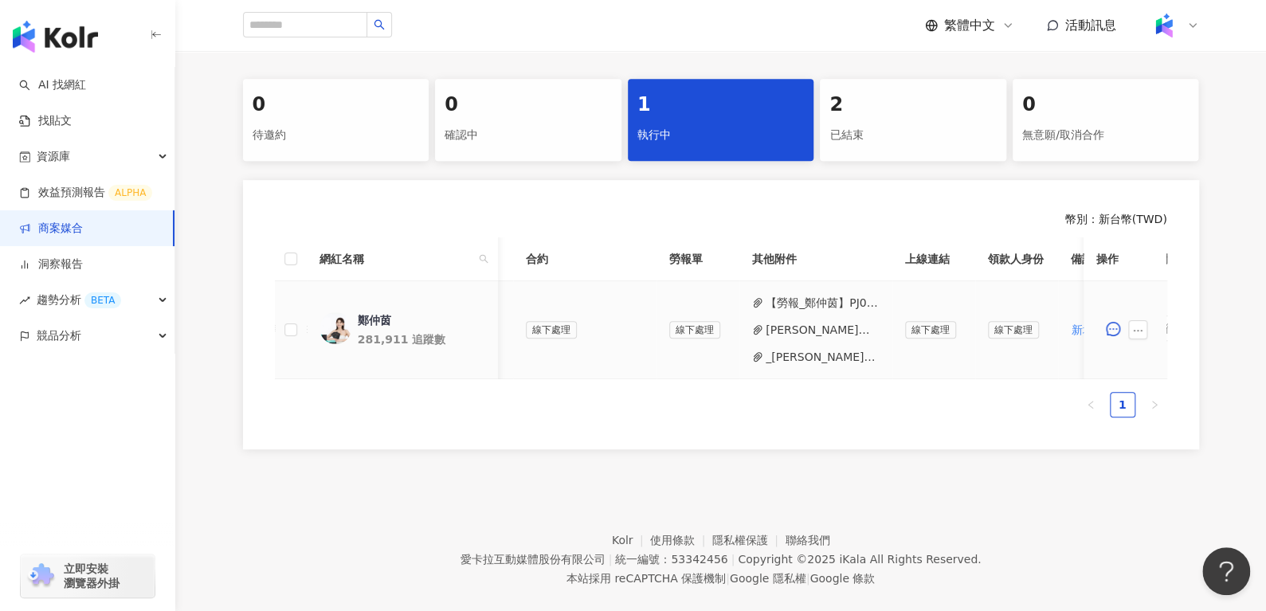
scroll to position [0, 639]
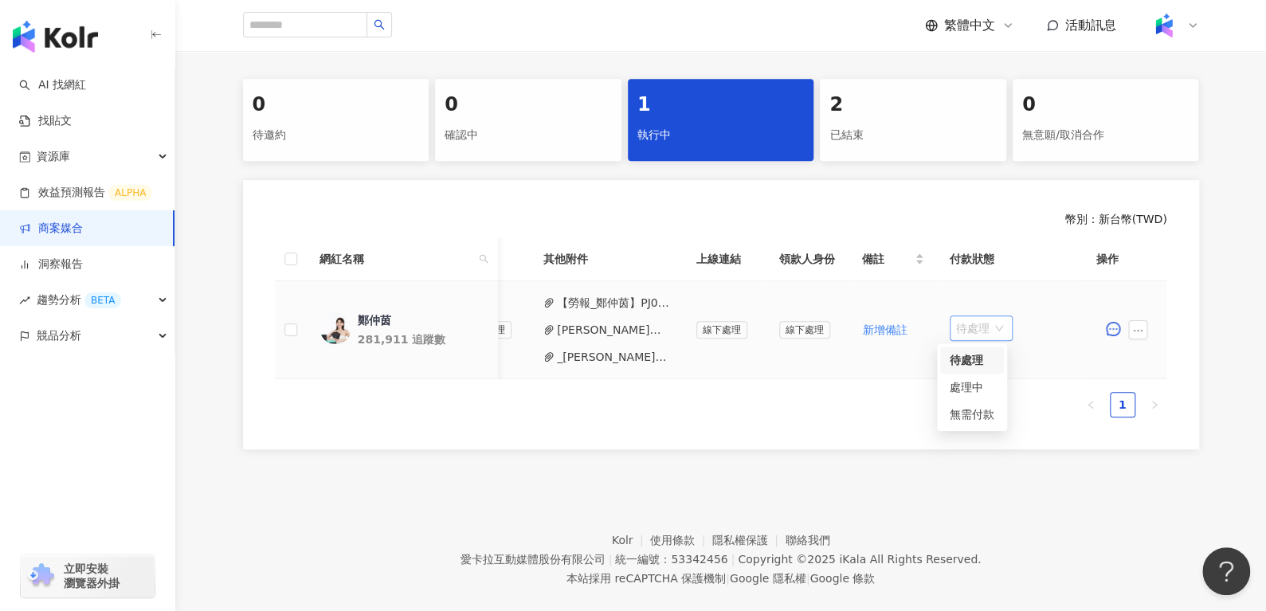
click at [970, 320] on span "待處理" at bounding box center [981, 328] width 50 height 24
click at [968, 382] on div "處理中" at bounding box center [972, 387] width 45 height 18
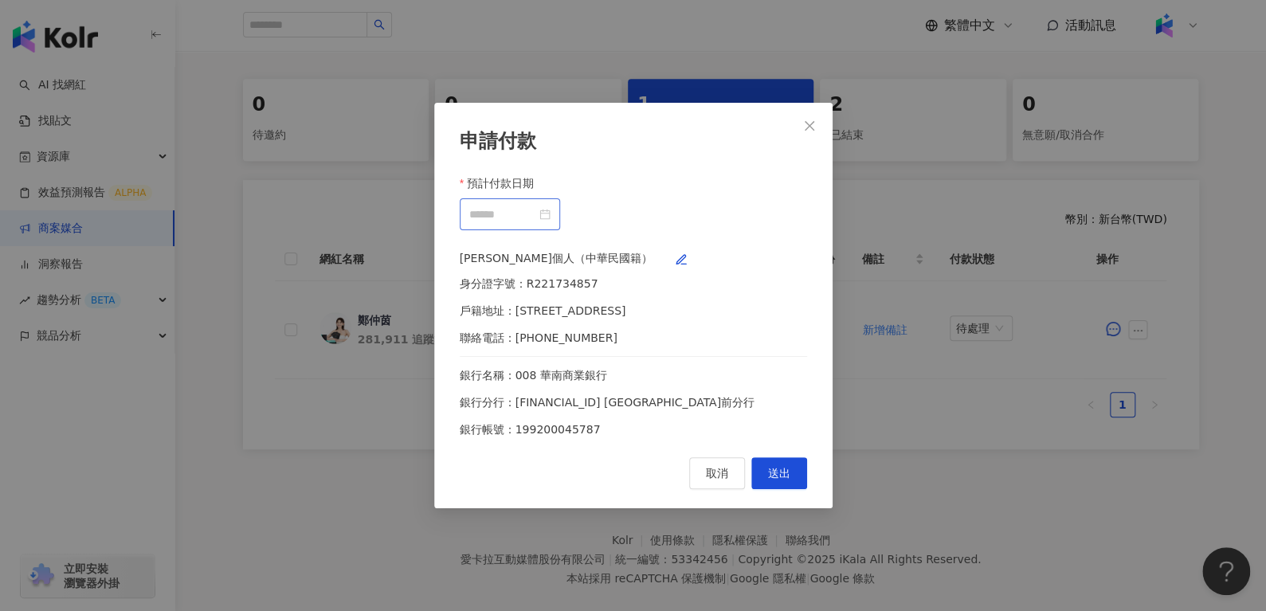
click at [551, 206] on div at bounding box center [509, 215] width 81 height 18
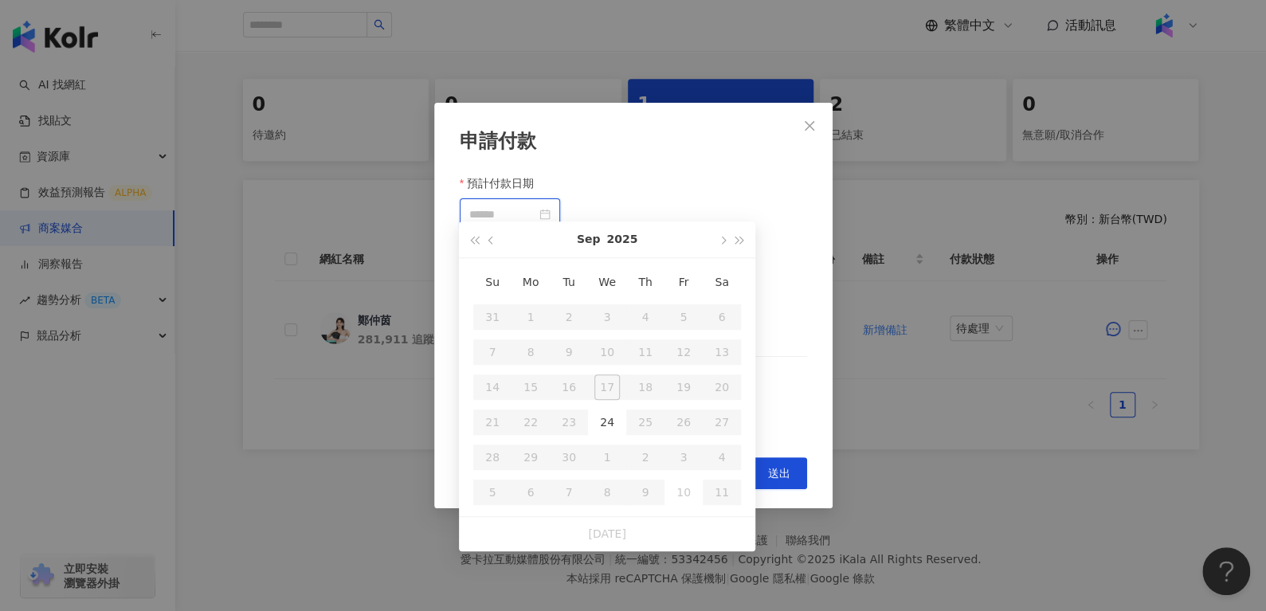
click at [551, 206] on div at bounding box center [509, 215] width 81 height 18
type input "**********"
click at [613, 428] on div "24" at bounding box center [606, 421] width 25 height 25
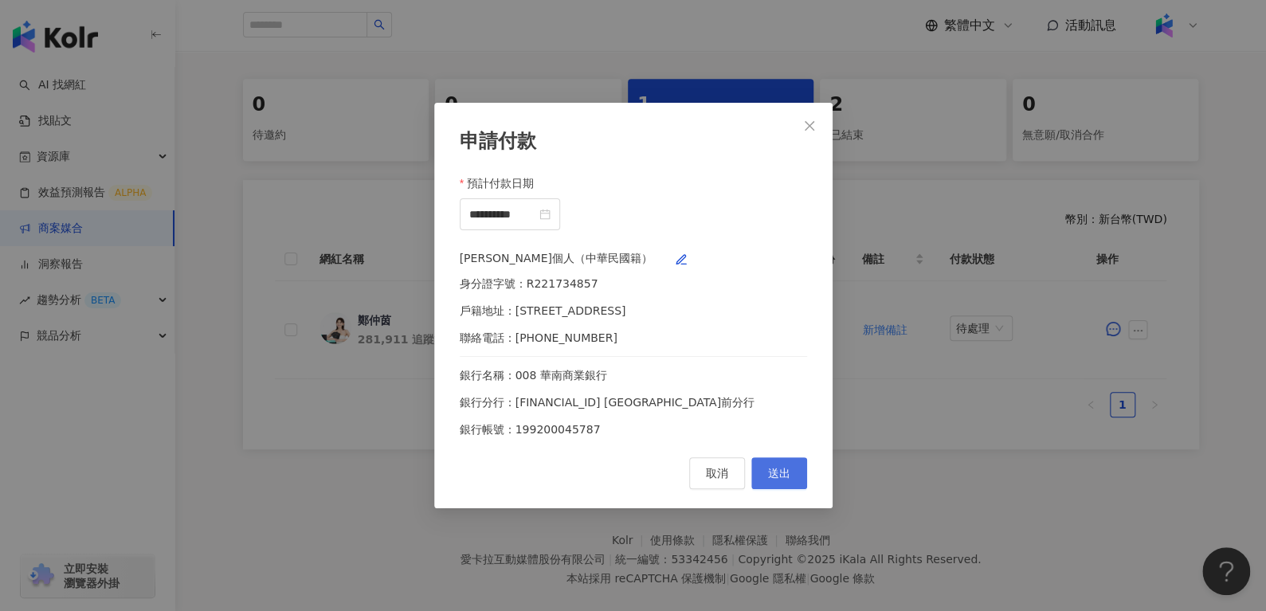
click at [786, 489] on button "送出" at bounding box center [779, 473] width 56 height 32
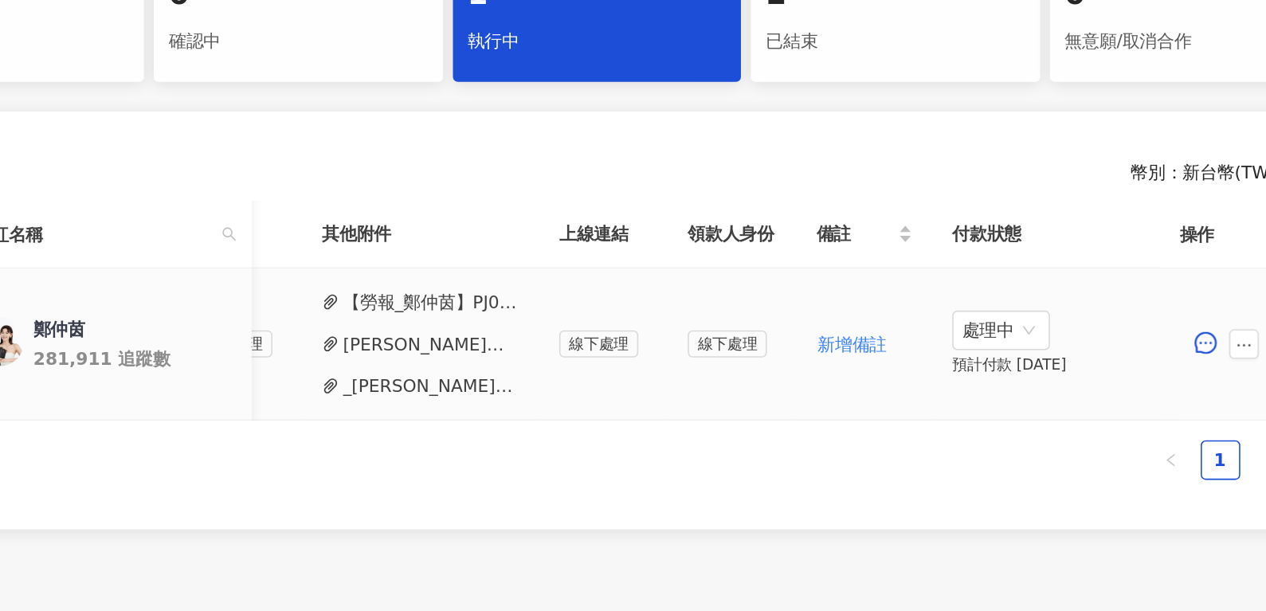
scroll to position [285, 0]
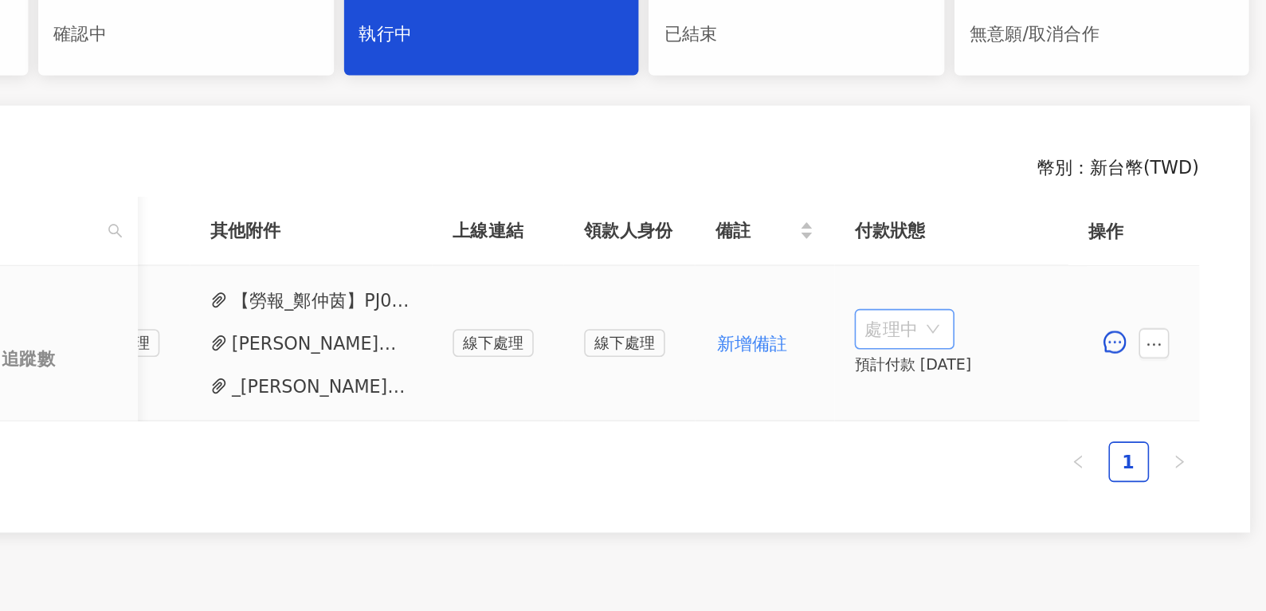
click at [973, 352] on span "處理中" at bounding box center [981, 346] width 50 height 24
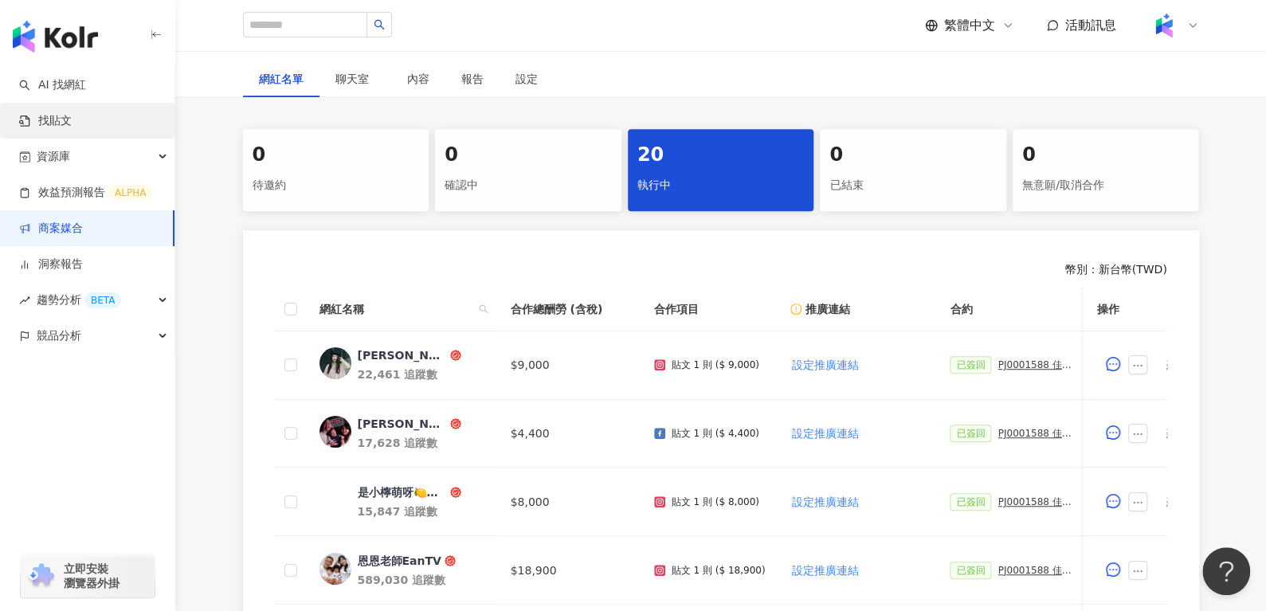
scroll to position [257, 0]
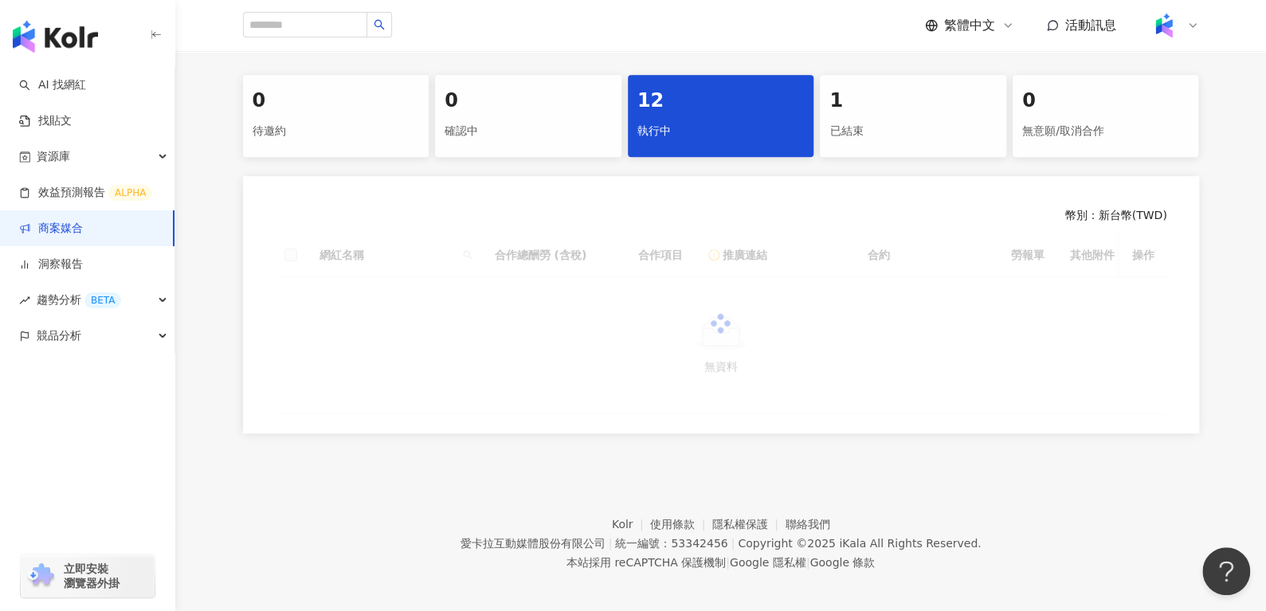
click at [888, 127] on div "已結束" at bounding box center [912, 131] width 167 height 27
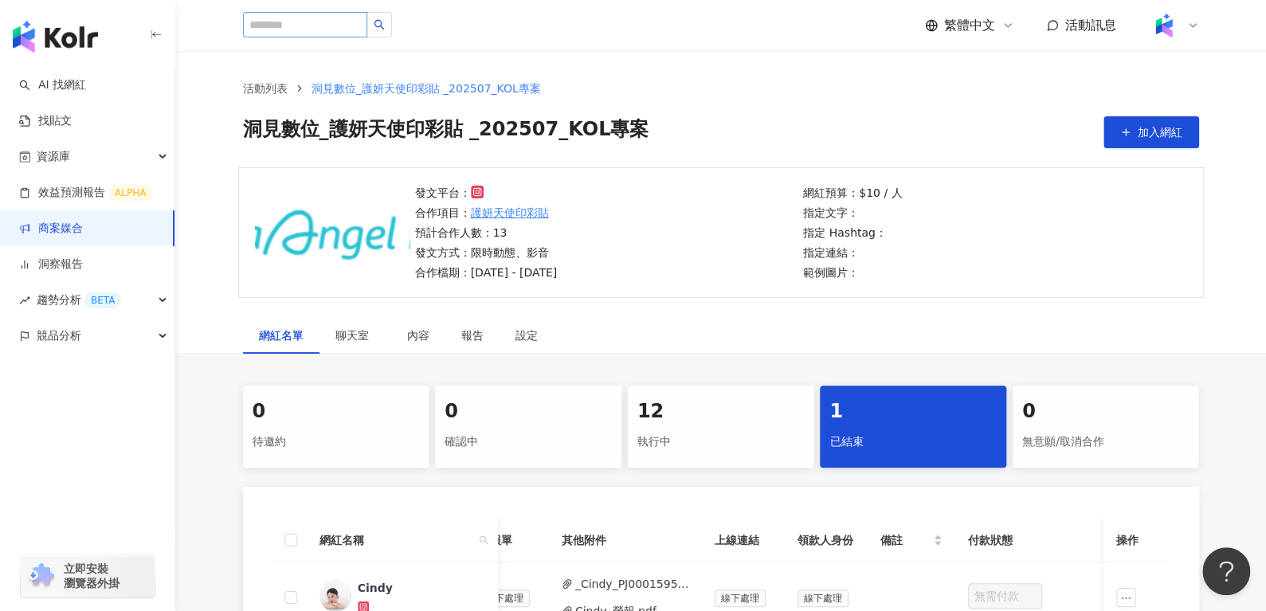
scroll to position [2, 0]
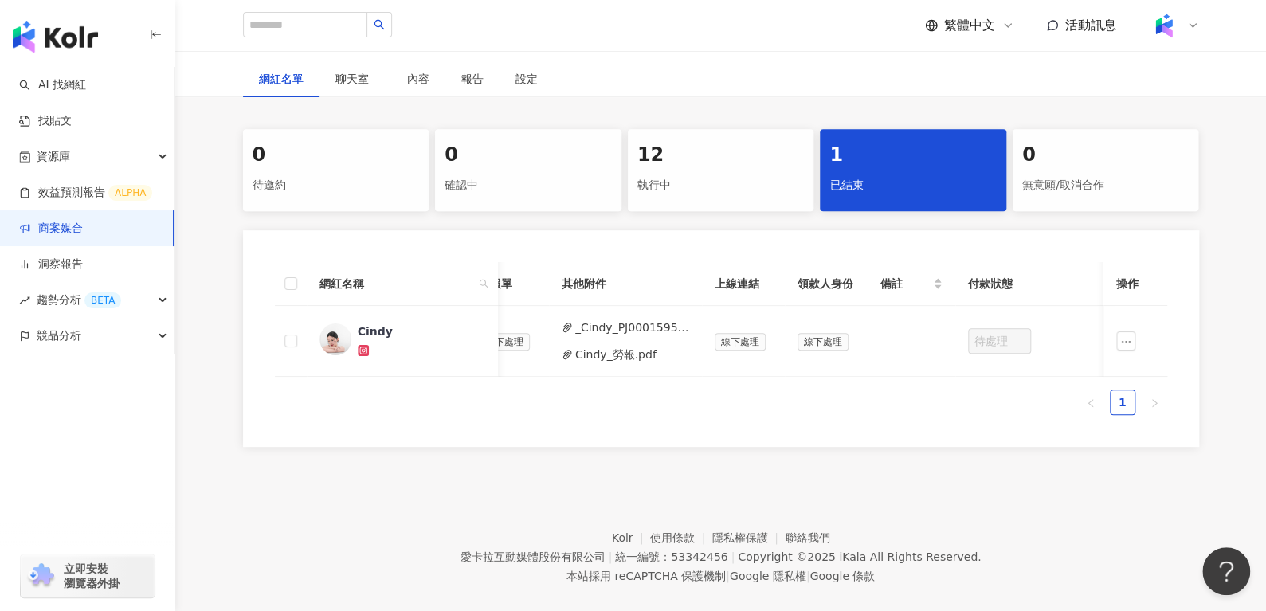
scroll to position [261, 0]
click at [762, 175] on div "執行中" at bounding box center [720, 184] width 167 height 27
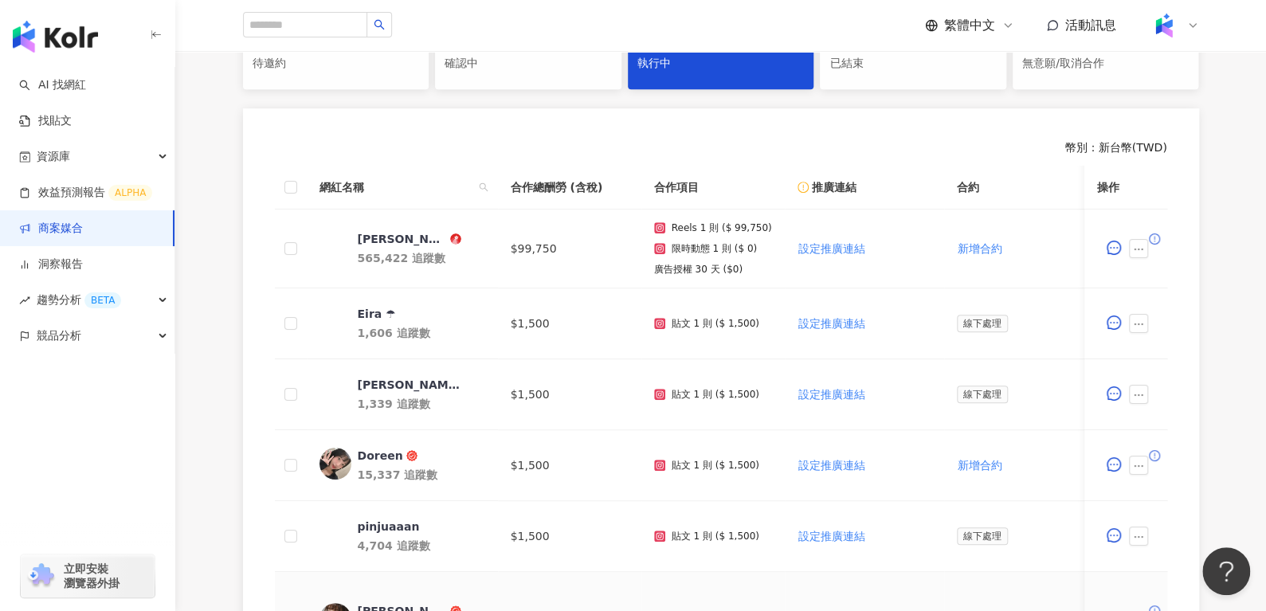
scroll to position [382, 0]
click at [884, 80] on div "1 已結束" at bounding box center [913, 47] width 186 height 82
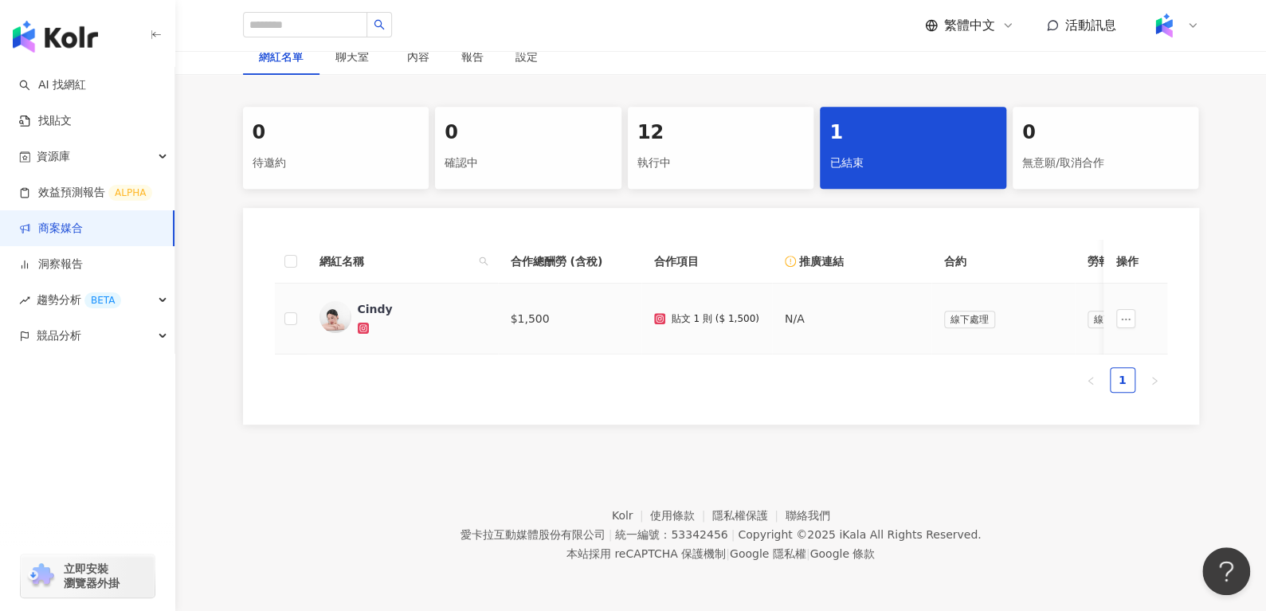
scroll to position [0, 609]
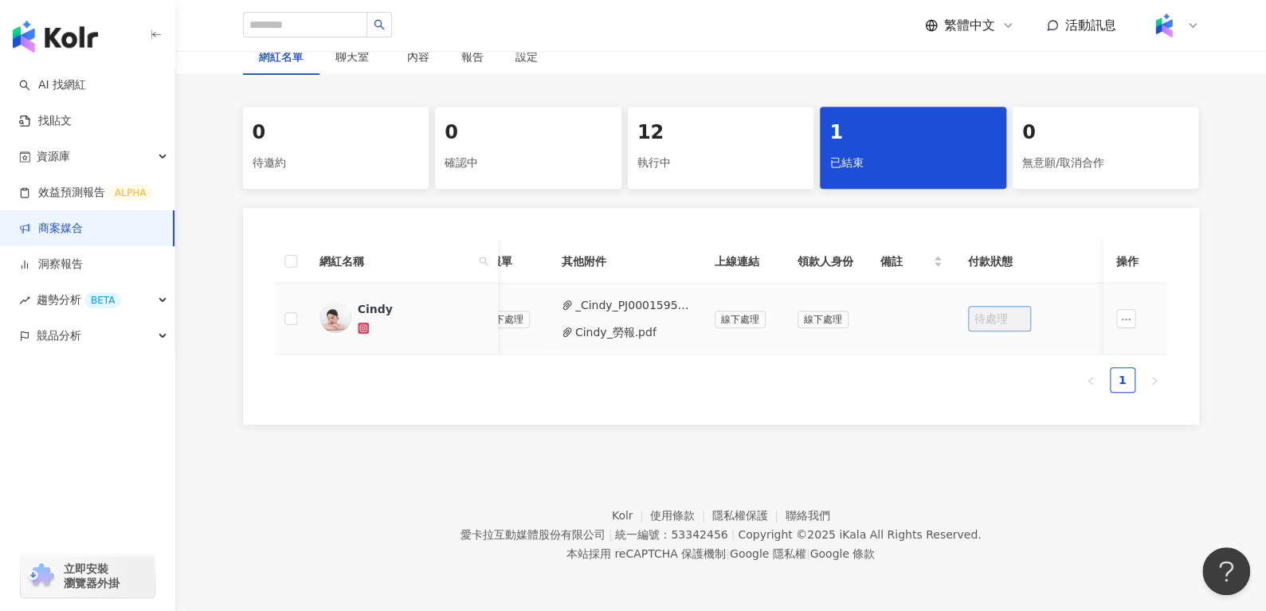
click at [987, 307] on span "待處理" at bounding box center [999, 319] width 50 height 24
click at [1126, 296] on td at bounding box center [1135, 319] width 64 height 71
click at [1126, 314] on icon "ellipsis" at bounding box center [1125, 319] width 11 height 11
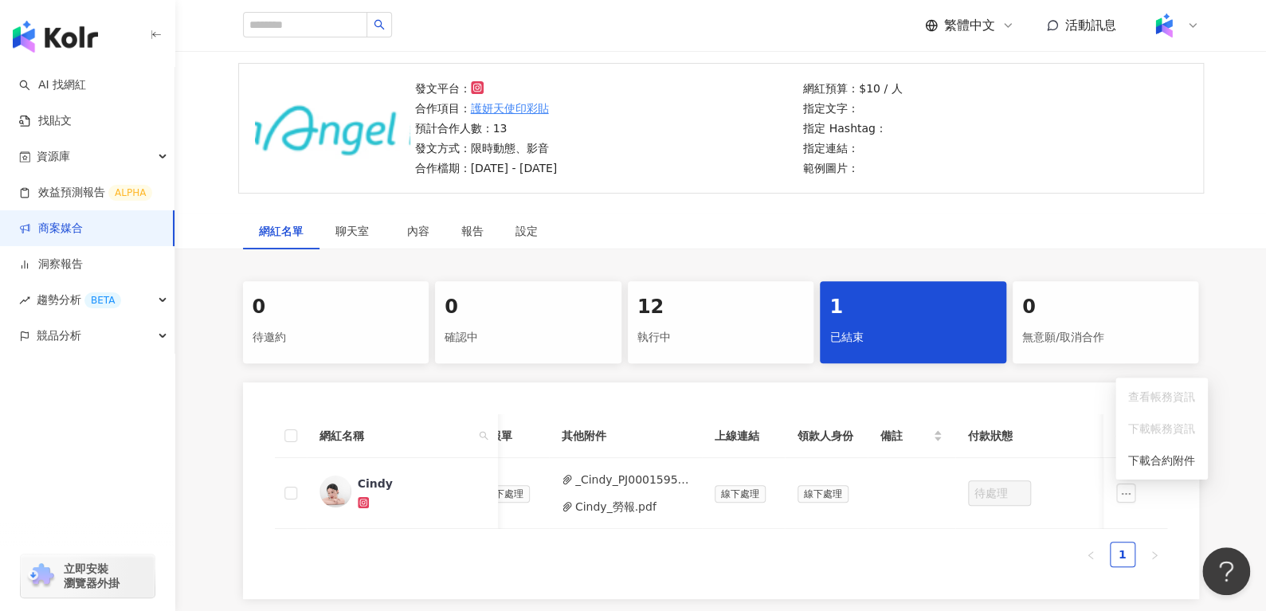
scroll to position [108, 0]
click at [703, 295] on div "12" at bounding box center [720, 306] width 167 height 27
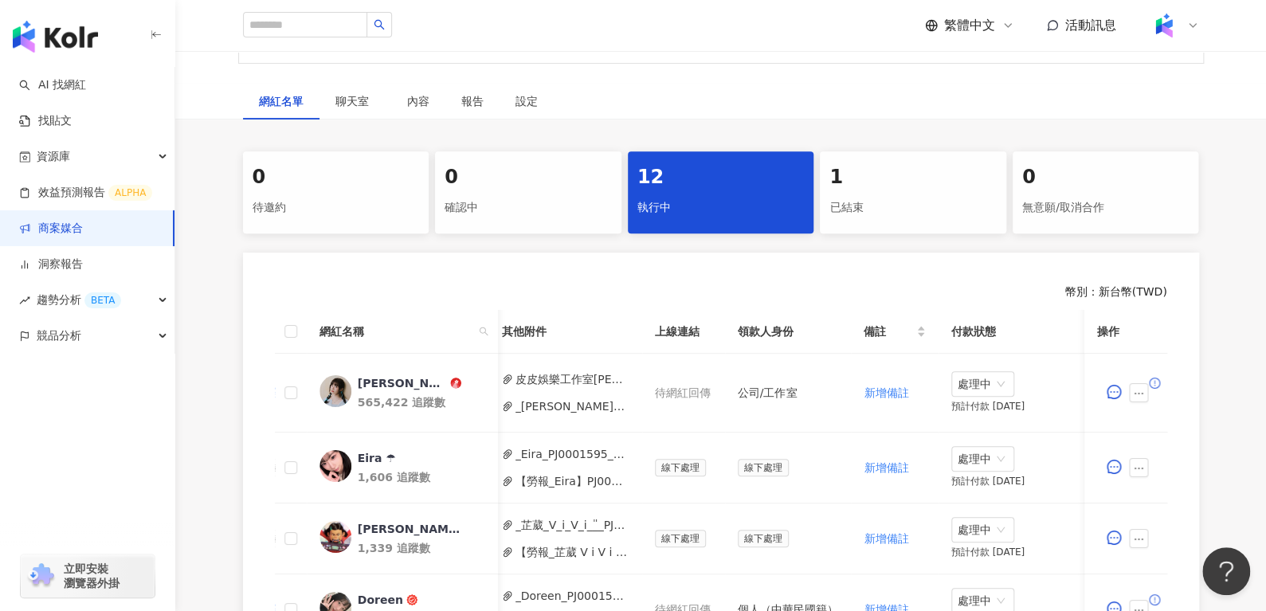
scroll to position [238, 0]
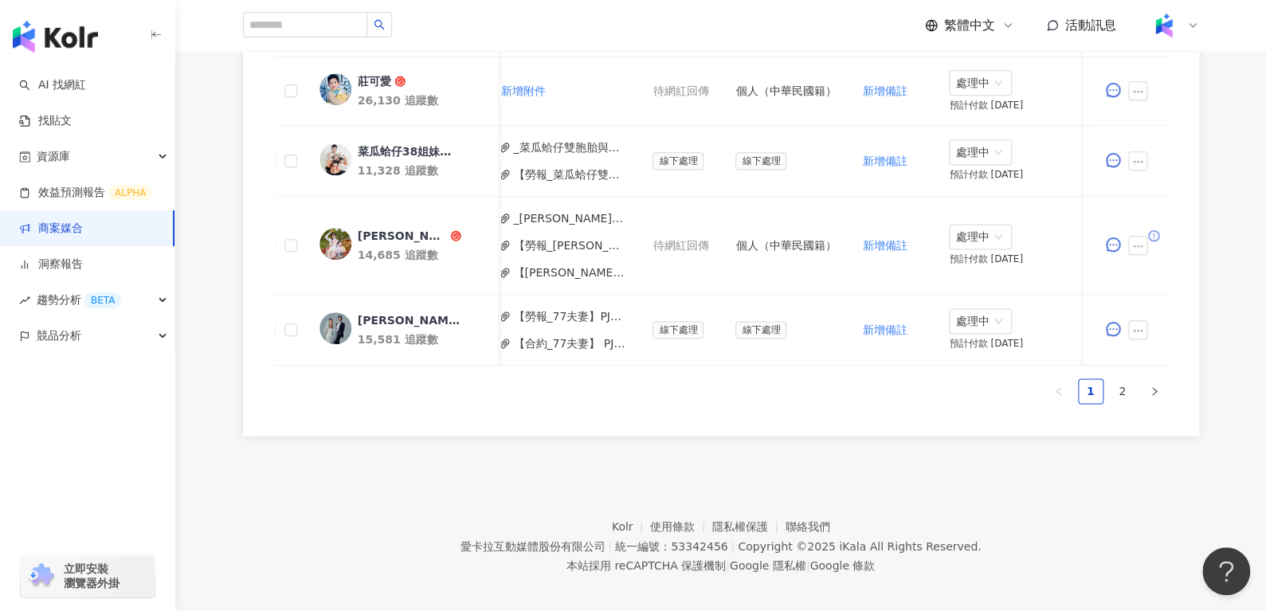
scroll to position [1001, 0]
click at [1126, 398] on link "2" at bounding box center [1123, 390] width 24 height 24
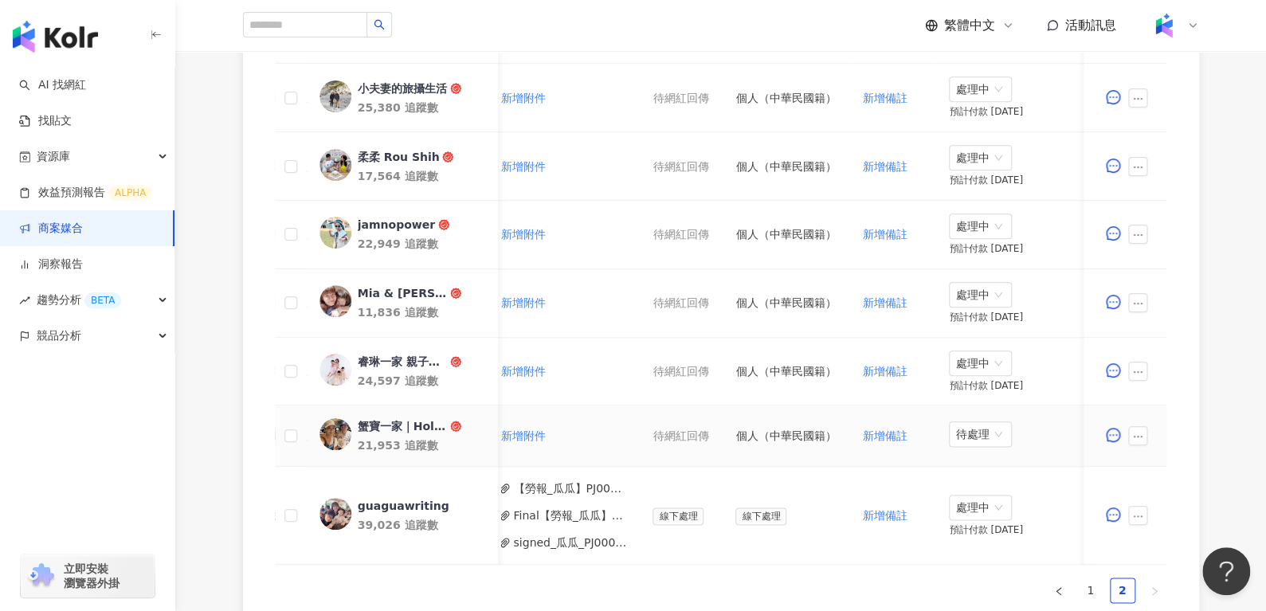
scroll to position [894, 0]
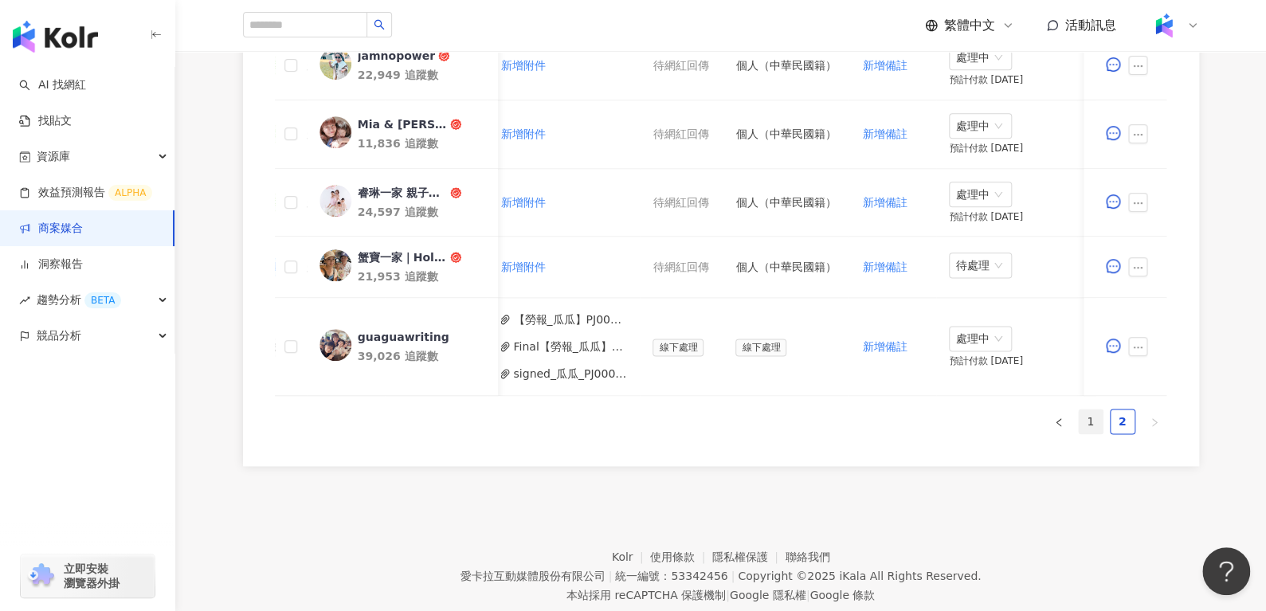
click at [1091, 425] on link "1" at bounding box center [1091, 421] width 24 height 24
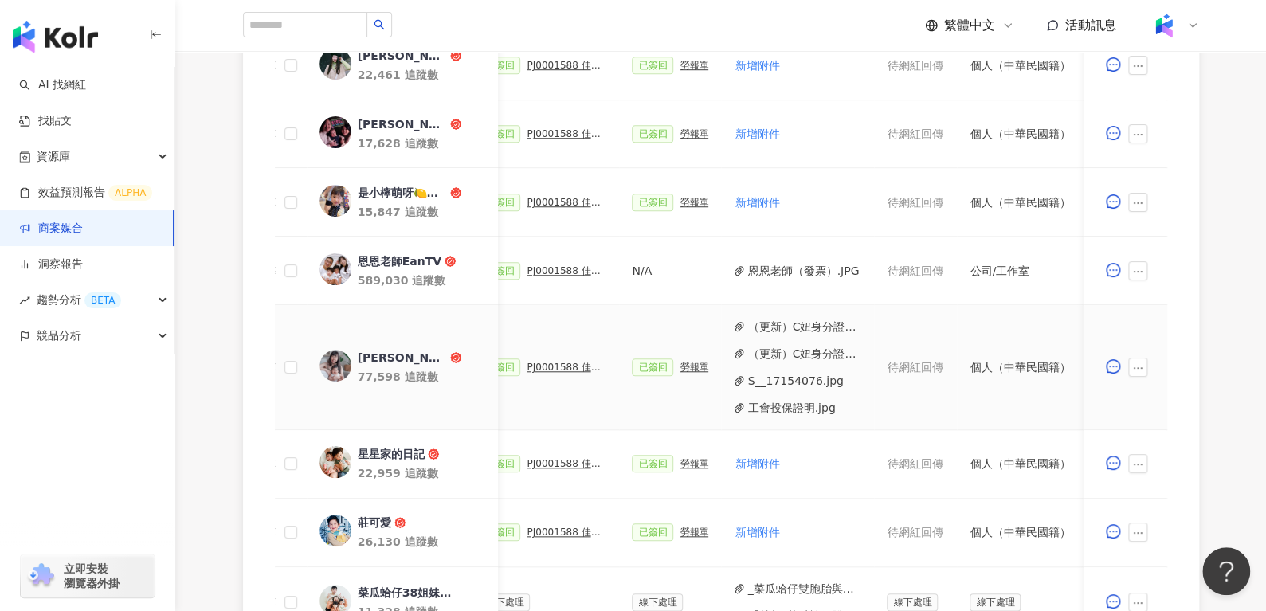
scroll to position [645, 0]
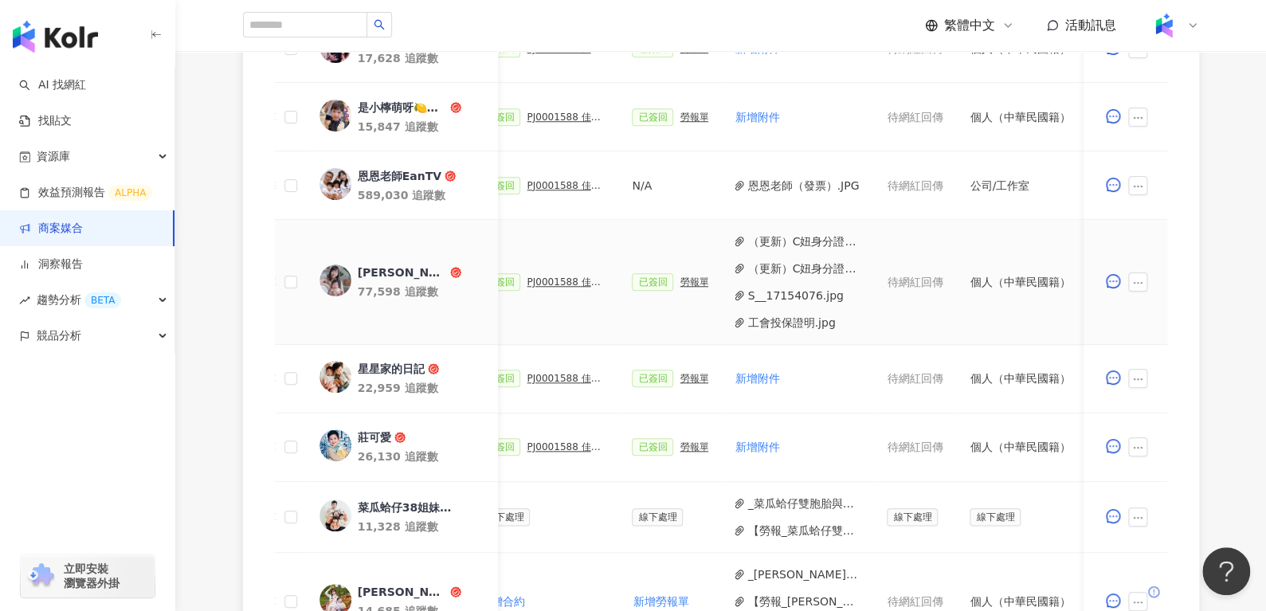
click at [690, 276] on div "勞報單" at bounding box center [694, 281] width 29 height 11
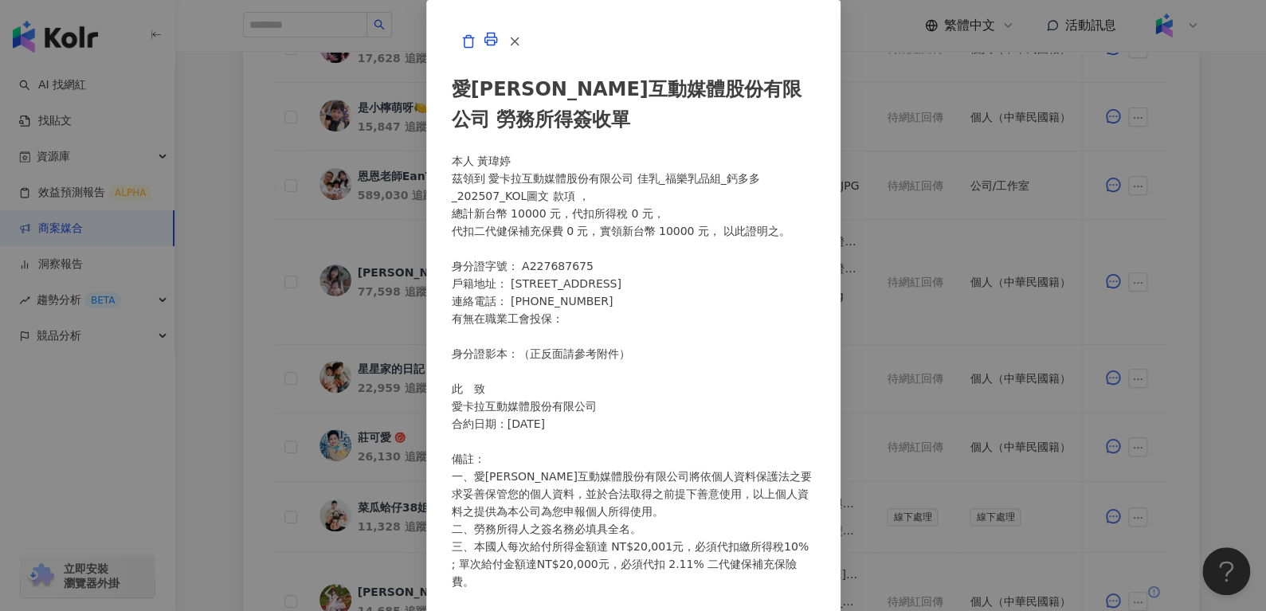
scroll to position [0, 0]
click at [522, 49] on icon "button" at bounding box center [514, 41] width 14 height 14
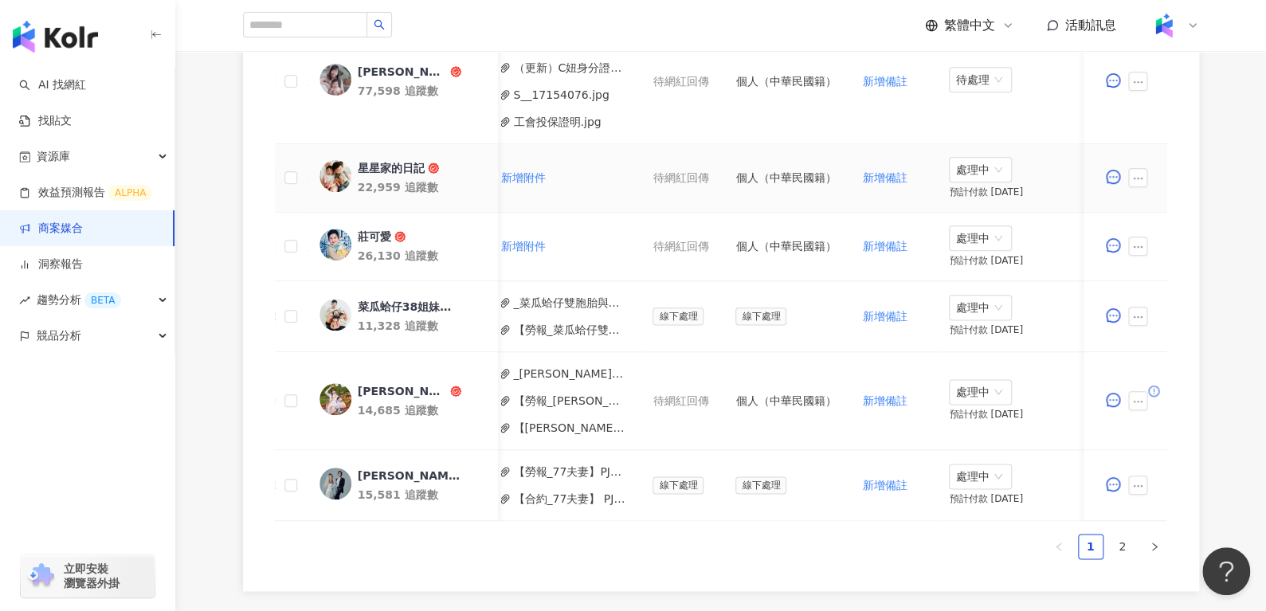
scroll to position [888, 0]
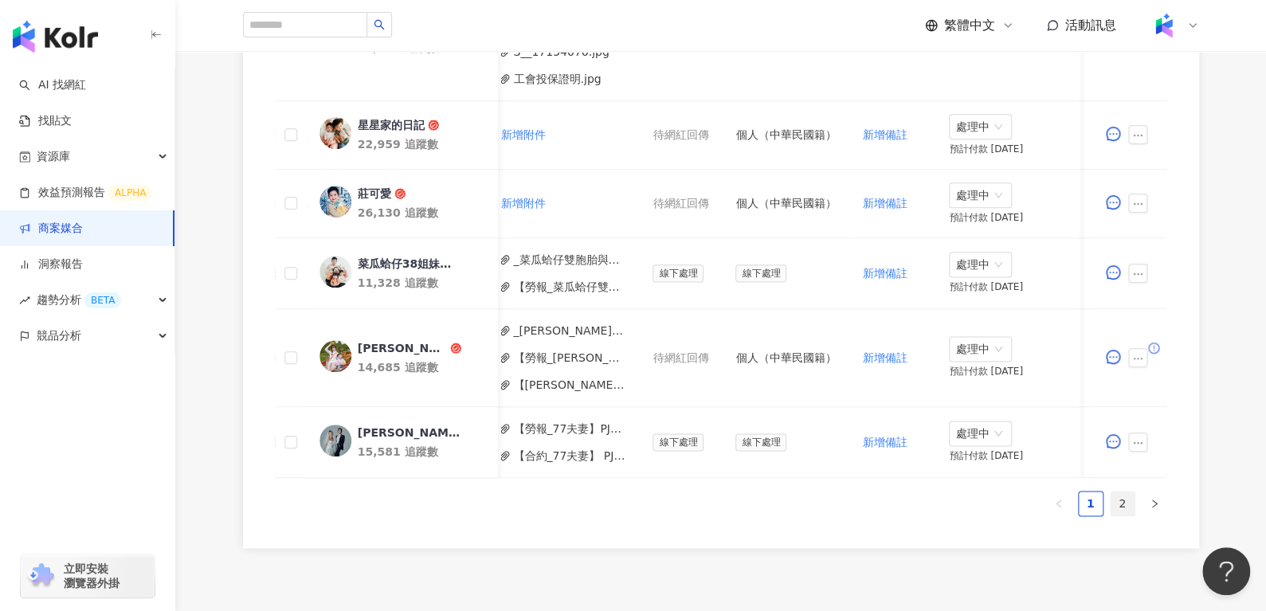
click at [1127, 508] on link "2" at bounding box center [1123, 504] width 24 height 24
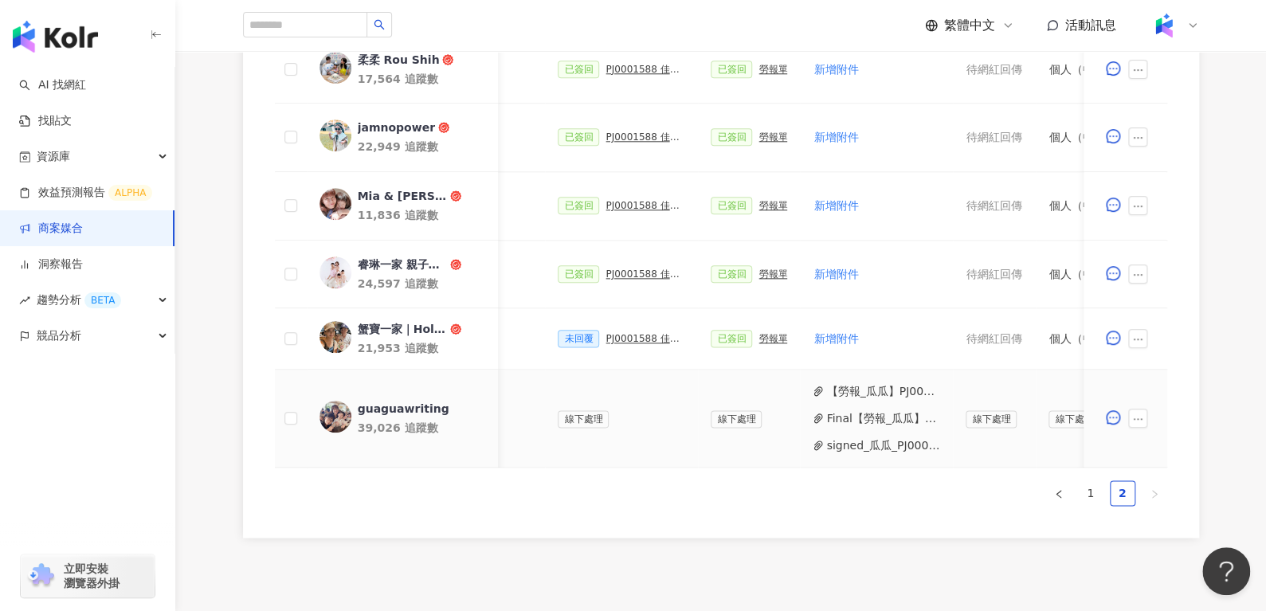
scroll to position [0, 705]
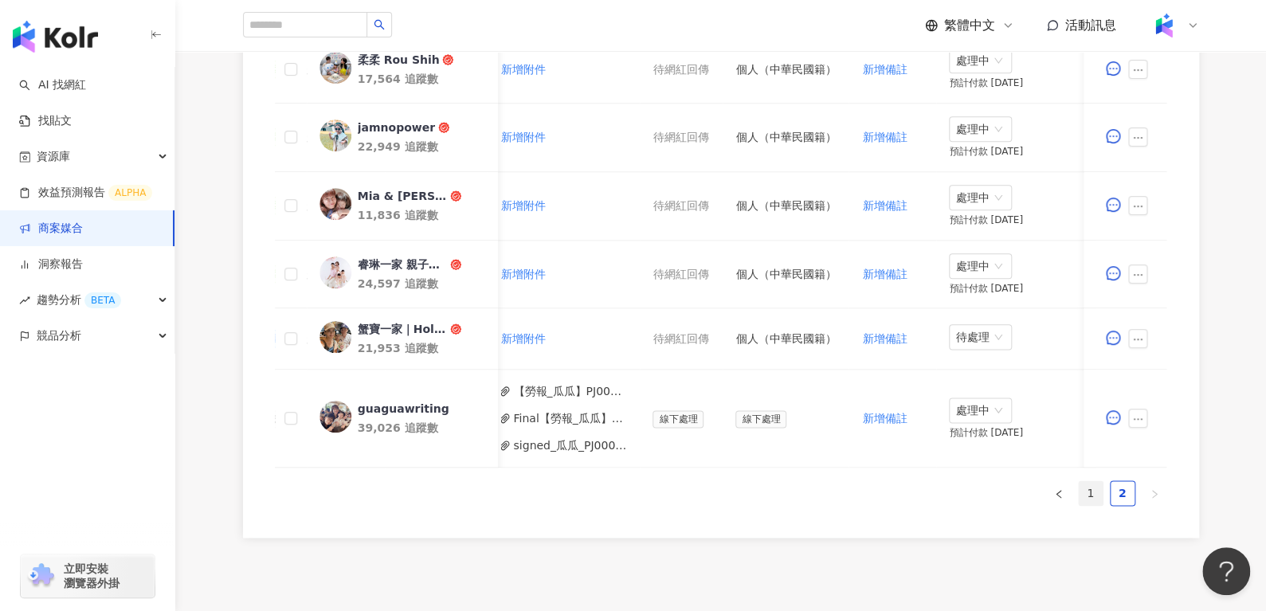
click at [1087, 501] on link "1" at bounding box center [1091, 493] width 24 height 24
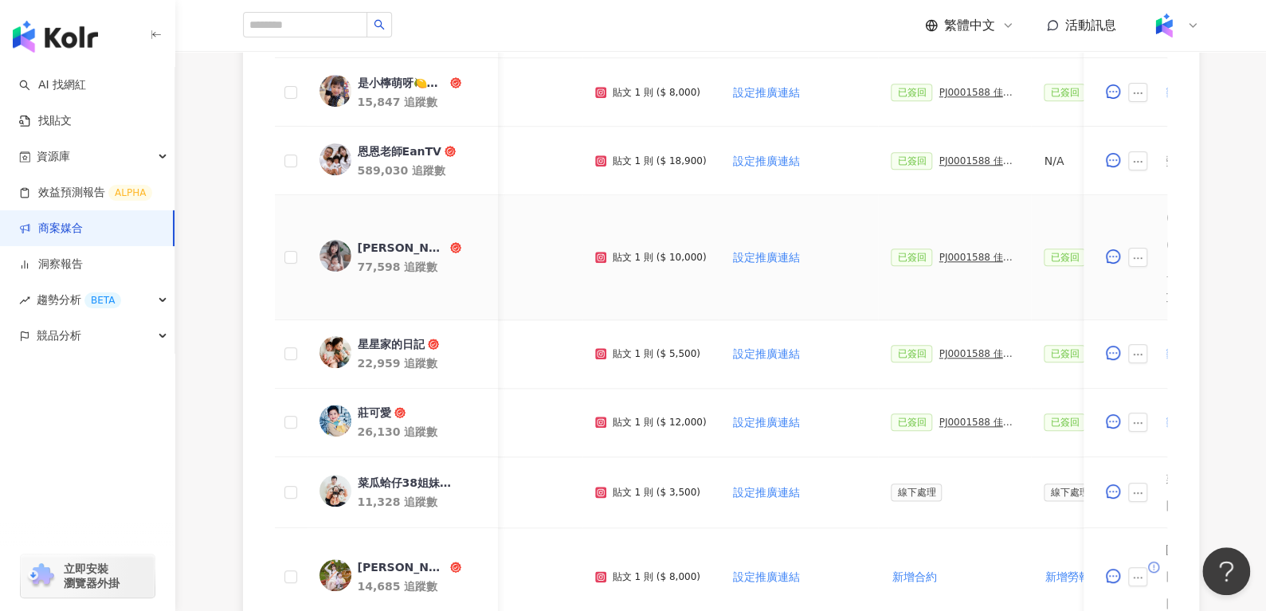
scroll to position [0, 0]
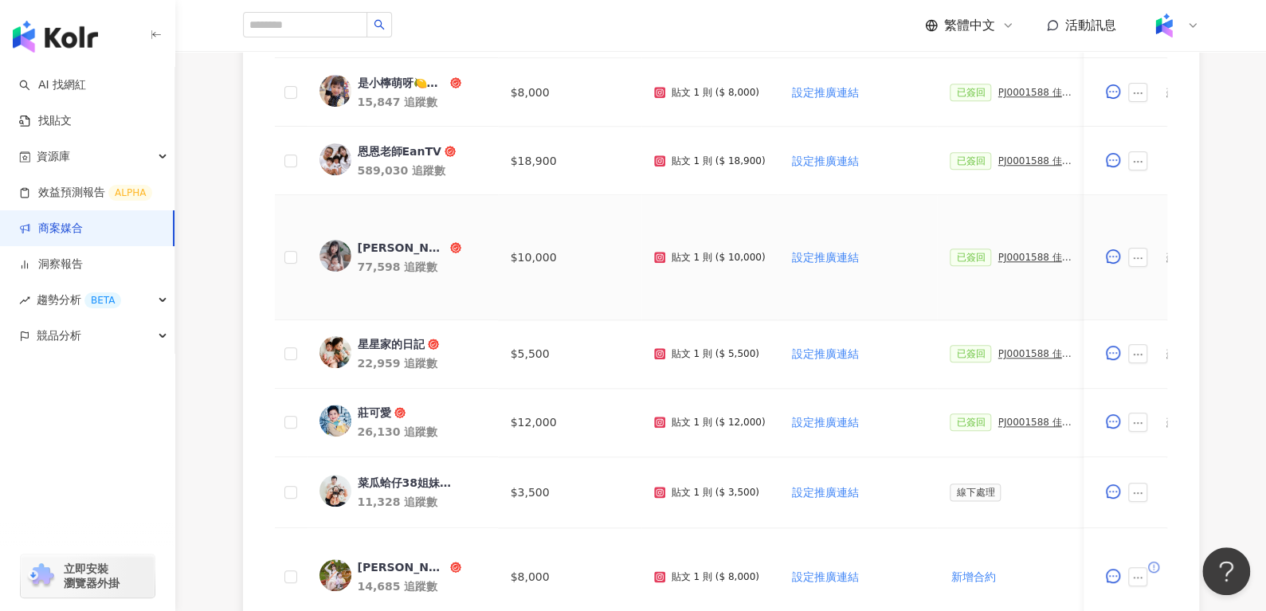
click at [406, 241] on div "[PERSON_NAME] Diary。C妞日記 x 臘腸寶貝 Tila" at bounding box center [402, 248] width 89 height 16
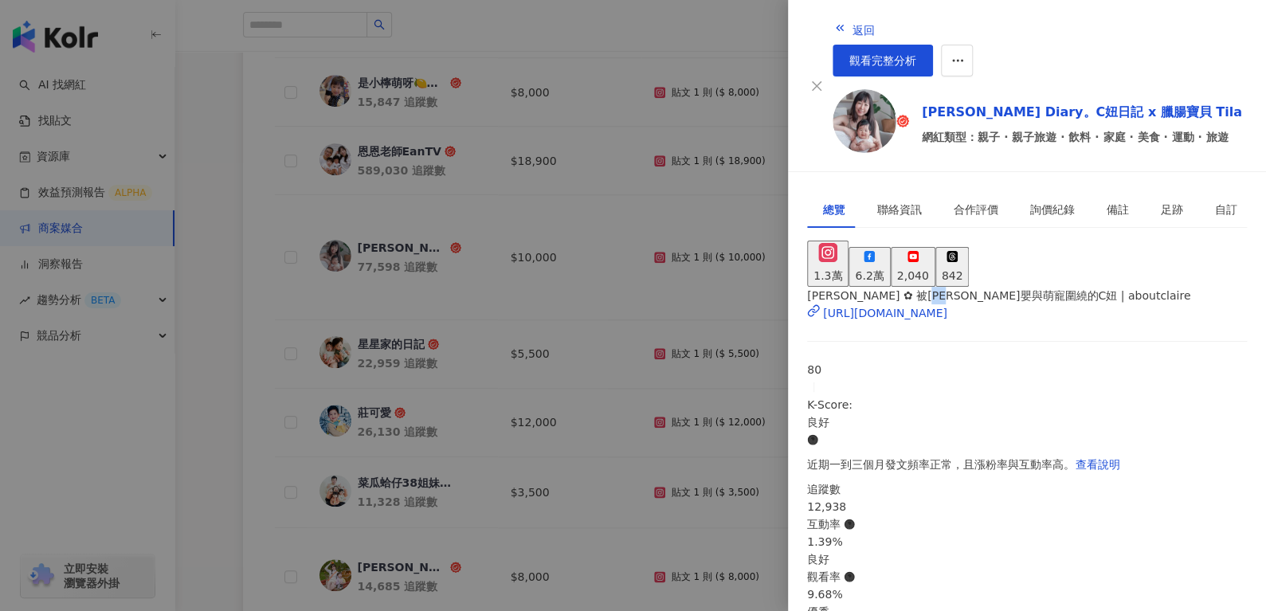
drag, startPoint x: 970, startPoint y: 272, endPoint x: 987, endPoint y: 277, distance: 18.2
click at [987, 289] on span "[PERSON_NAME] ✿ 被[PERSON_NAME]嬰與萌寵圍繞的C妞 | aboutclaire" at bounding box center [998, 295] width 383 height 13
copy span "C妞"
click at [852, 27] on span "返回" at bounding box center [863, 30] width 22 height 13
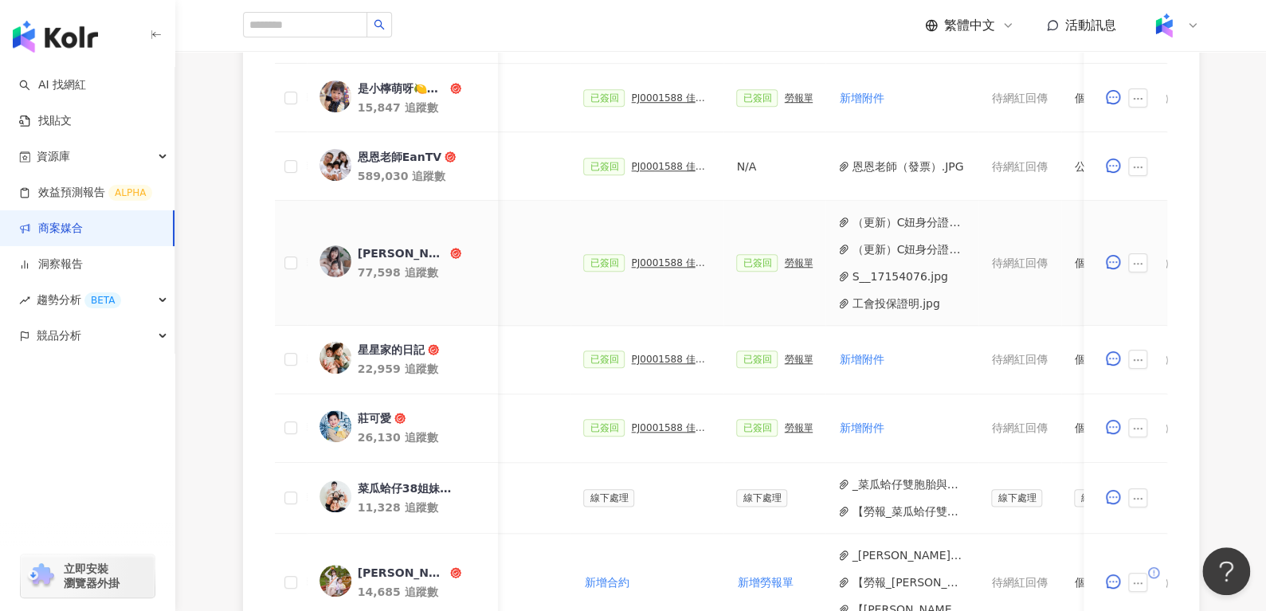
scroll to position [0, 418]
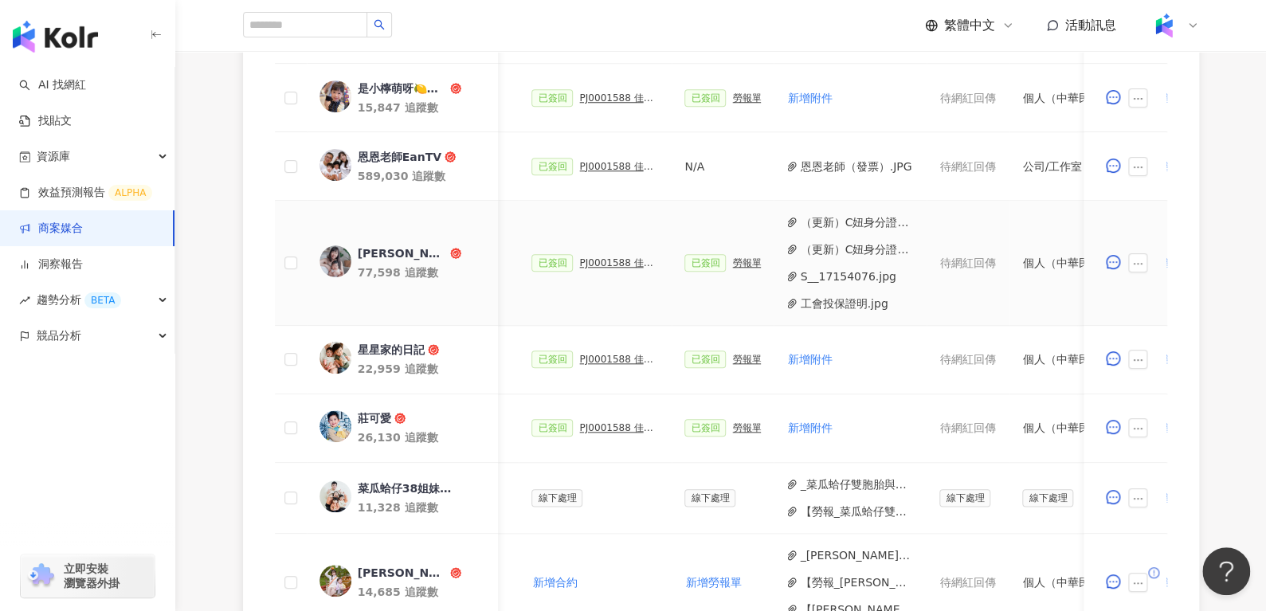
click at [732, 257] on div "勞報單" at bounding box center [746, 262] width 29 height 11
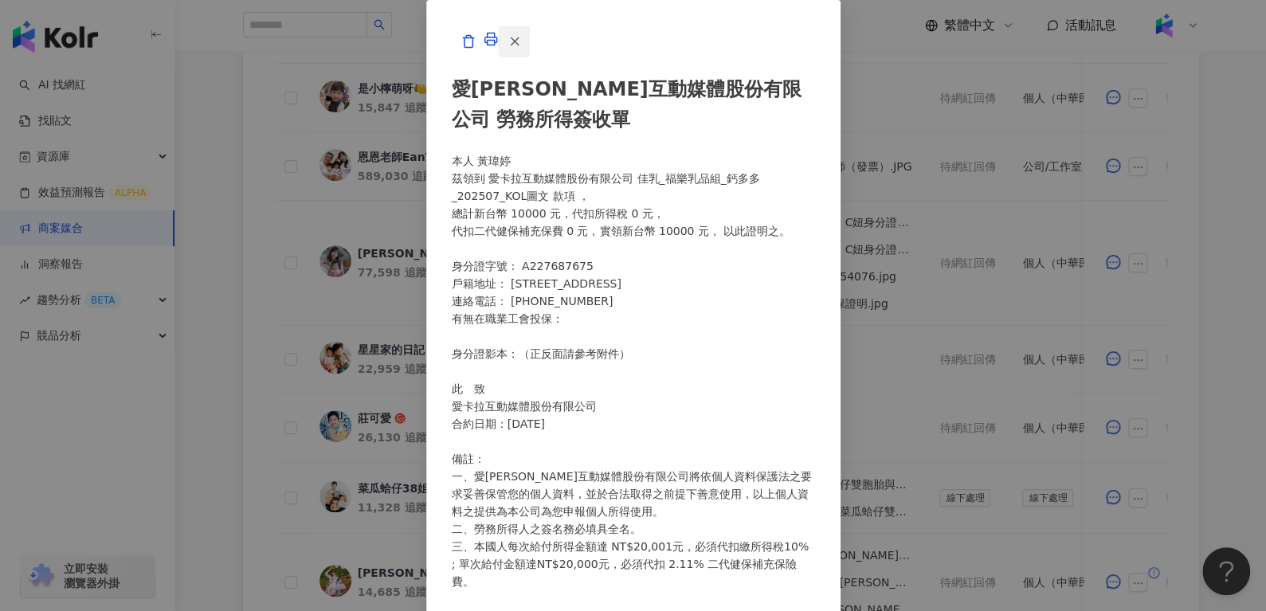
click at [522, 49] on icon "button" at bounding box center [514, 41] width 14 height 14
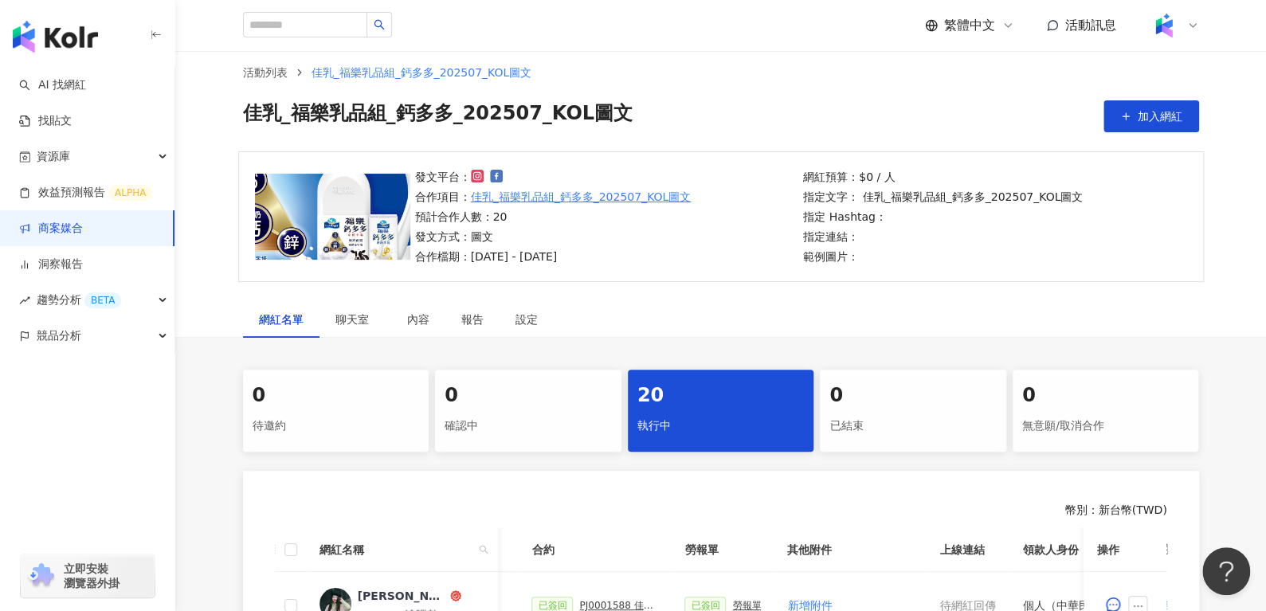
scroll to position [20, 0]
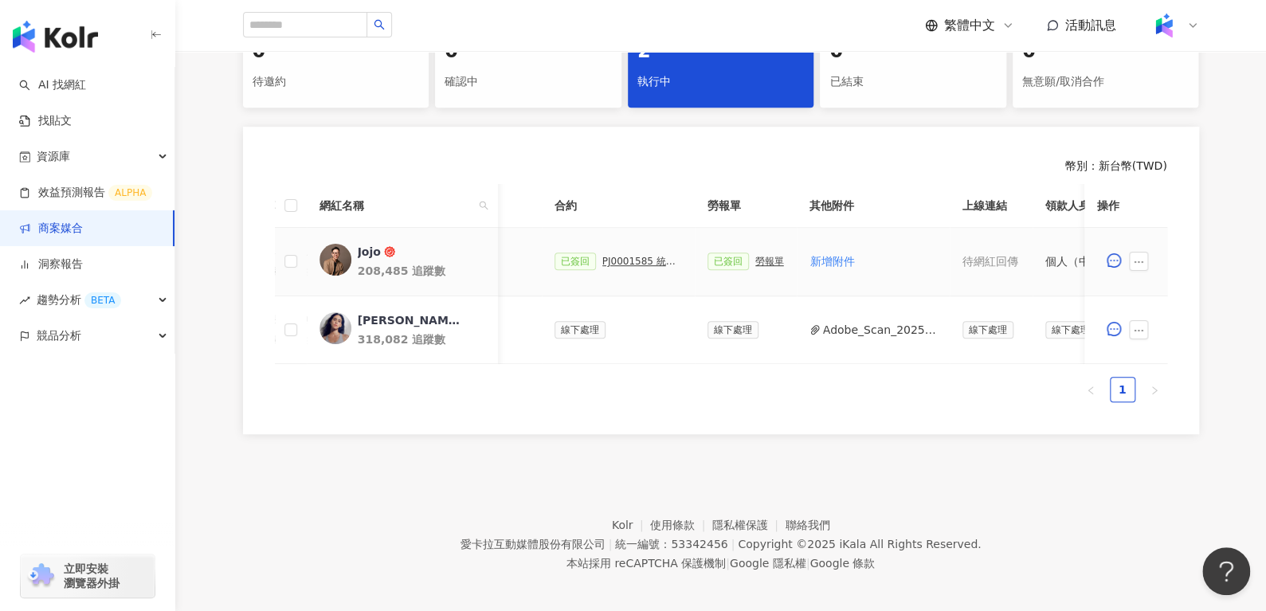
scroll to position [0, 455]
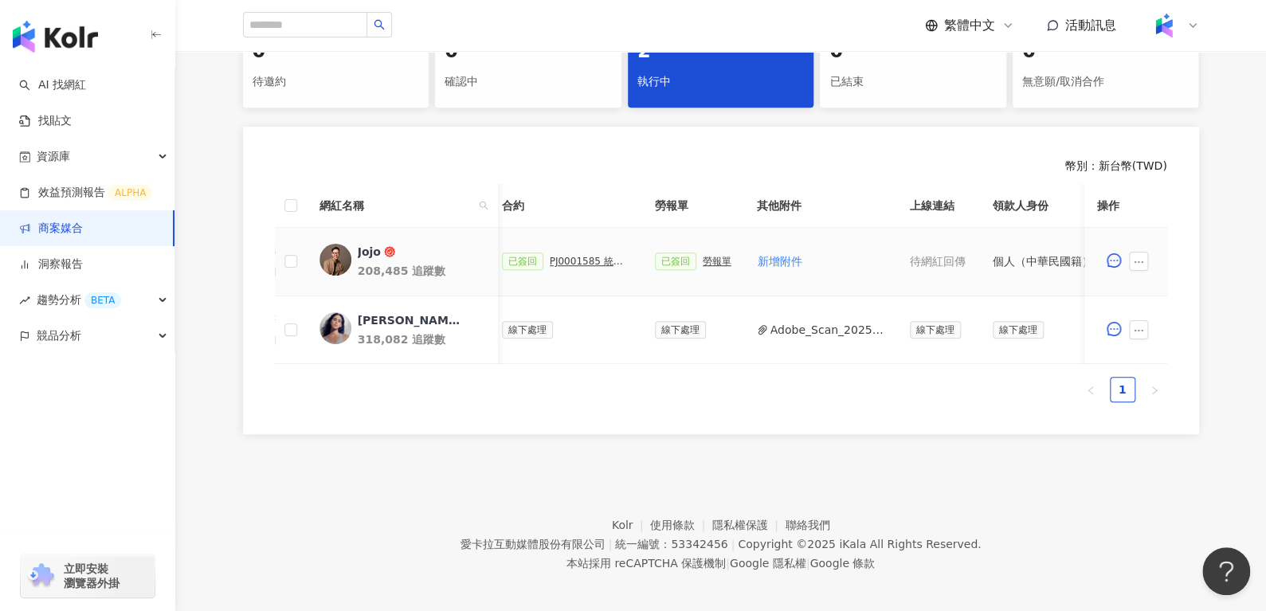
click at [708, 265] on div "勞報單" at bounding box center [717, 261] width 29 height 11
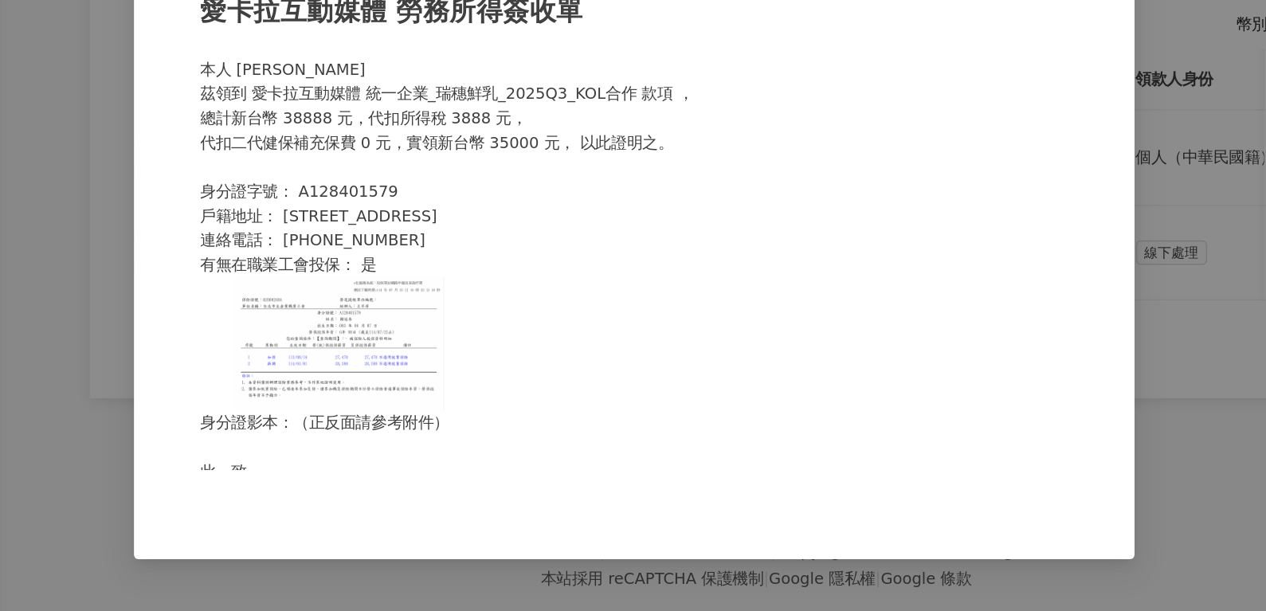
scroll to position [363, 0]
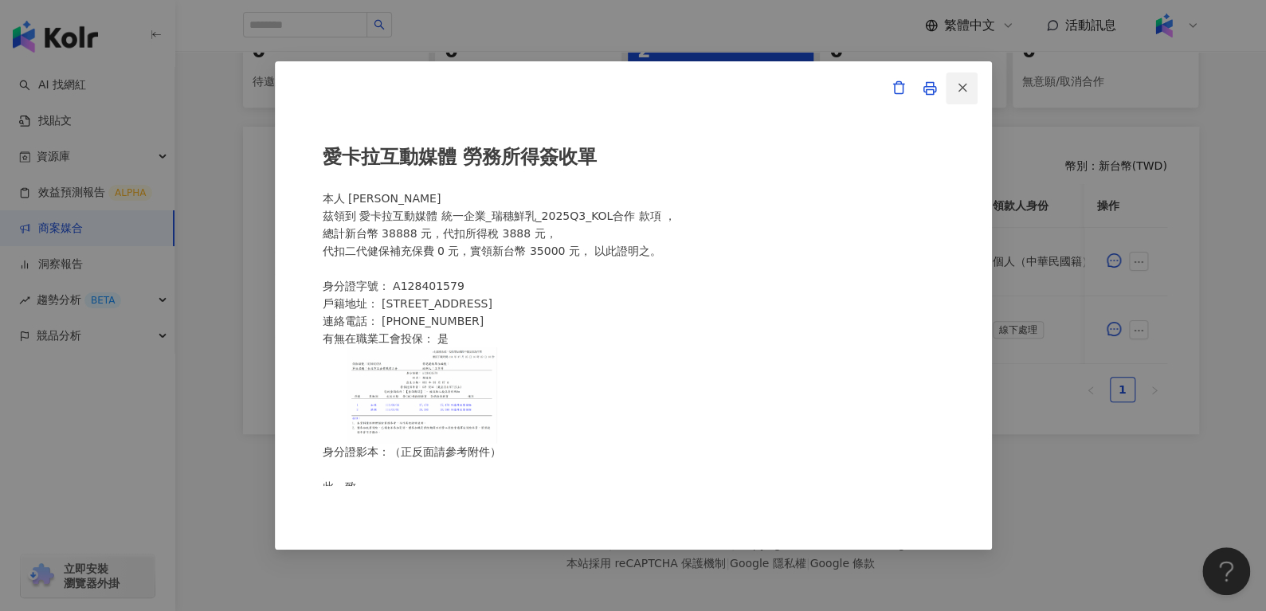
click at [958, 87] on icon "button" at bounding box center [962, 87] width 14 height 14
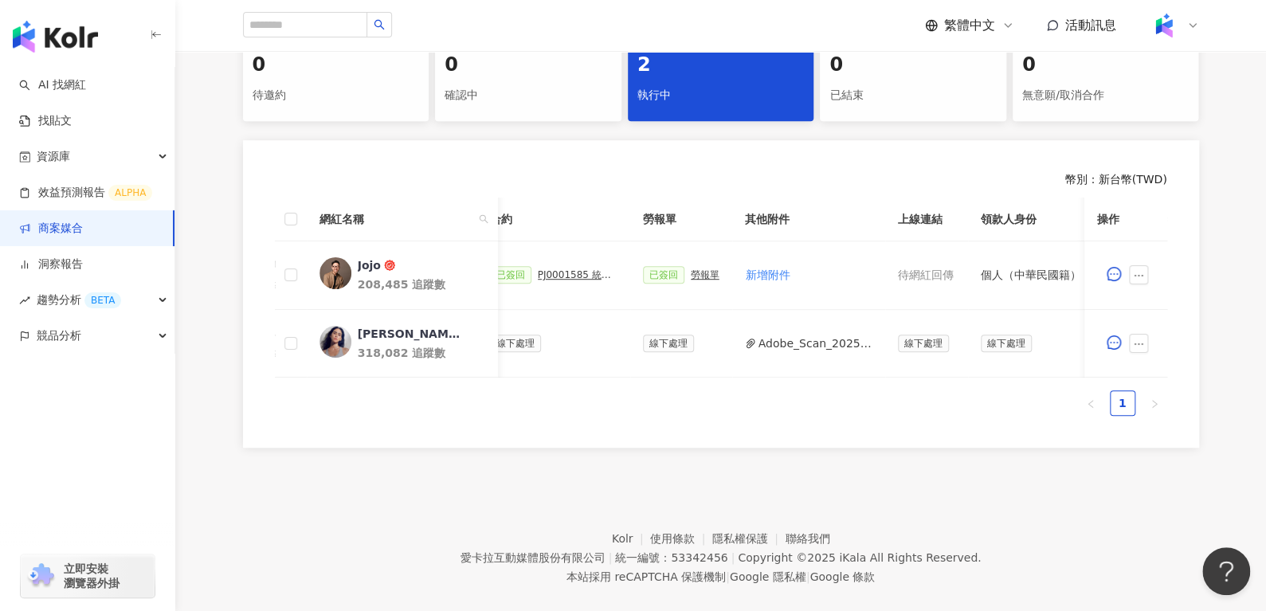
scroll to position [351, 0]
click at [691, 277] on div "勞報單" at bounding box center [705, 273] width 29 height 11
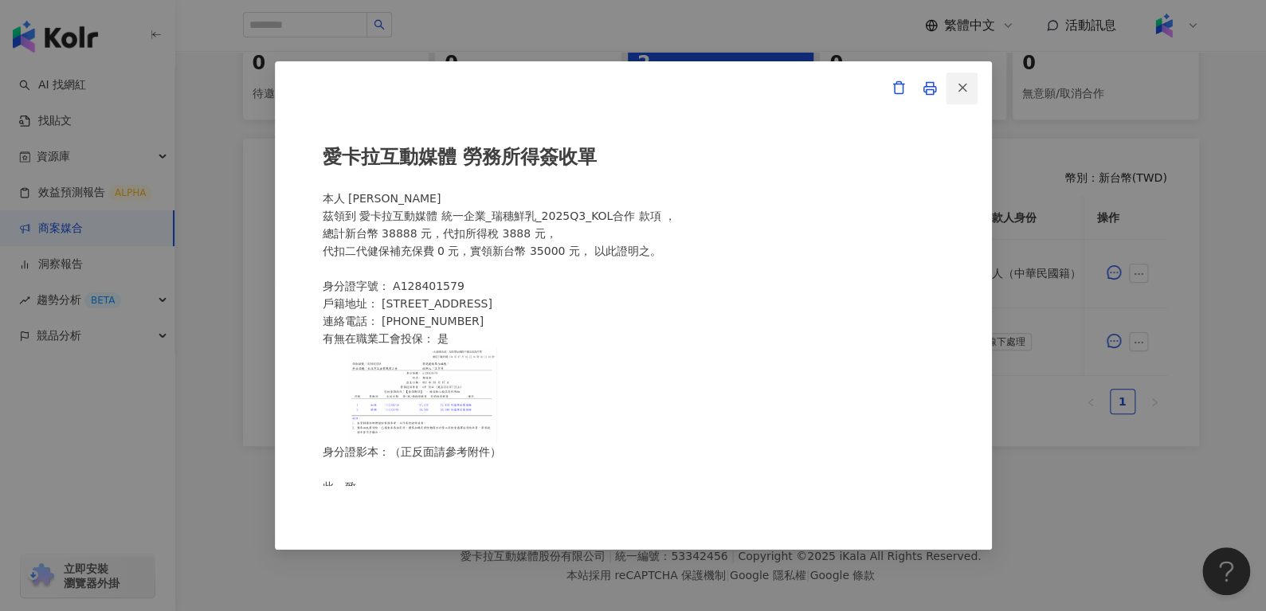
click at [967, 92] on icon "button" at bounding box center [962, 87] width 14 height 14
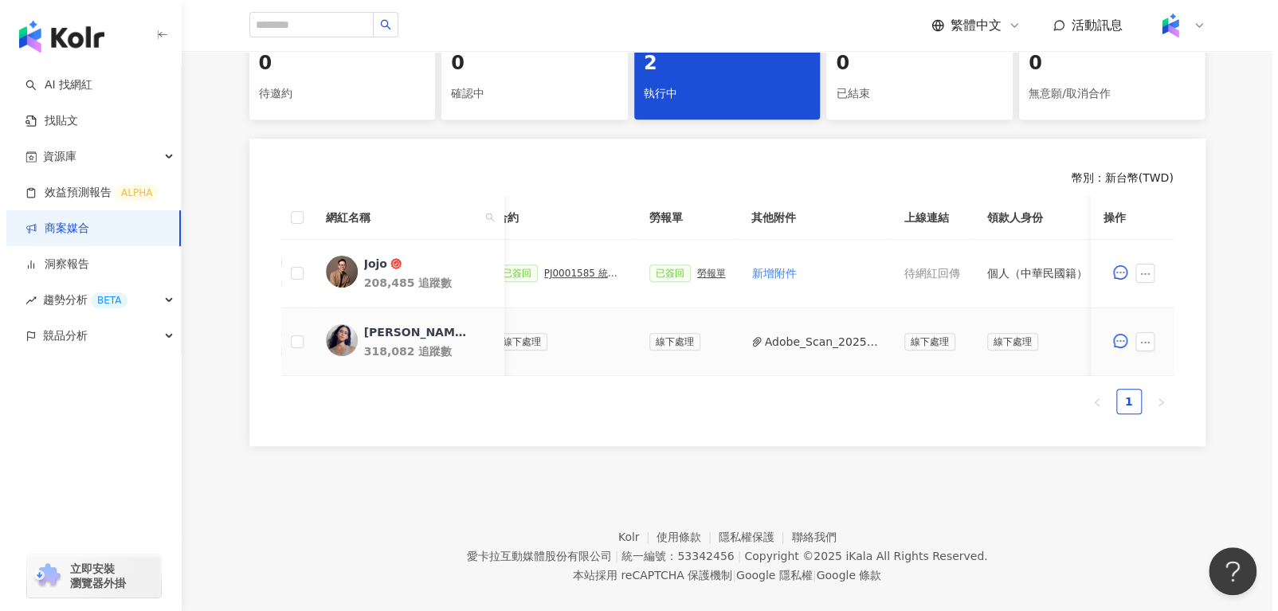
scroll to position [0, 710]
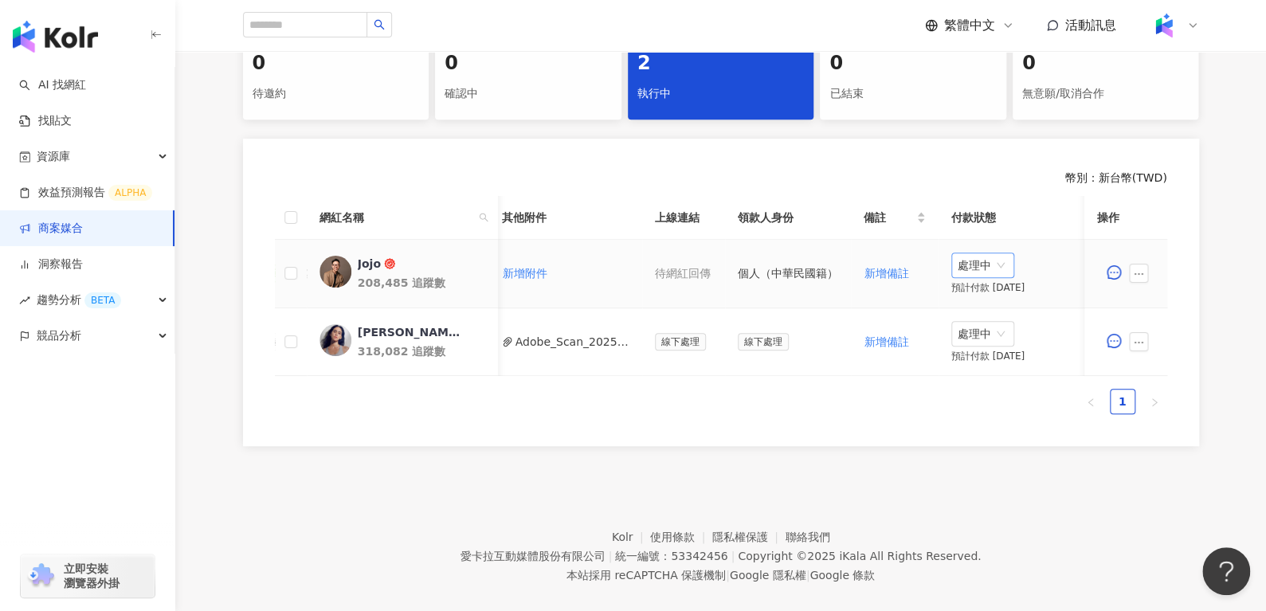
click at [978, 261] on span "處理中" at bounding box center [983, 265] width 50 height 24
click at [978, 293] on div "待處理" at bounding box center [972, 297] width 45 height 18
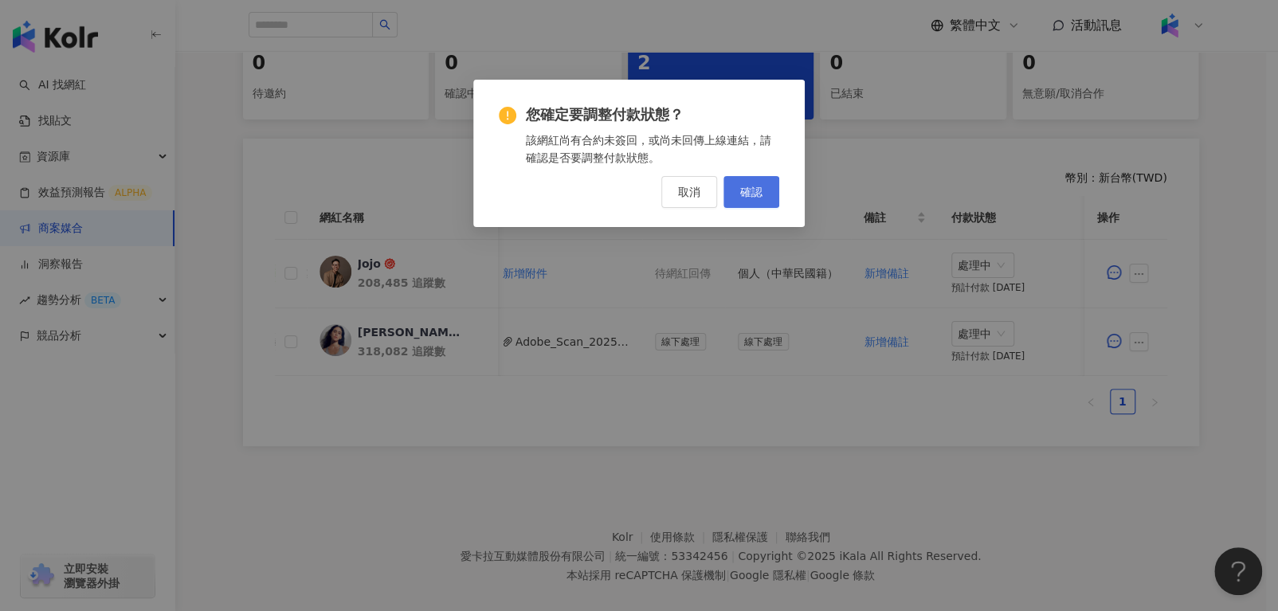
click at [748, 198] on span "確認" at bounding box center [751, 192] width 22 height 13
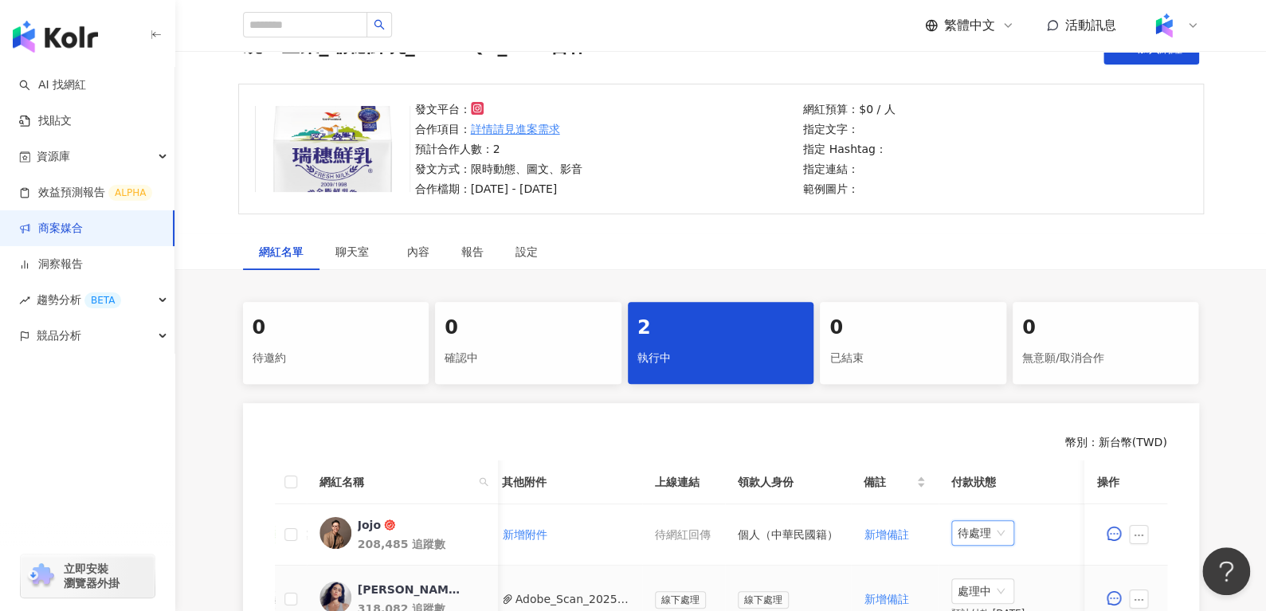
scroll to position [12, 0]
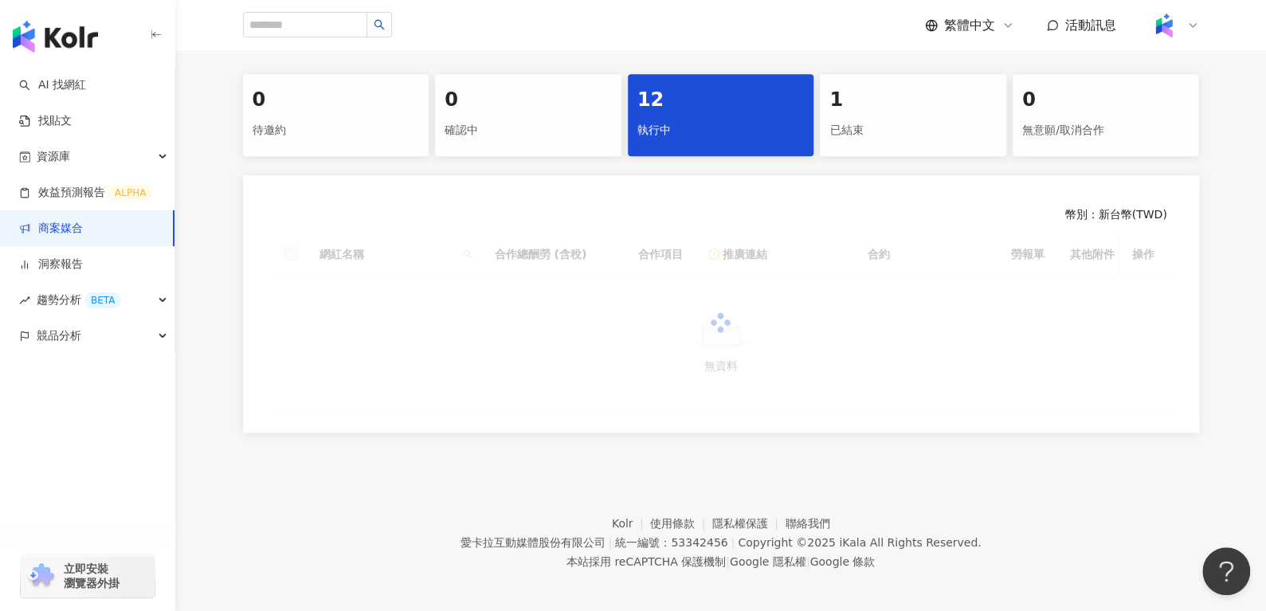
scroll to position [314, 0]
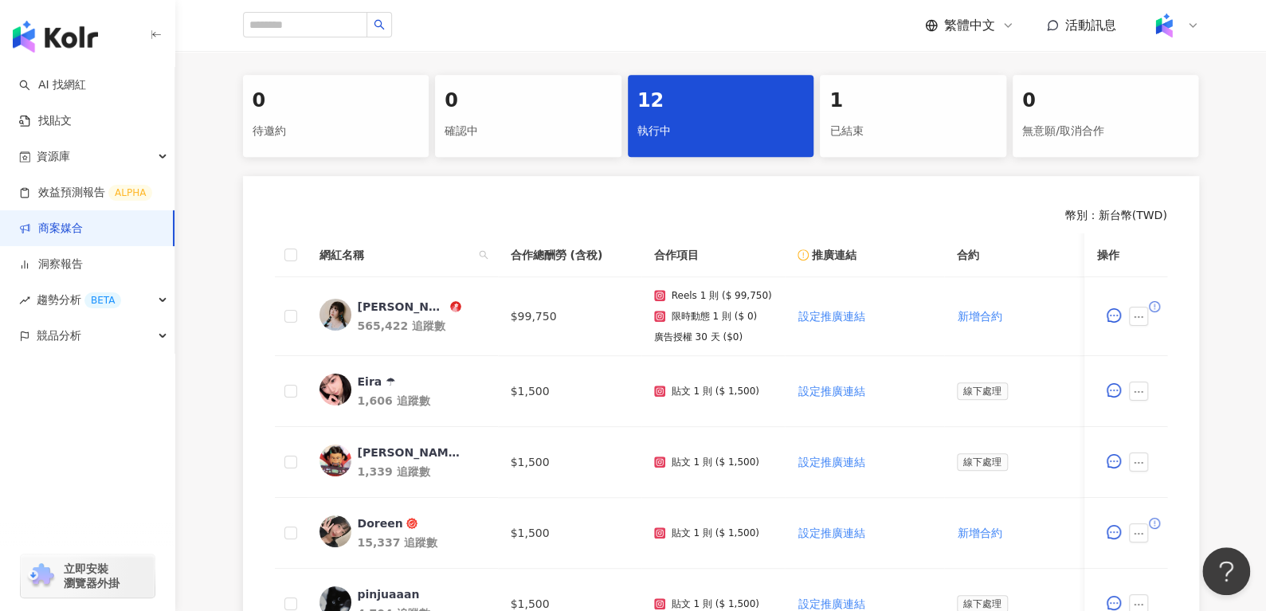
click at [913, 101] on div "1" at bounding box center [912, 101] width 167 height 27
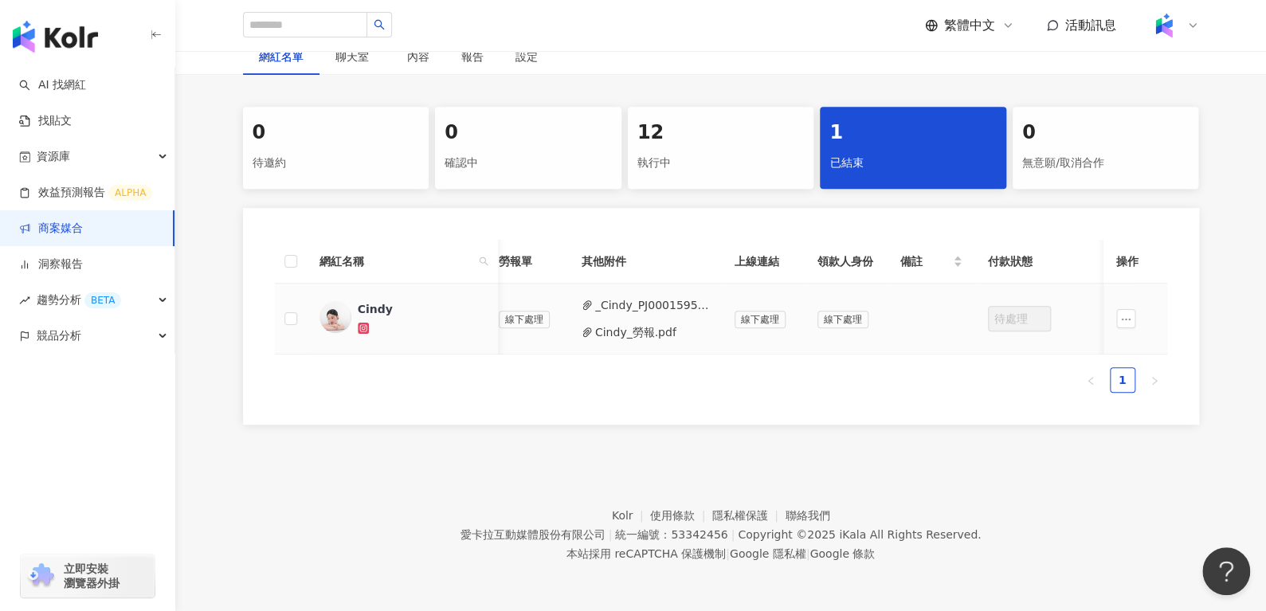
scroll to position [0, 609]
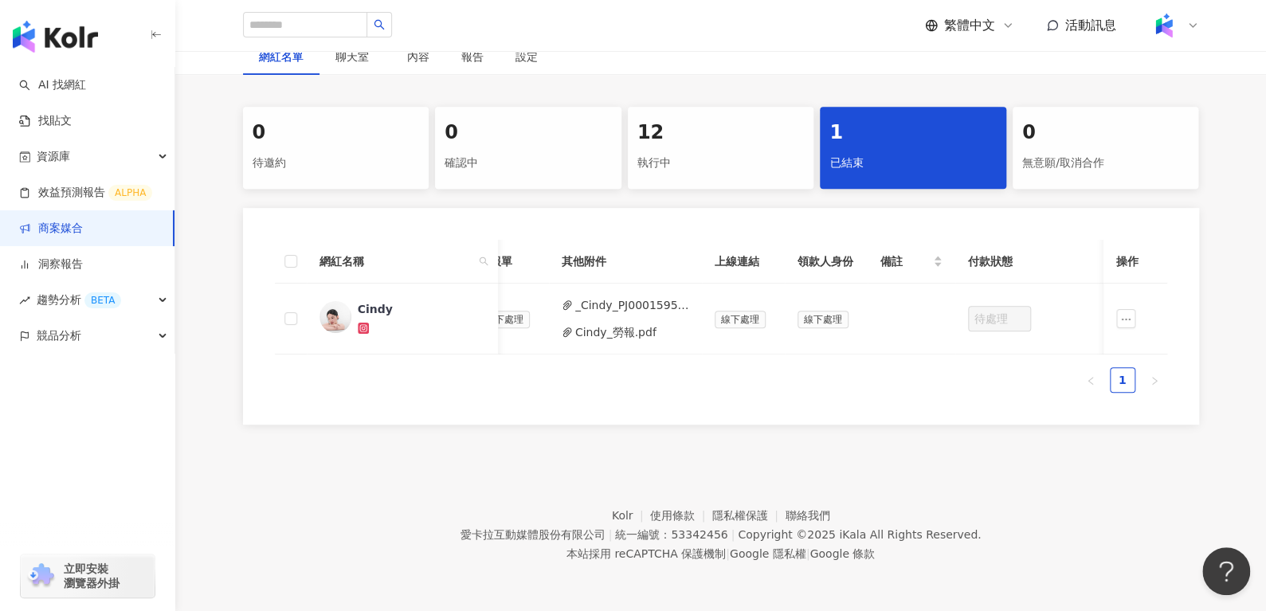
click at [756, 150] on div "執行中" at bounding box center [720, 163] width 167 height 27
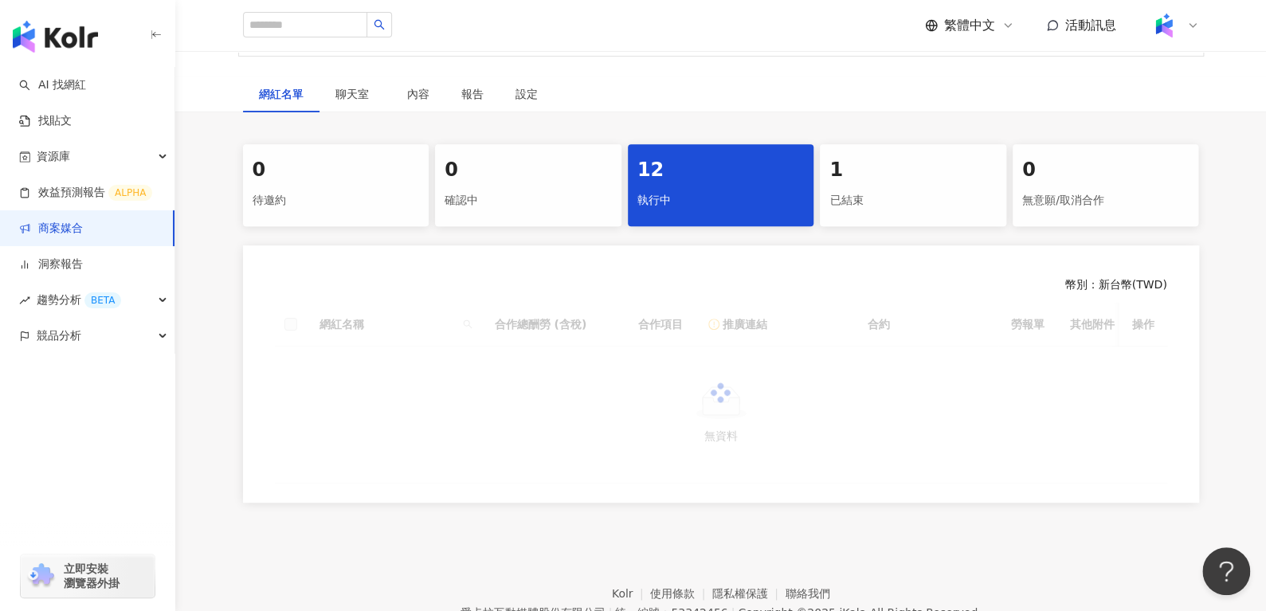
scroll to position [245, 0]
click at [893, 196] on div "已結束" at bounding box center [912, 199] width 167 height 27
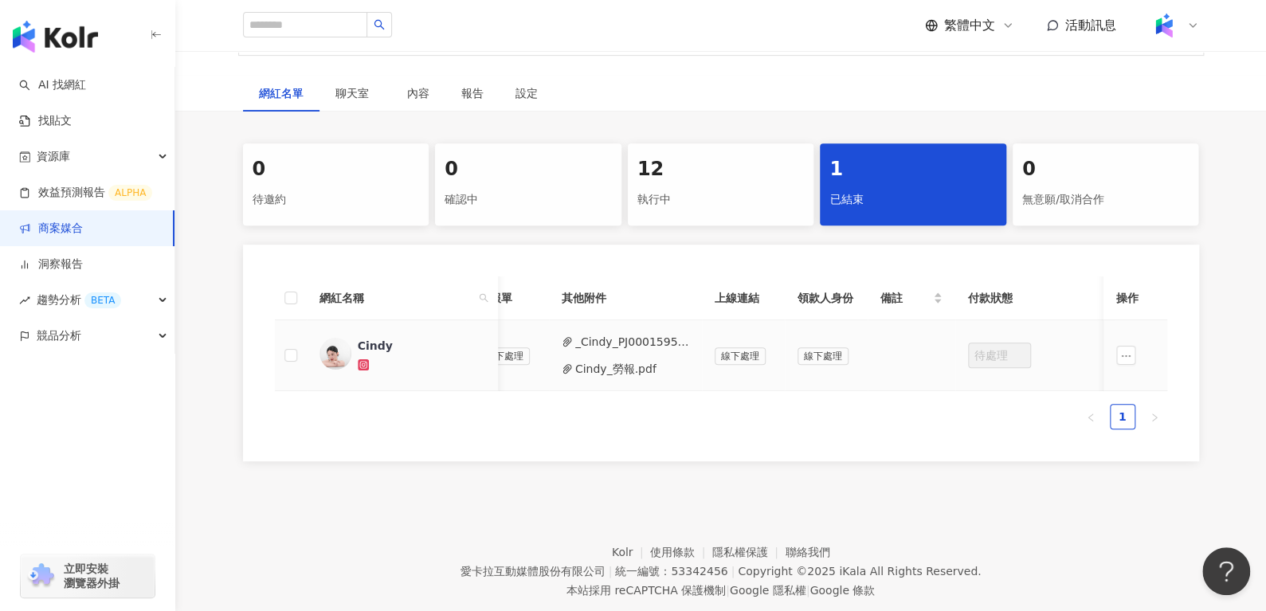
scroll to position [0, 609]
click at [737, 212] on div "執行中" at bounding box center [720, 199] width 167 height 27
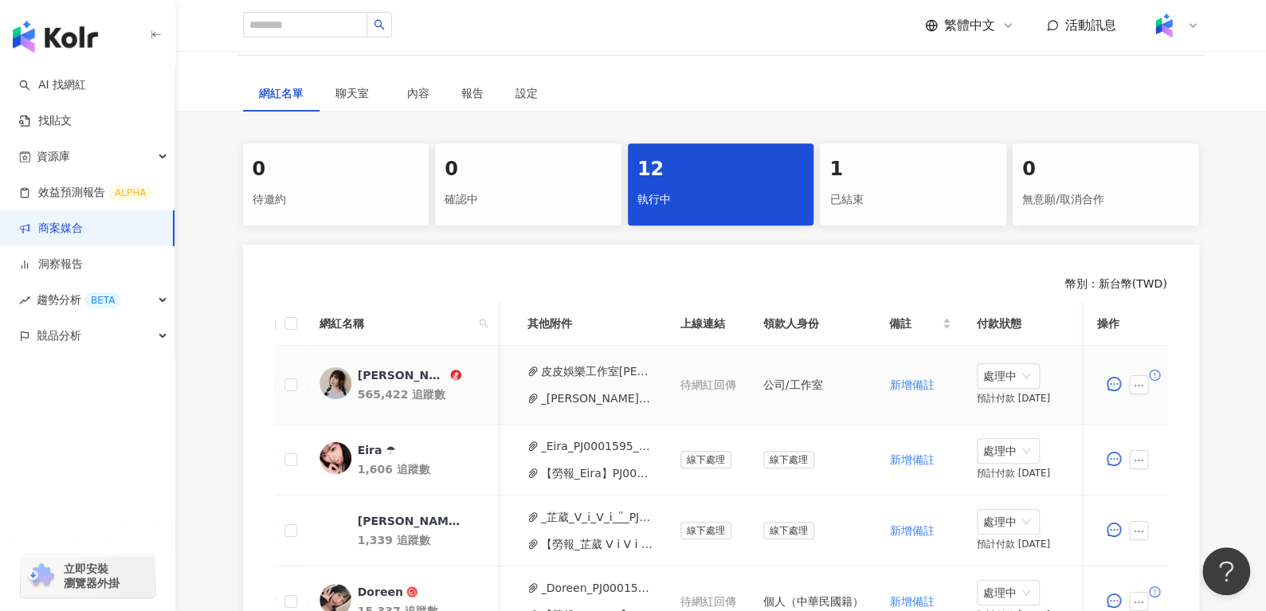
scroll to position [0, 710]
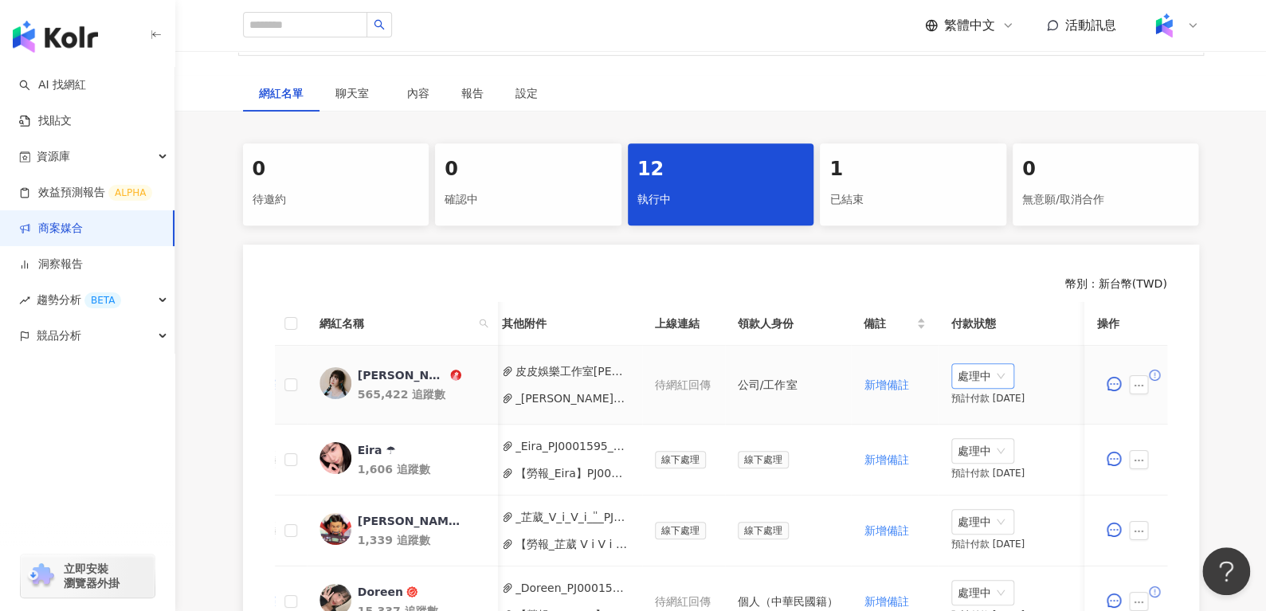
click at [985, 376] on span "處理中" at bounding box center [983, 376] width 50 height 24
click at [848, 165] on div "1" at bounding box center [912, 169] width 167 height 27
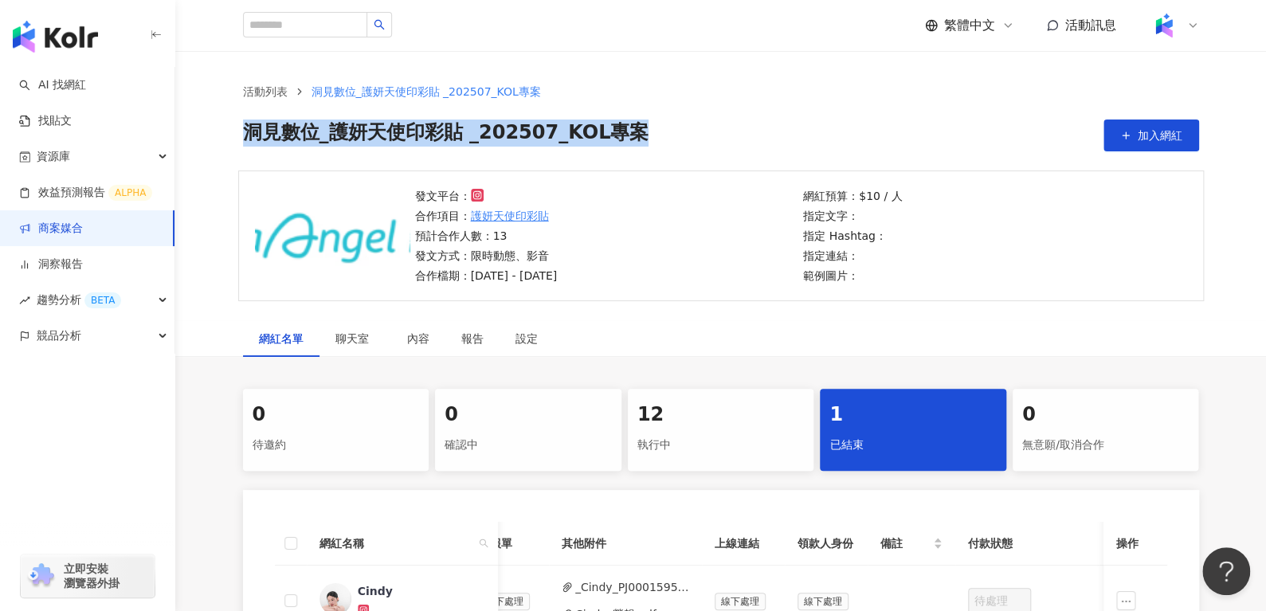
drag, startPoint x: 648, startPoint y: 135, endPoint x: 233, endPoint y: 147, distance: 415.2
click at [233, 147] on div "活動列表 洞⾒數位_護妍天使印彩貼 _202507_KOL專案 洞⾒數位_護妍天使印彩貼 _202507_KOL專案 加入網紅" at bounding box center [721, 117] width 1020 height 69
copy span "洞⾒數位_護妍天使印彩貼 _202507_KOL專案"
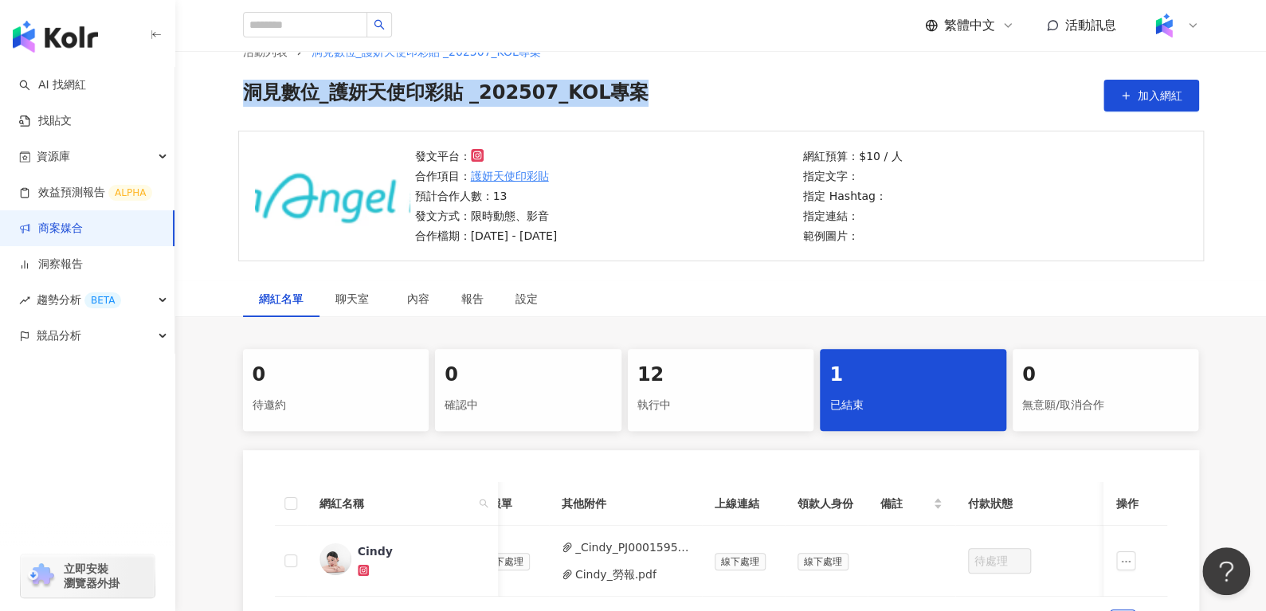
scroll to position [32, 0]
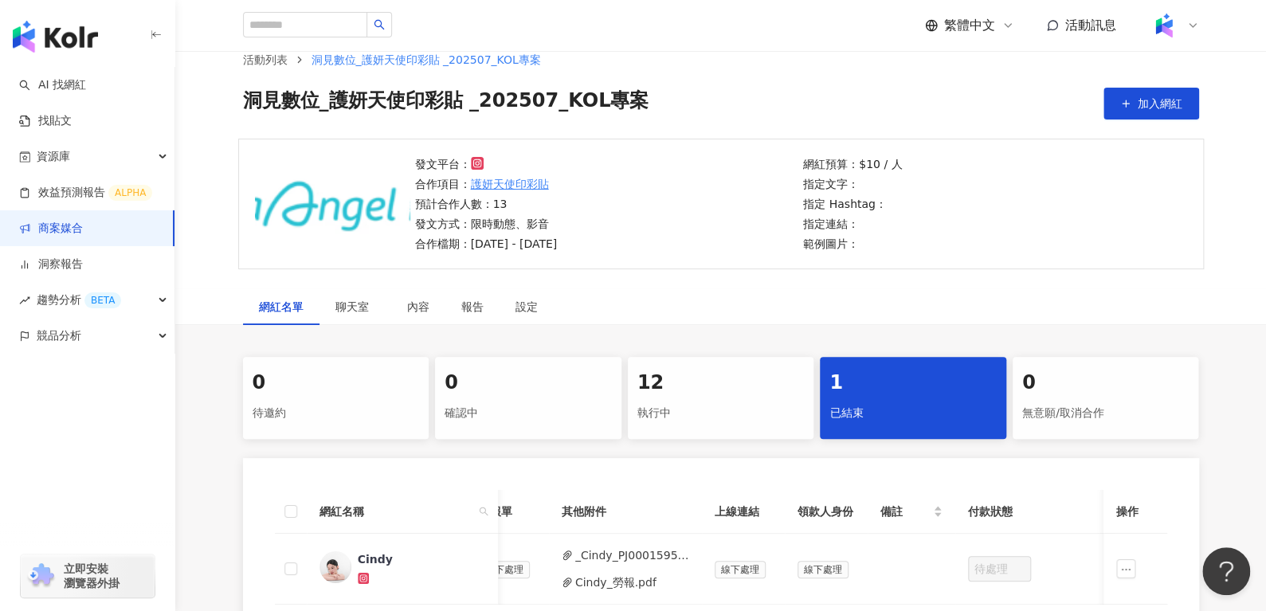
click at [1190, 22] on icon at bounding box center [1192, 25] width 13 height 13
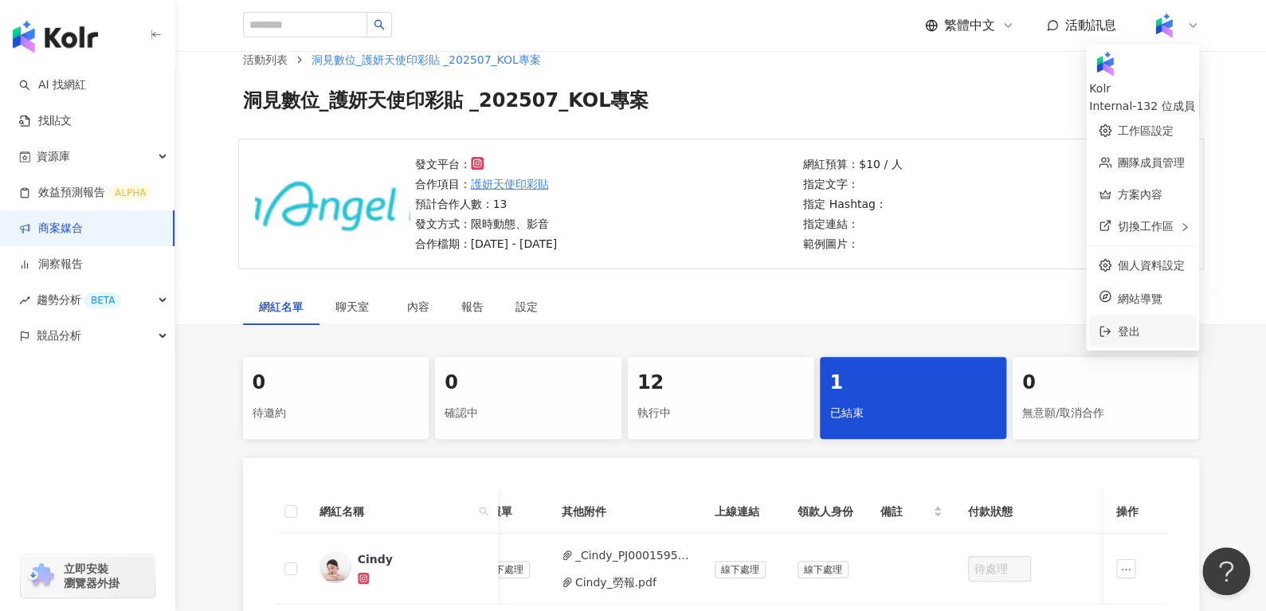
click at [1118, 325] on span "登出" at bounding box center [1129, 331] width 22 height 13
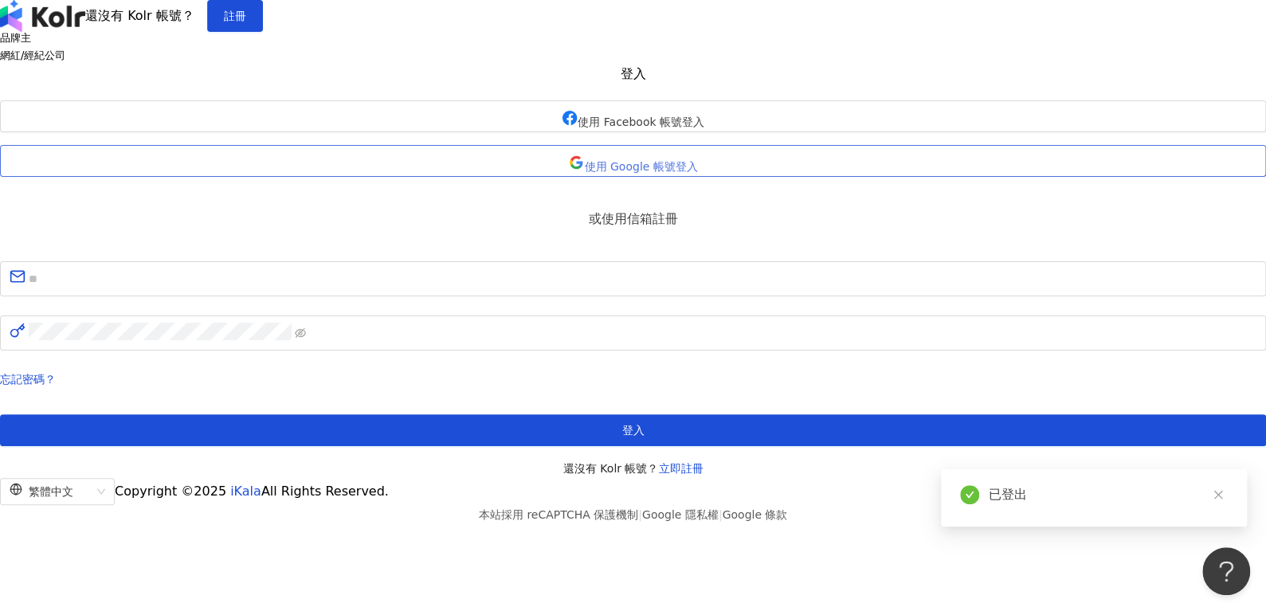
click at [559, 177] on button "使用 Google 帳號登入" at bounding box center [633, 161] width 1266 height 32
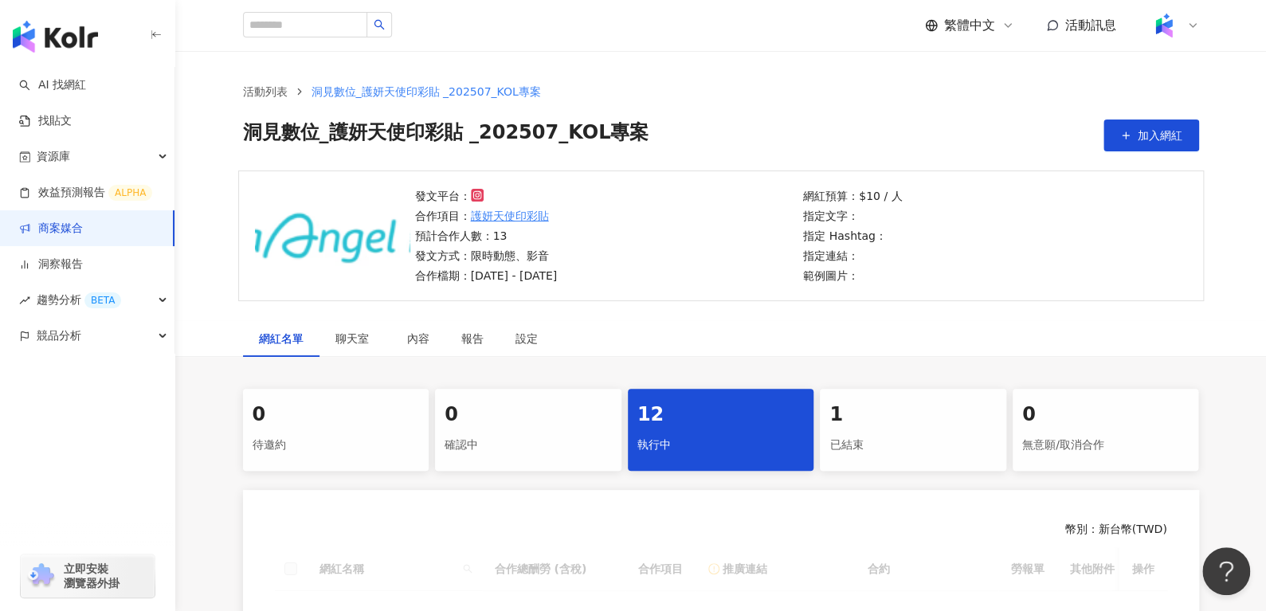
scroll to position [171, 0]
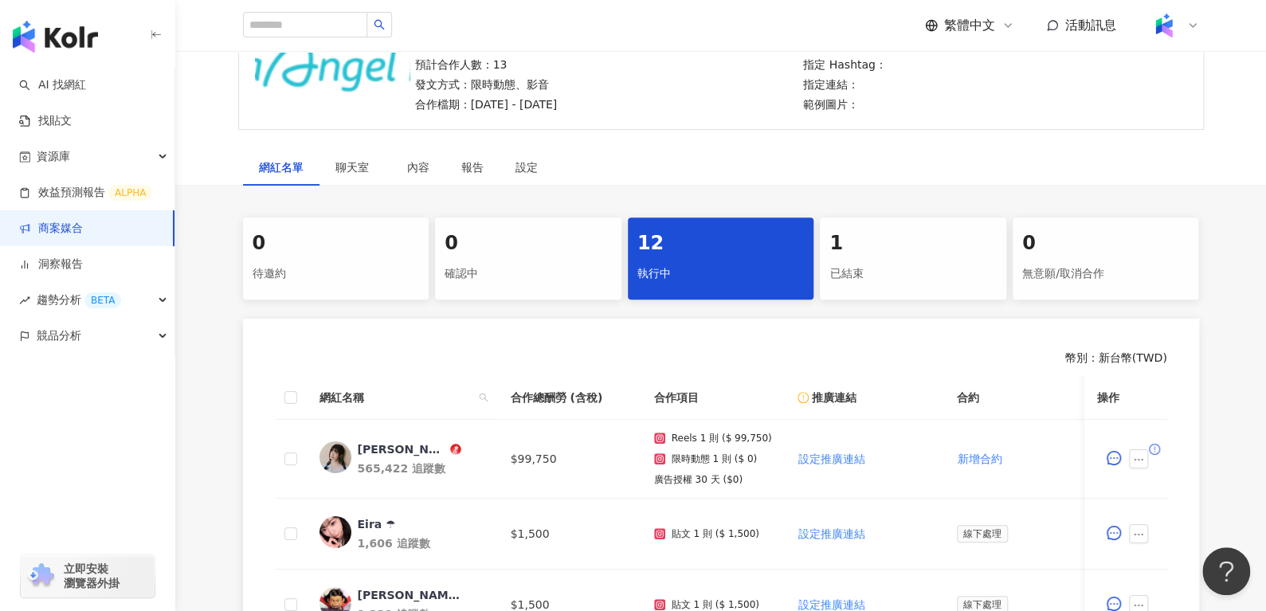
click at [880, 257] on div "1 已結束" at bounding box center [913, 258] width 186 height 82
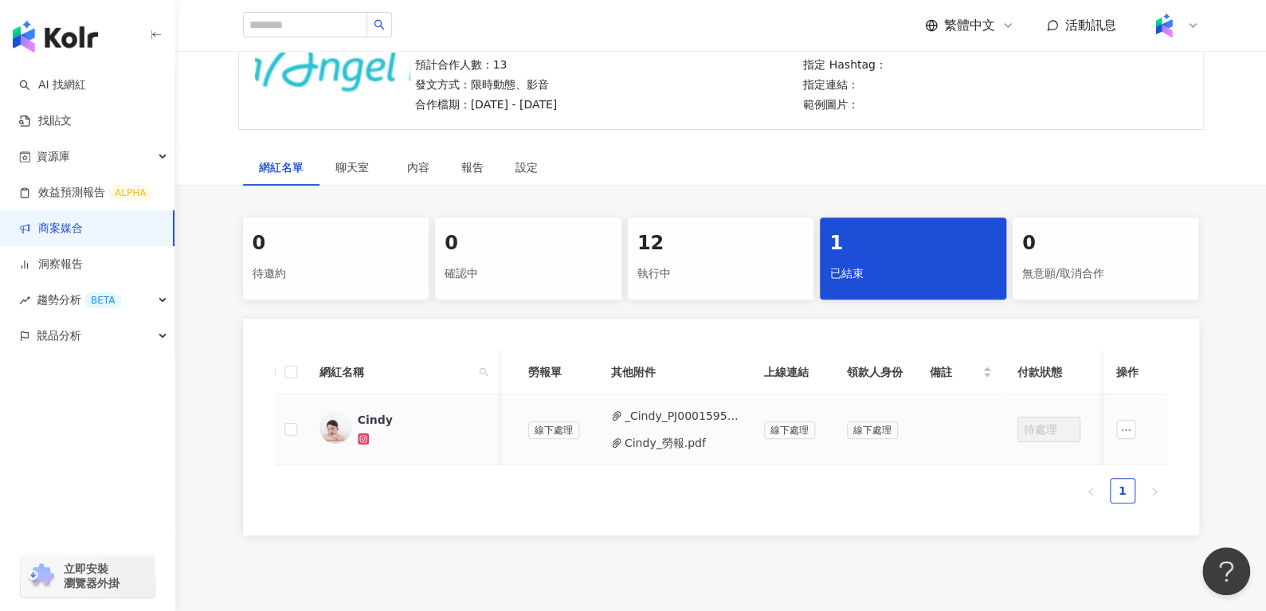
scroll to position [0, 609]
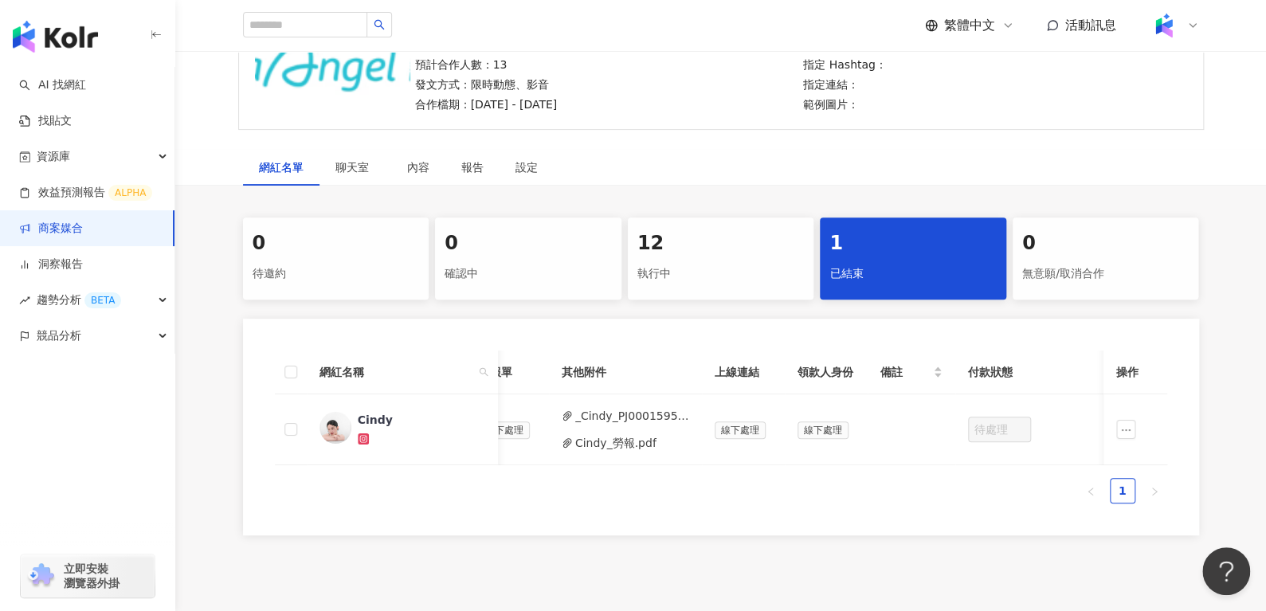
click at [201, 251] on div "0 待邀約 0 確認中 12 執行中 1 已結束 0 無意願/取消合作 網紅名稱 合作總酬勞 (含稅) 合作項目 推廣連結 合約 勞報單 其他附件 上線連結 …" at bounding box center [720, 376] width 1091 height 318
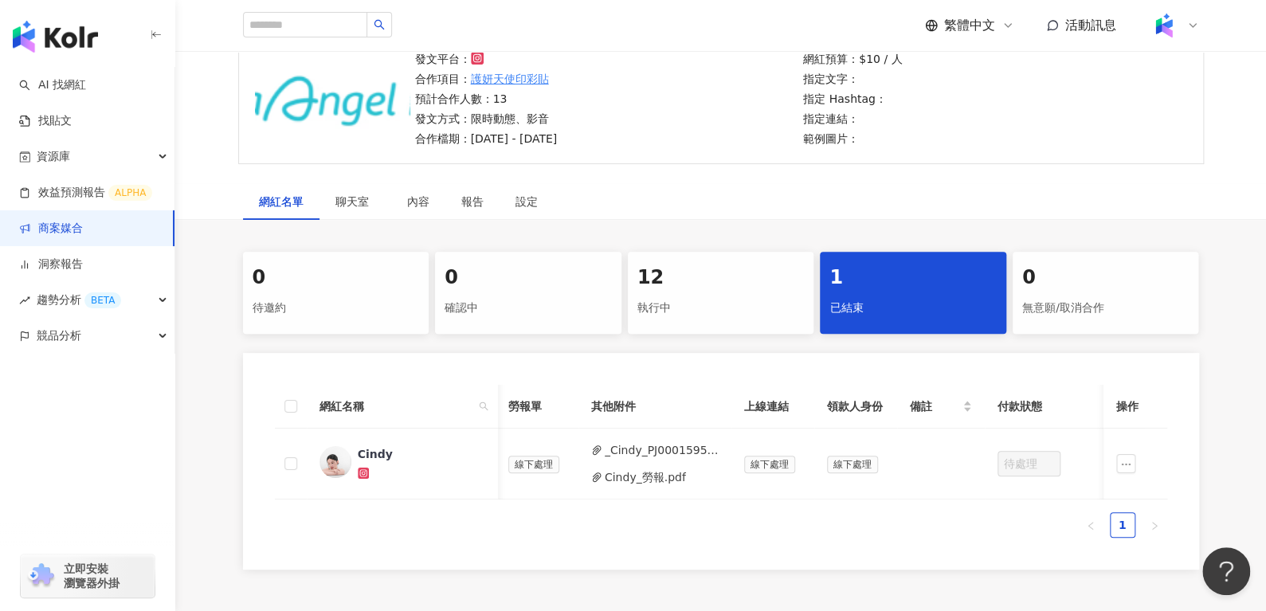
scroll to position [140, 0]
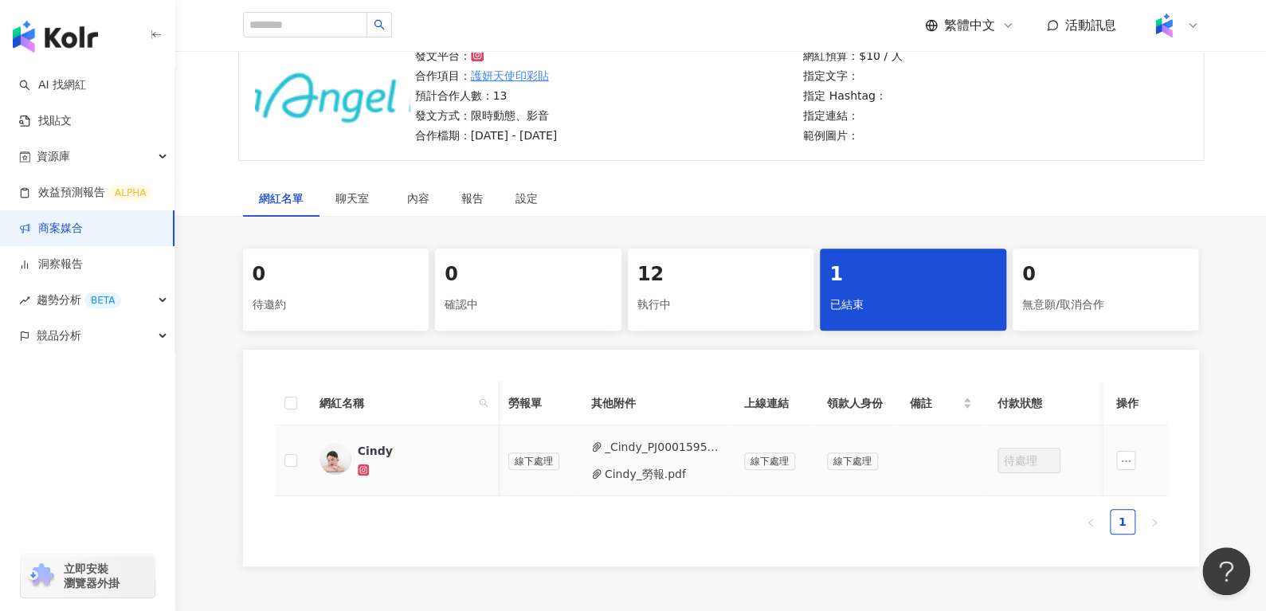
click at [637, 442] on button "_Cindy_PJ0001595_洞_數位_護妍天使印彩貼__202507_KOL專案_活動確認單_1_.pdf" at bounding box center [662, 447] width 114 height 18
click at [641, 470] on button "Cindy_勞報.pdf" at bounding box center [645, 474] width 81 height 18
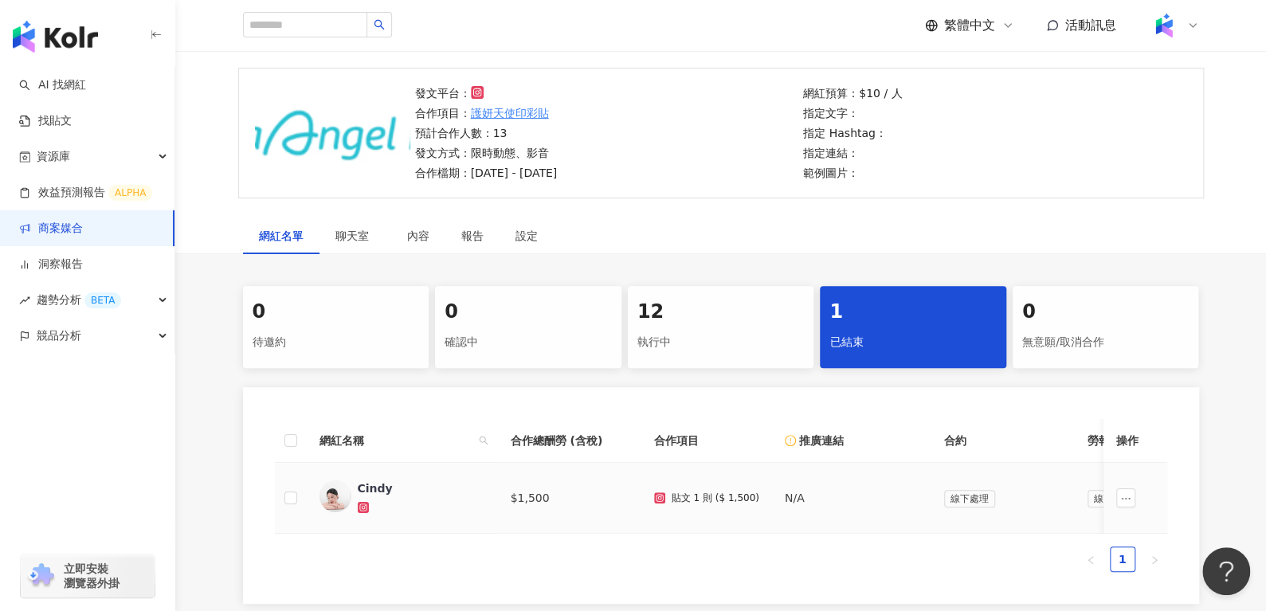
scroll to position [0, 72]
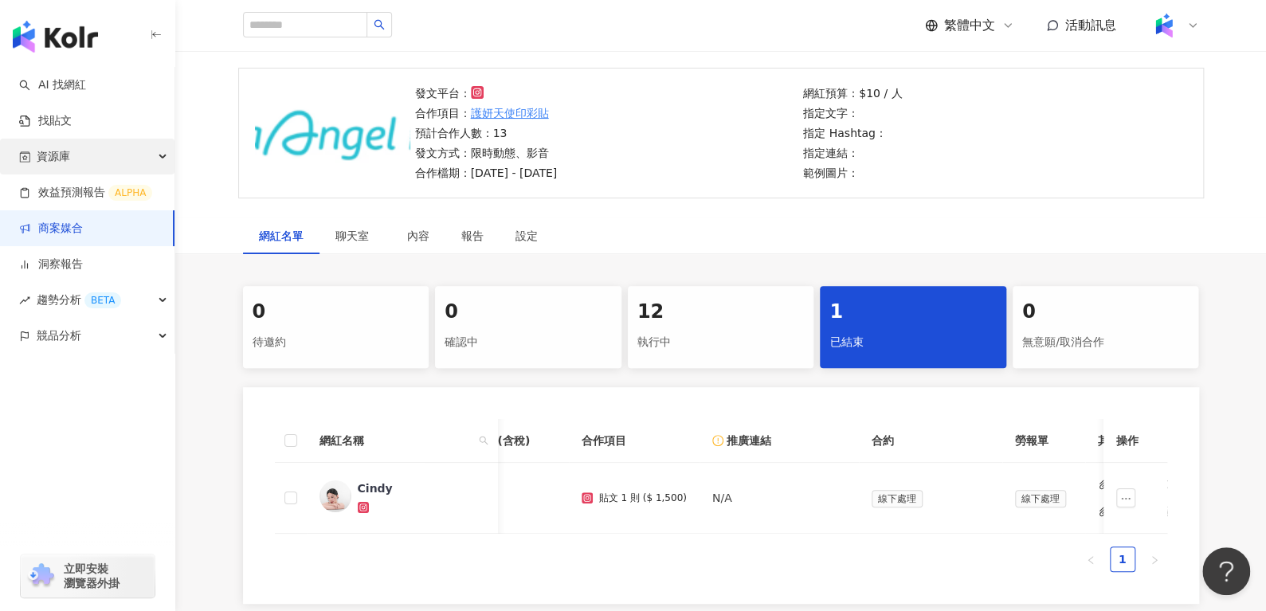
click at [0, 151] on div "資源庫" at bounding box center [87, 157] width 174 height 36
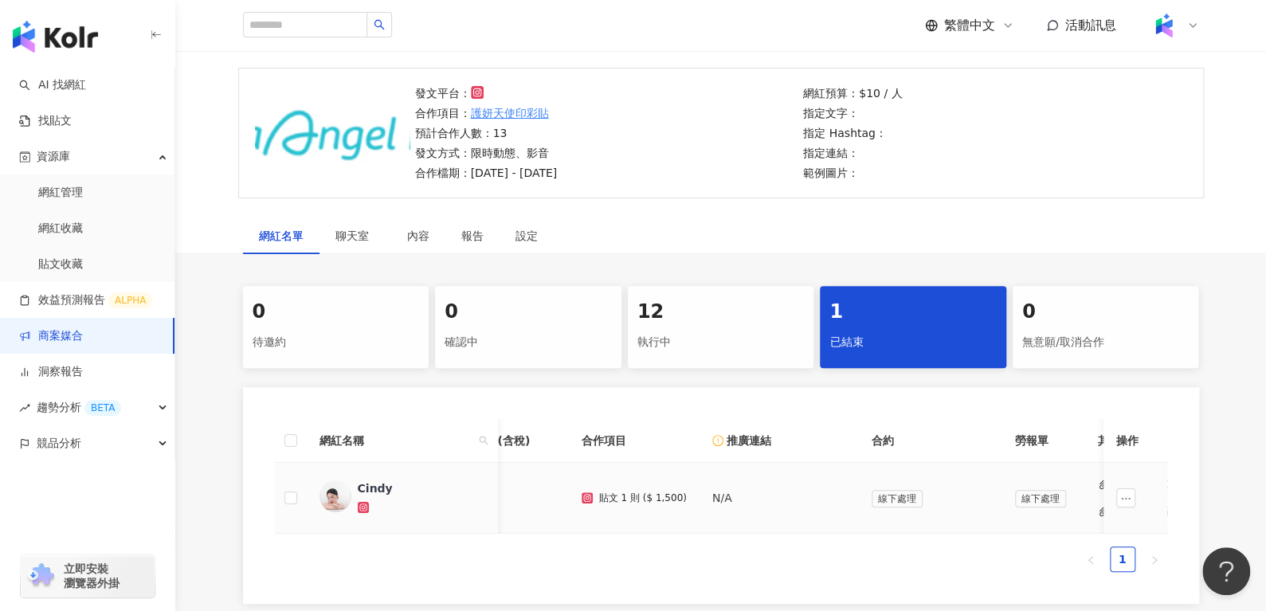
click at [370, 484] on div "Cindy" at bounding box center [374, 488] width 35 height 16
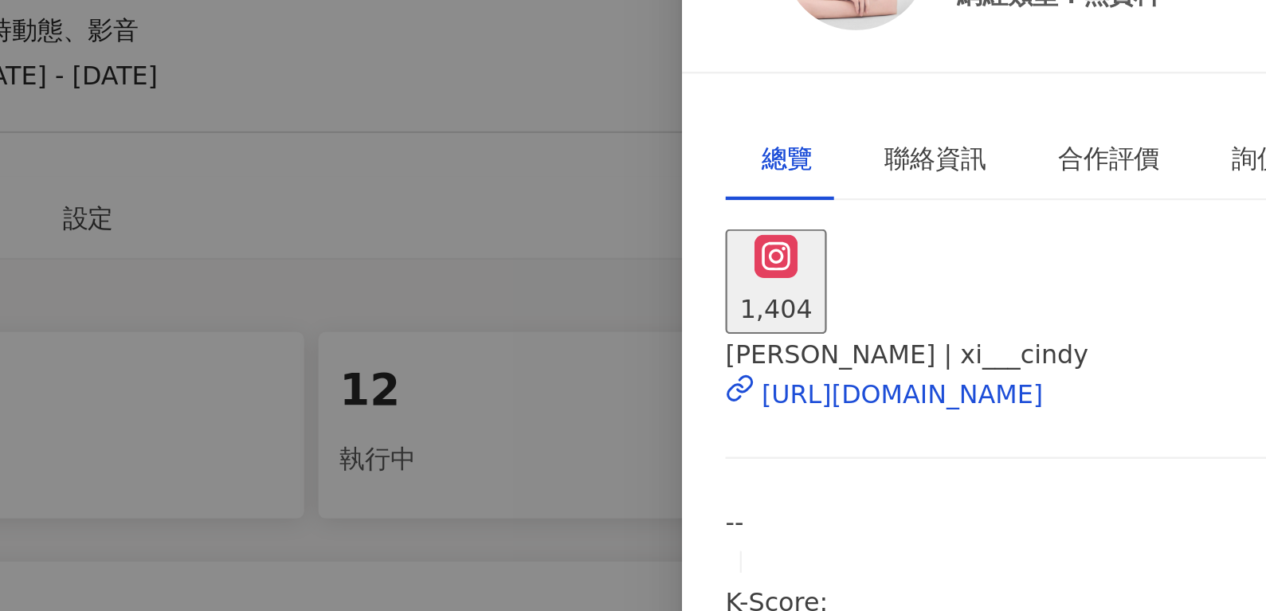
scroll to position [103, 0]
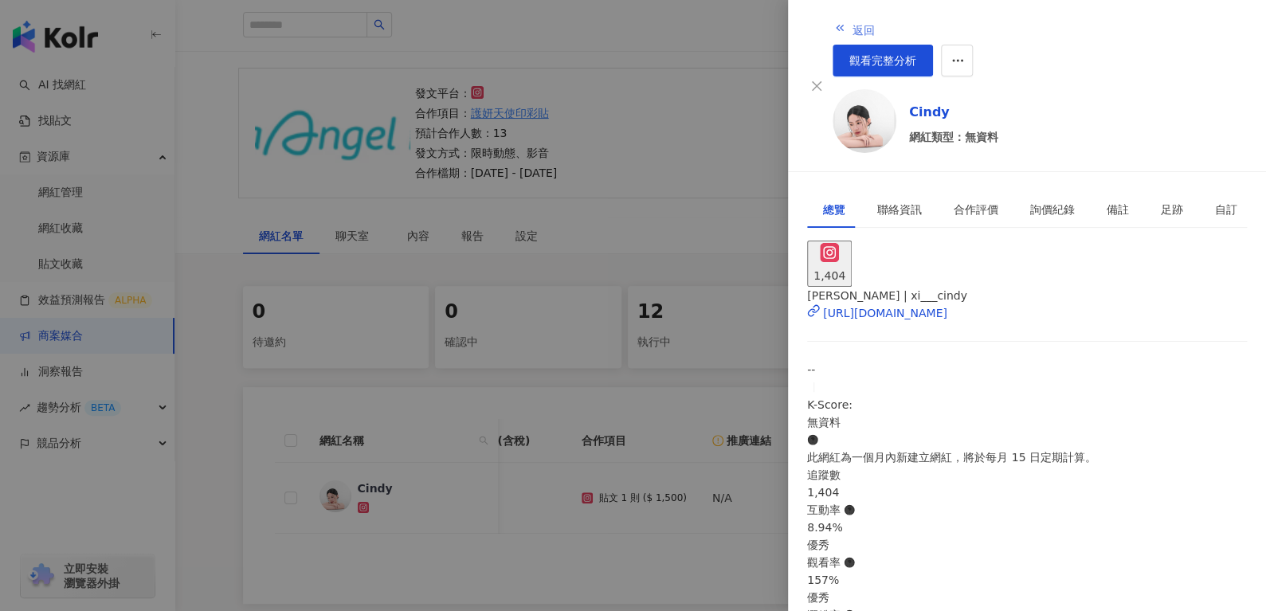
click at [833, 33] on button "返回" at bounding box center [854, 29] width 43 height 32
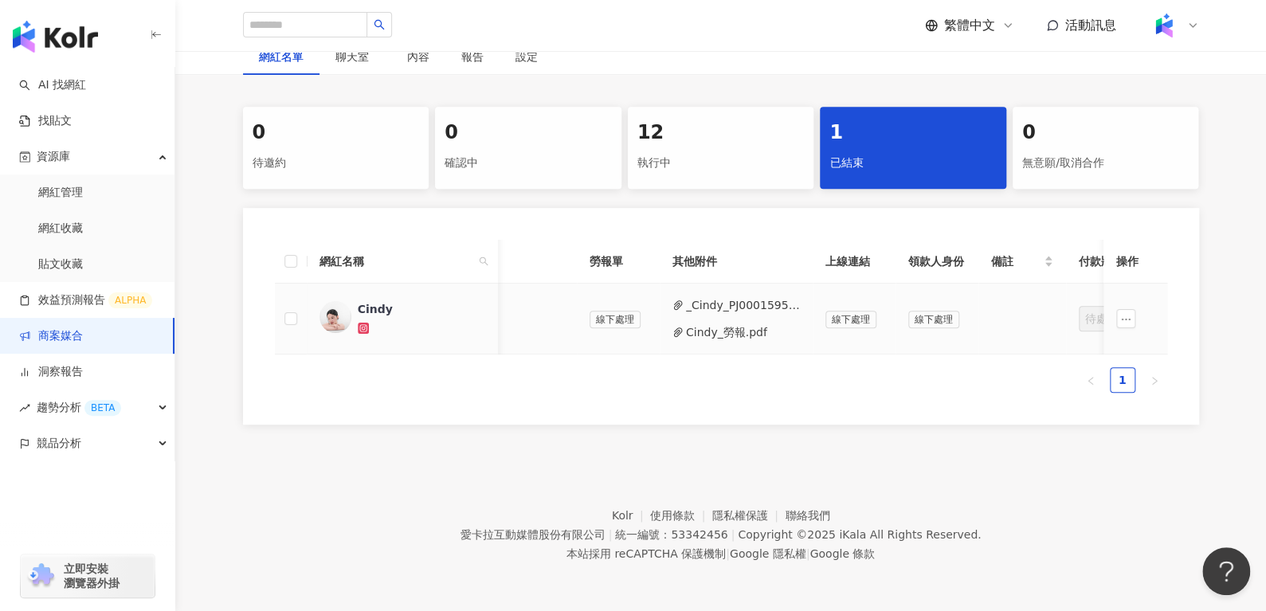
scroll to position [0, 609]
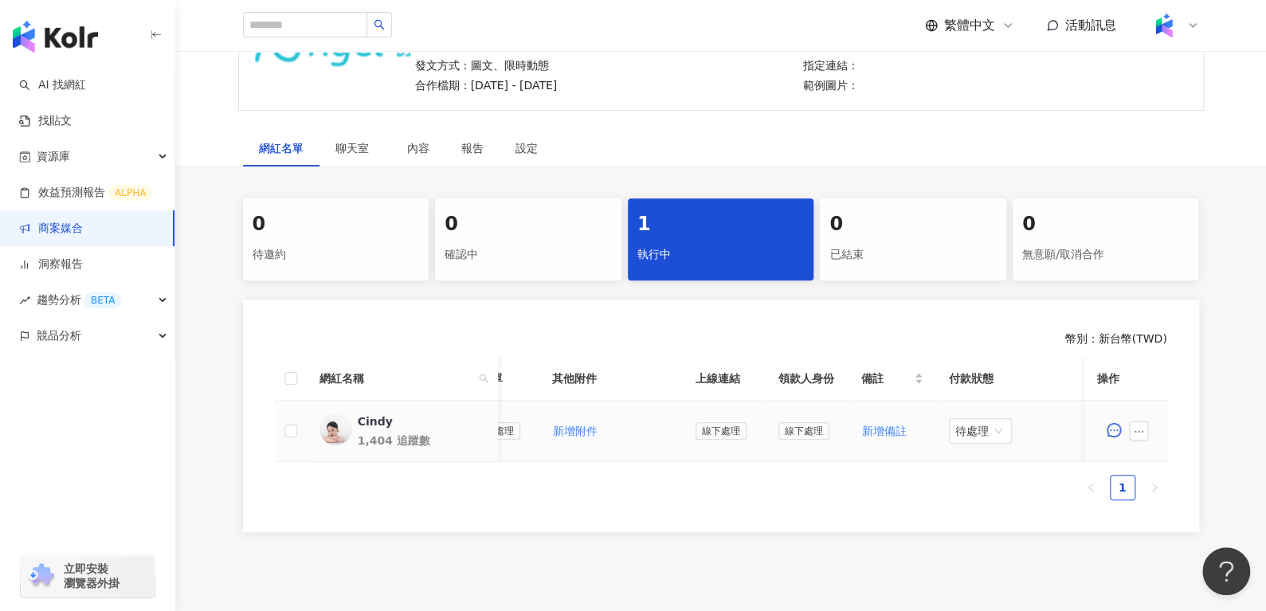
scroll to position [0, 534]
click at [660, 416] on button "新增附件" at bounding box center [660, 431] width 46 height 32
drag, startPoint x: 1127, startPoint y: 421, endPoint x: 1143, endPoint y: 424, distance: 16.2
click at [1143, 424] on span at bounding box center [1141, 430] width 25 height 19
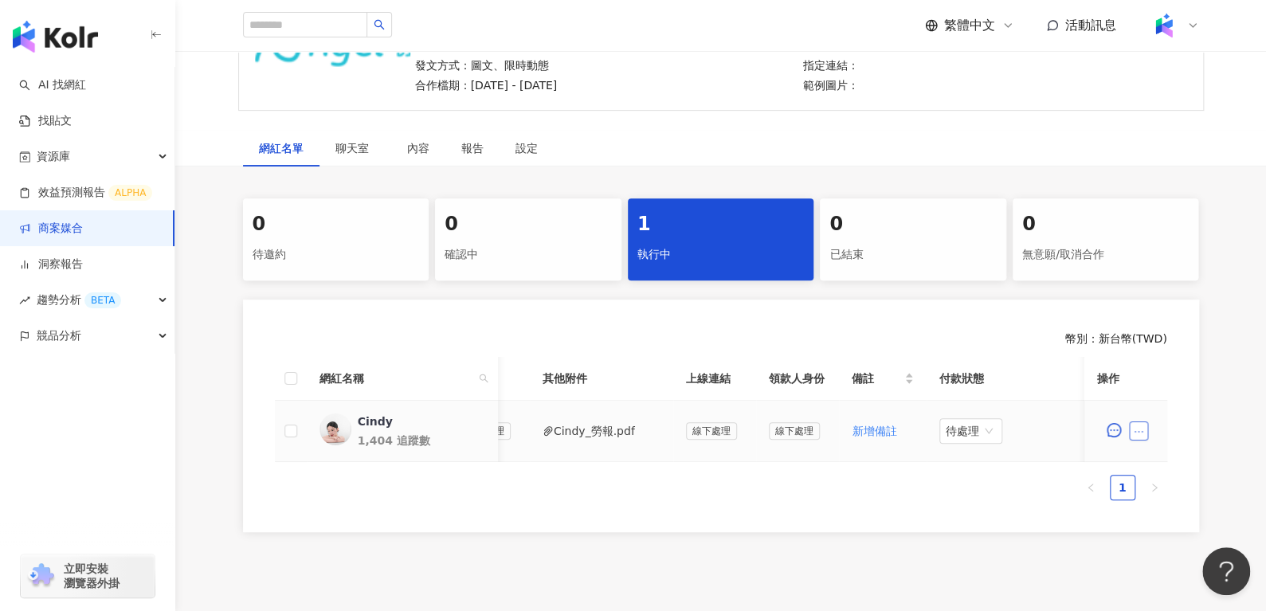
click at [1143, 424] on button "button" at bounding box center [1138, 430] width 19 height 19
click at [1166, 182] on span "新增附件" at bounding box center [1163, 185] width 45 height 13
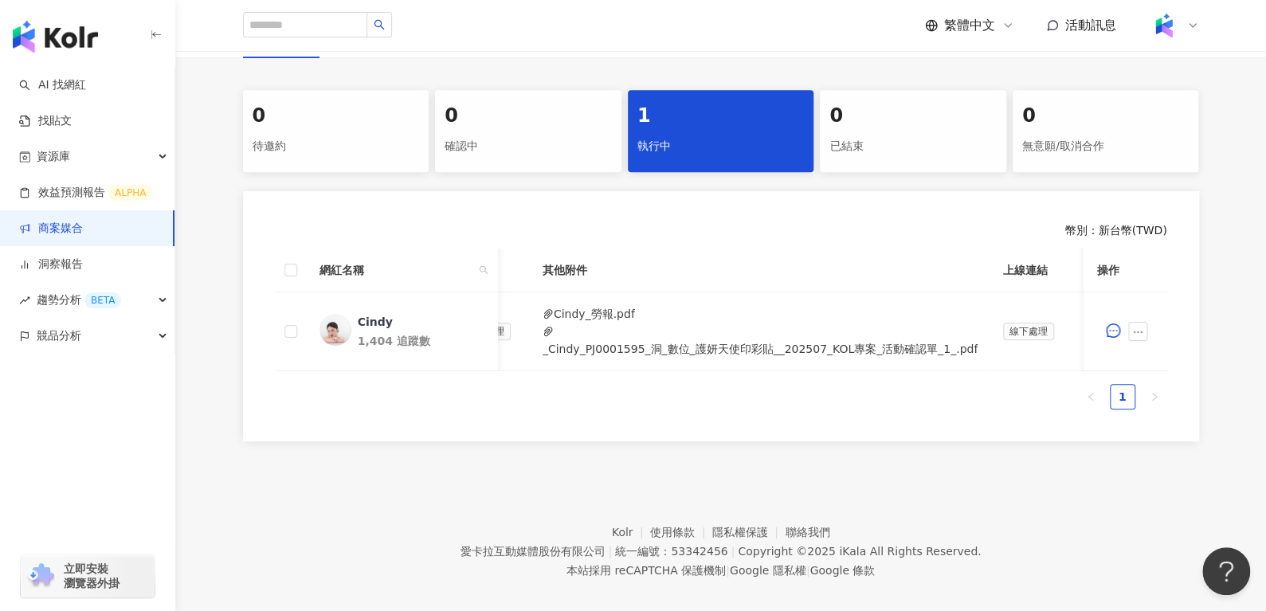
scroll to position [301, 0]
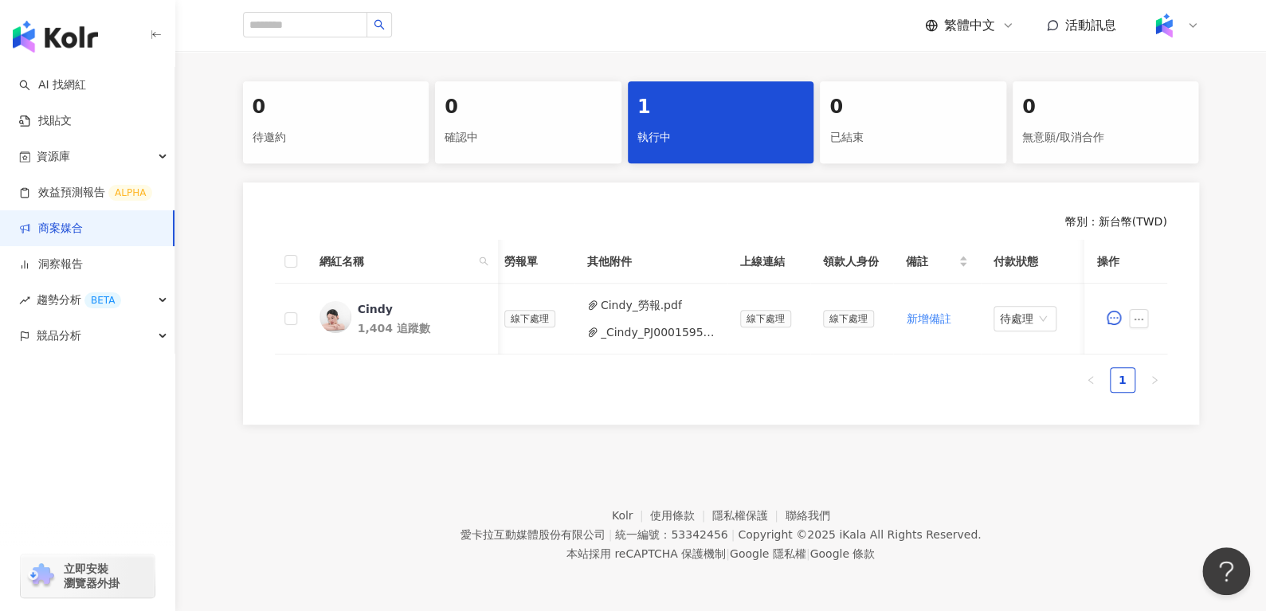
scroll to position [318, 0]
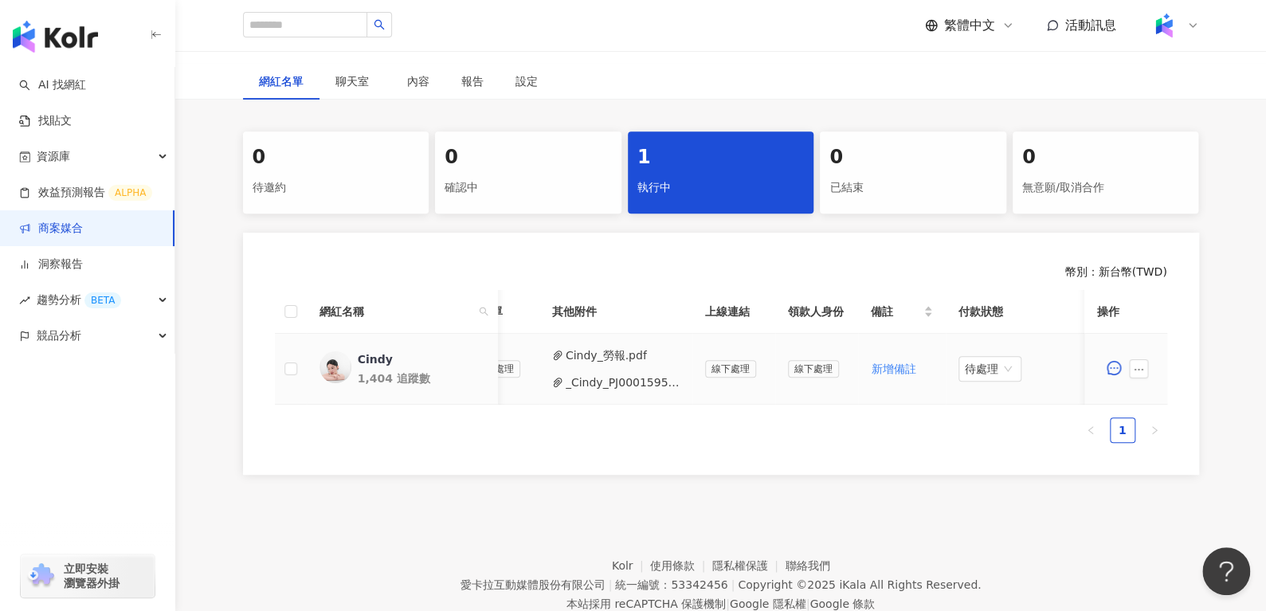
scroll to position [0, 628]
click at [965, 365] on span "待處理" at bounding box center [980, 369] width 50 height 24
click at [583, 381] on button "_Cindy_PJ0001595_洞_數位_護妍天使印彩貼__202507_KOL專案_活動確認單_1_.pdf" at bounding box center [613, 383] width 114 height 18
click at [974, 366] on span "待處理" at bounding box center [980, 369] width 50 height 24
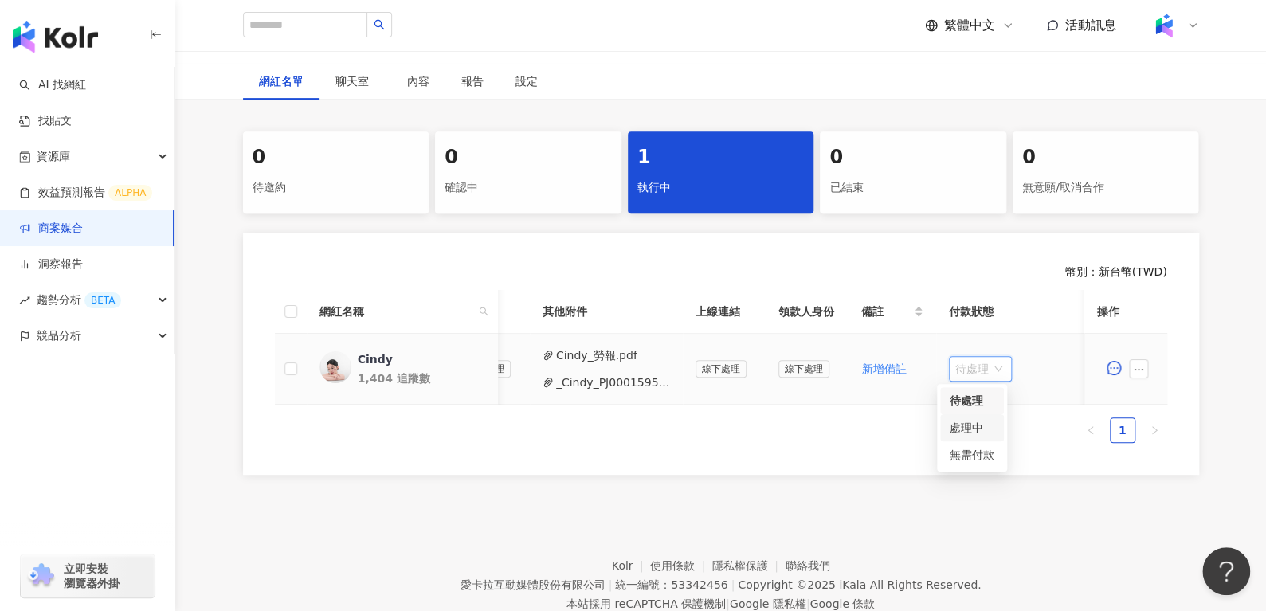
click at [972, 423] on div "處理中" at bounding box center [972, 428] width 45 height 18
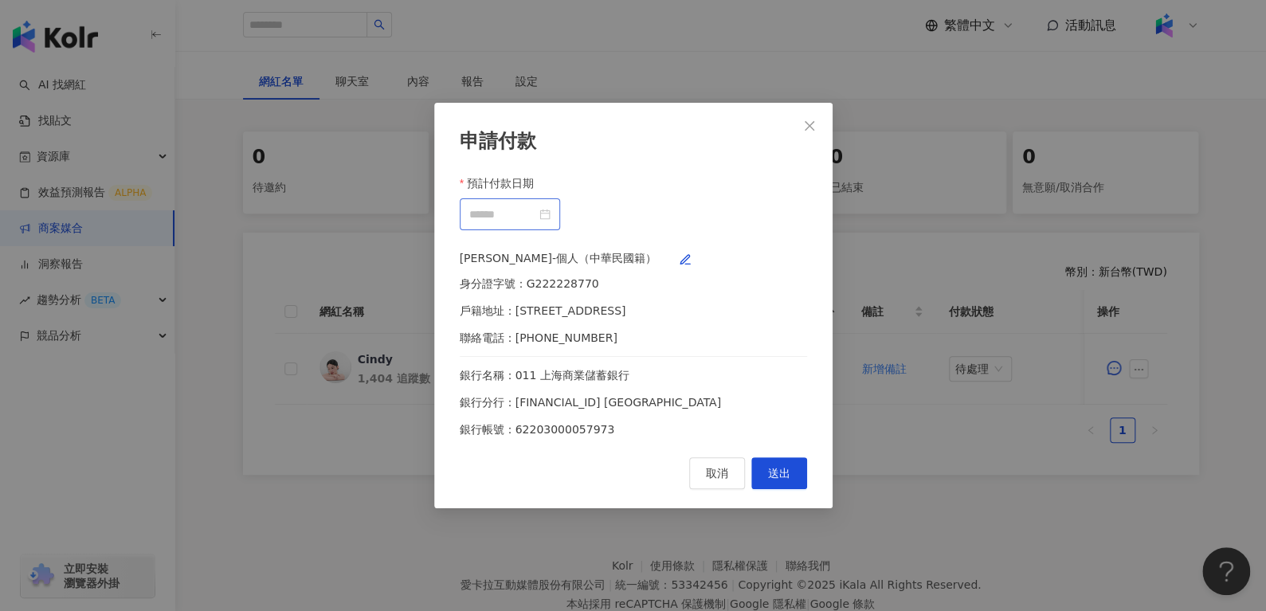
click at [551, 206] on div at bounding box center [509, 215] width 81 height 18
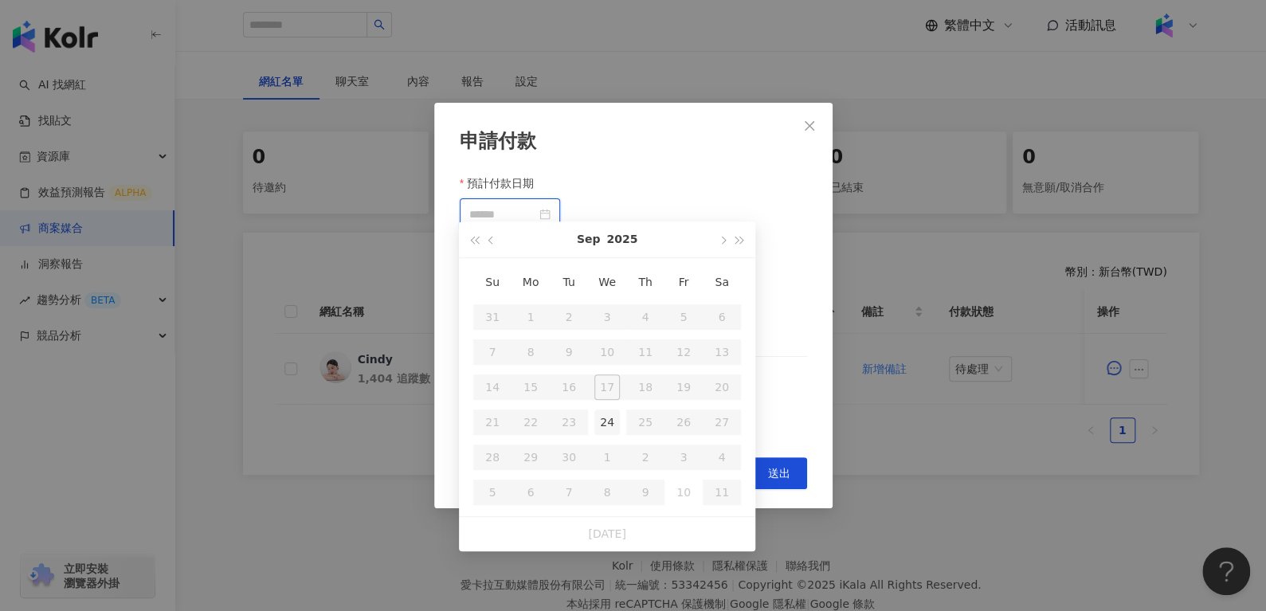
type input "**********"
click at [599, 418] on div "24" at bounding box center [606, 421] width 25 height 25
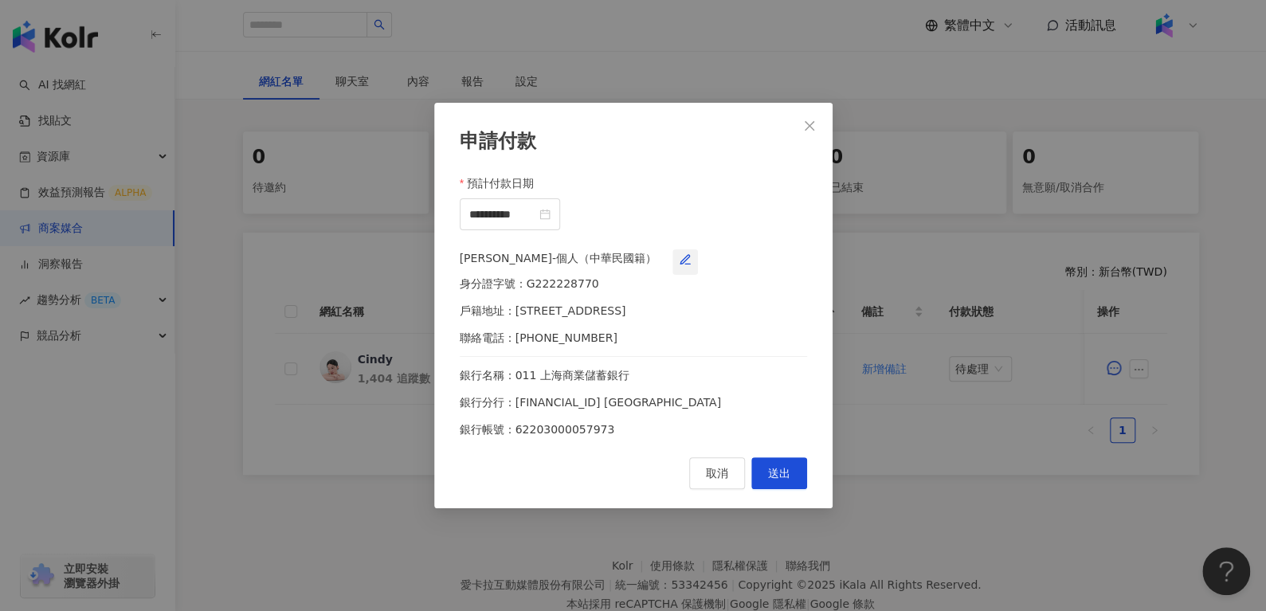
click at [692, 258] on icon "button" at bounding box center [685, 259] width 13 height 13
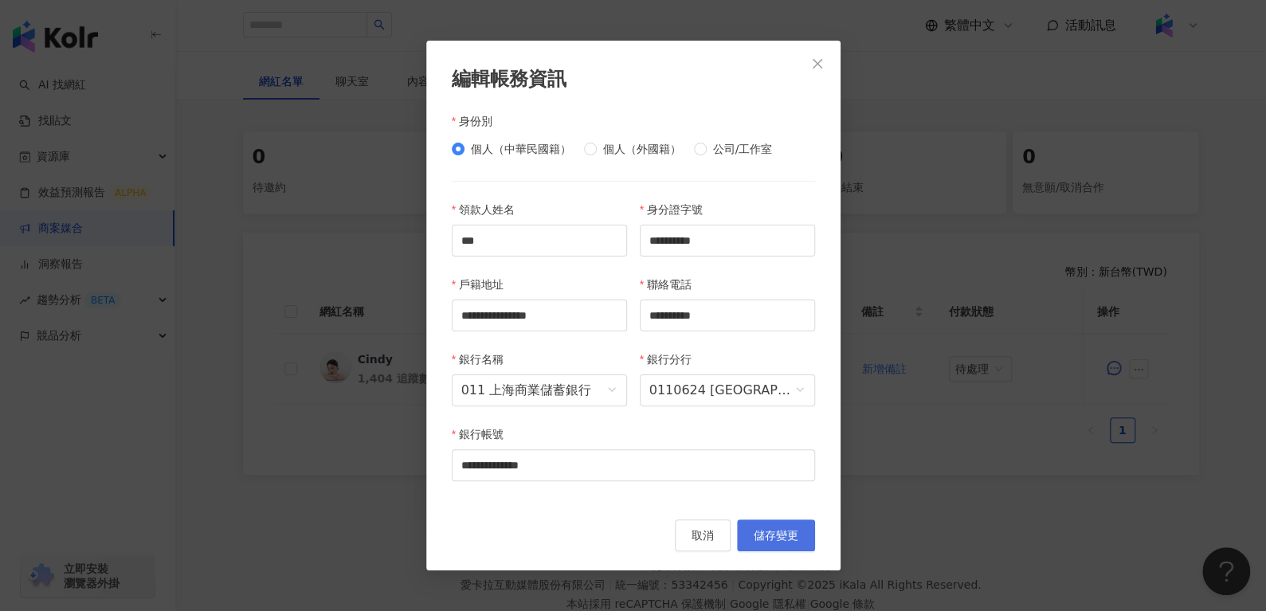
click at [786, 531] on span "儲存變更" at bounding box center [776, 535] width 45 height 13
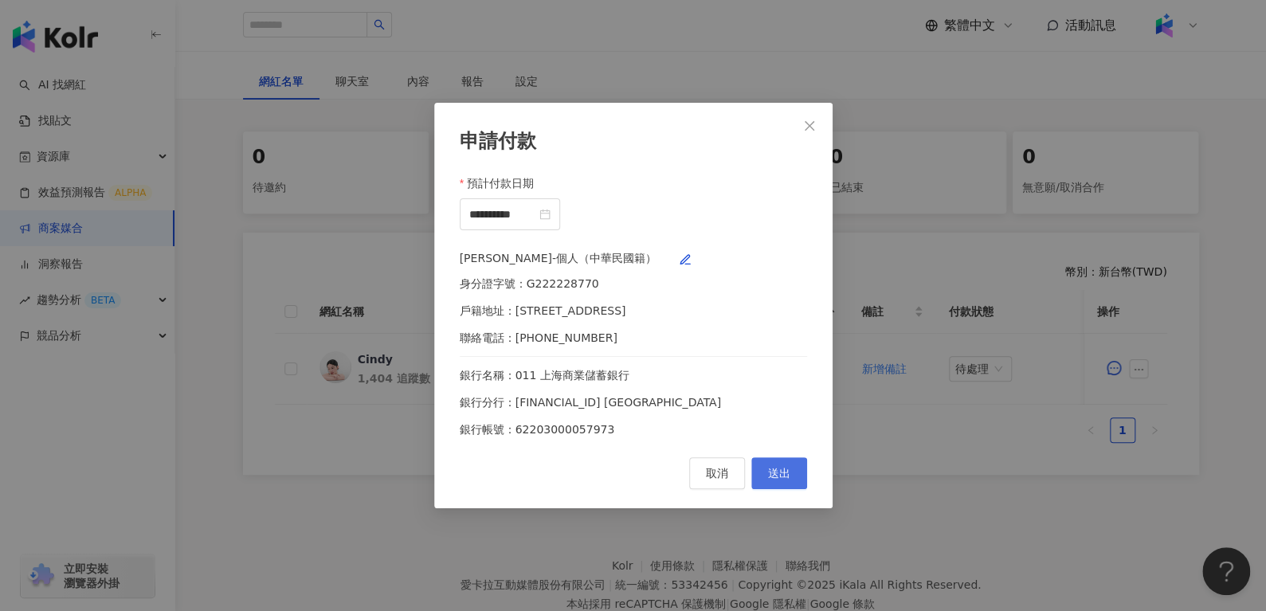
click at [795, 484] on button "送出" at bounding box center [779, 473] width 56 height 32
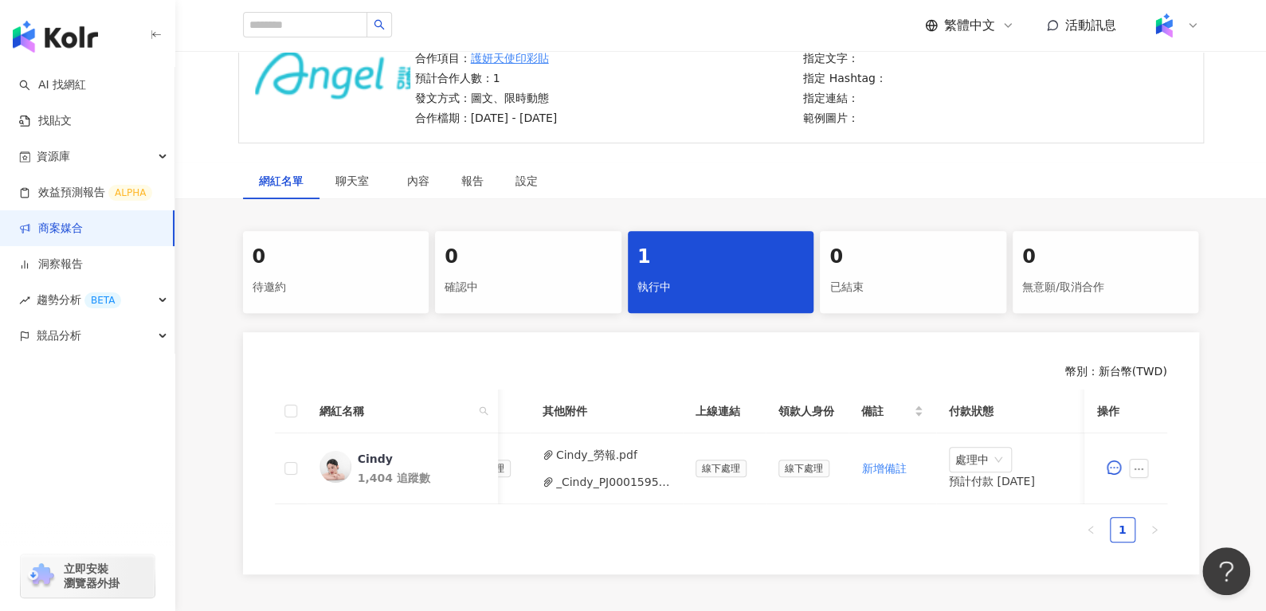
scroll to position [149, 0]
